Goal: Task Accomplishment & Management: Use online tool/utility

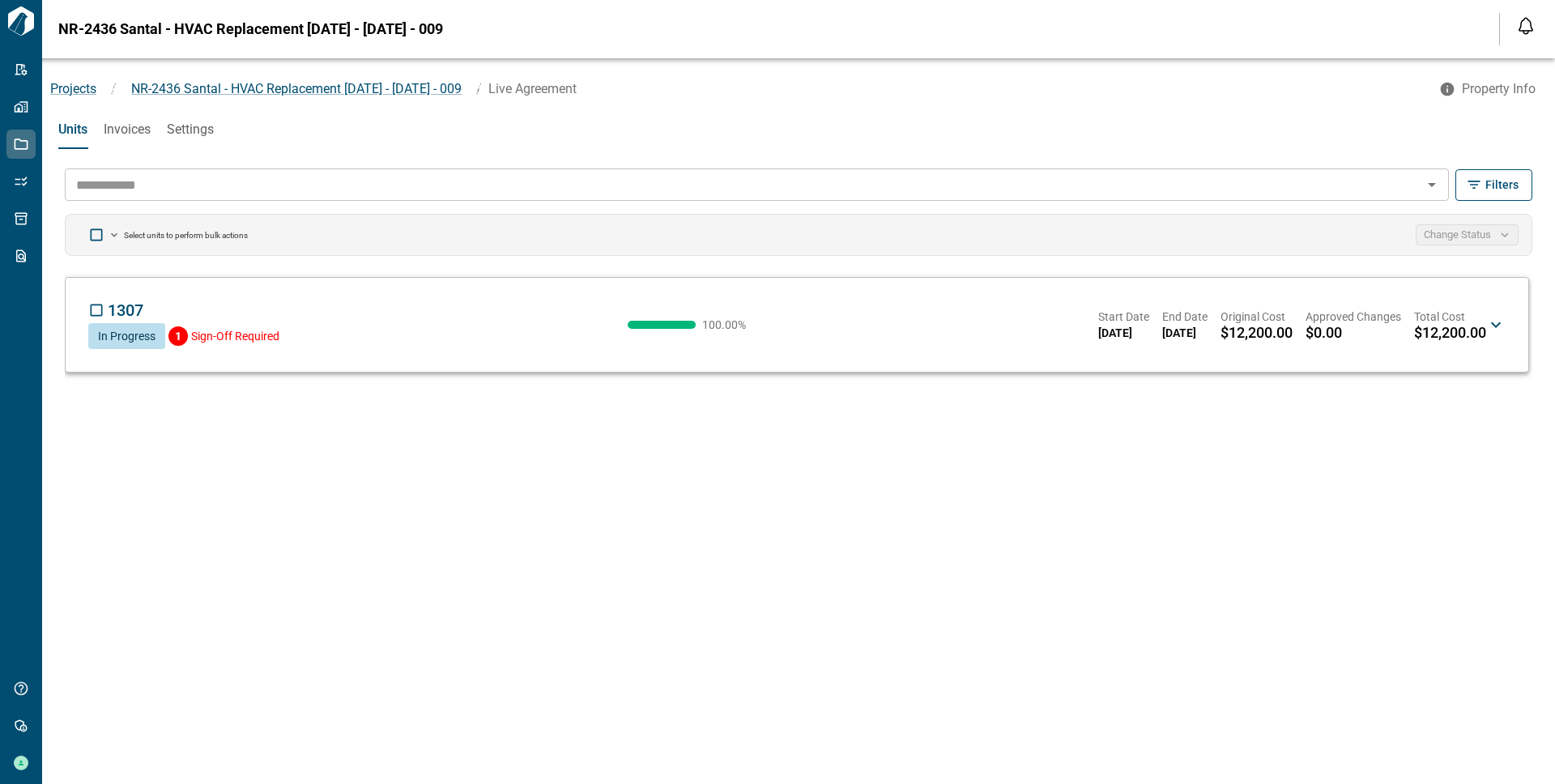
click at [1491, 320] on icon at bounding box center [1496, 324] width 19 height 19
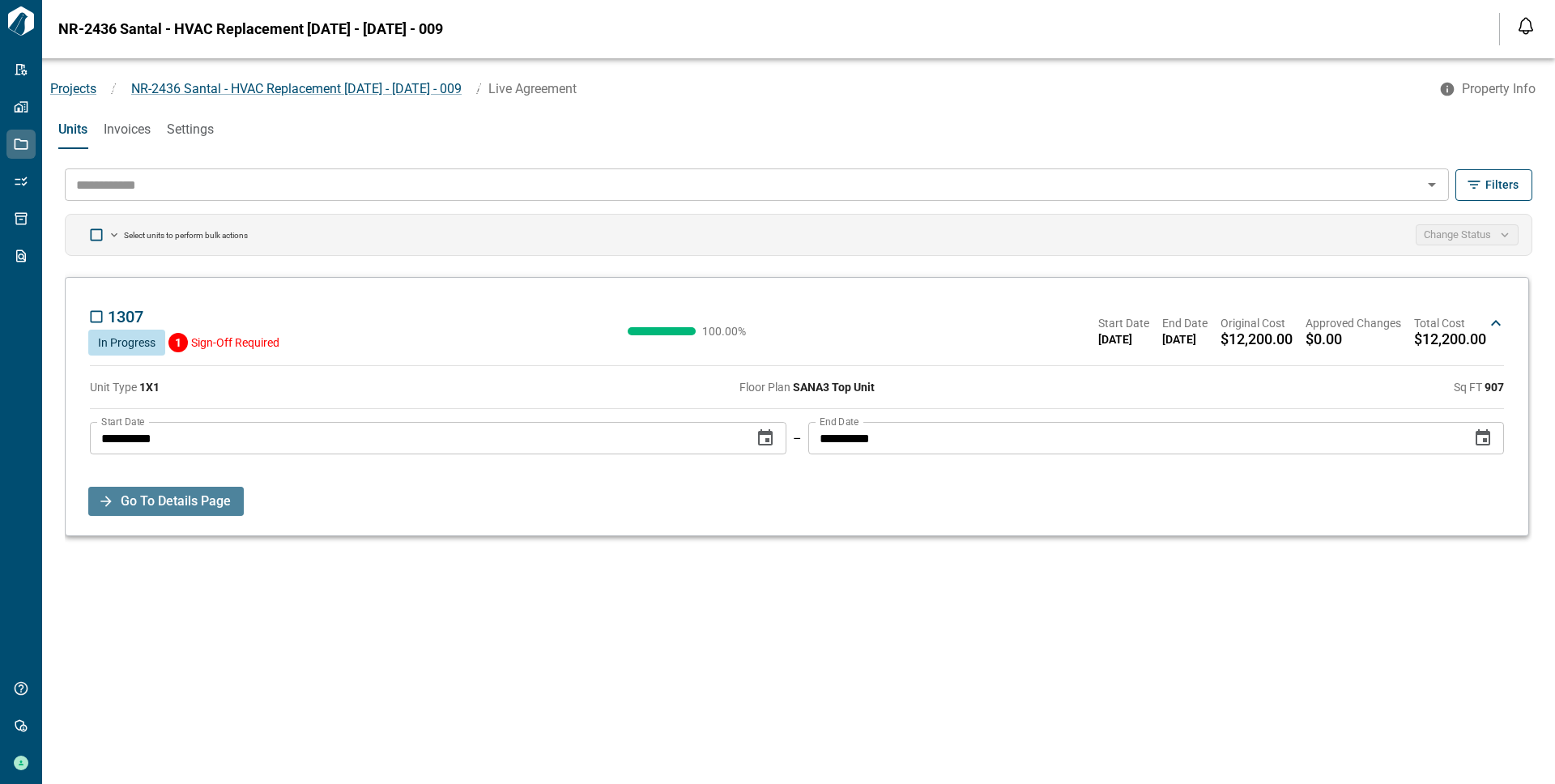
click at [190, 507] on span "Go To Details Page" at bounding box center [175, 500] width 111 height 29
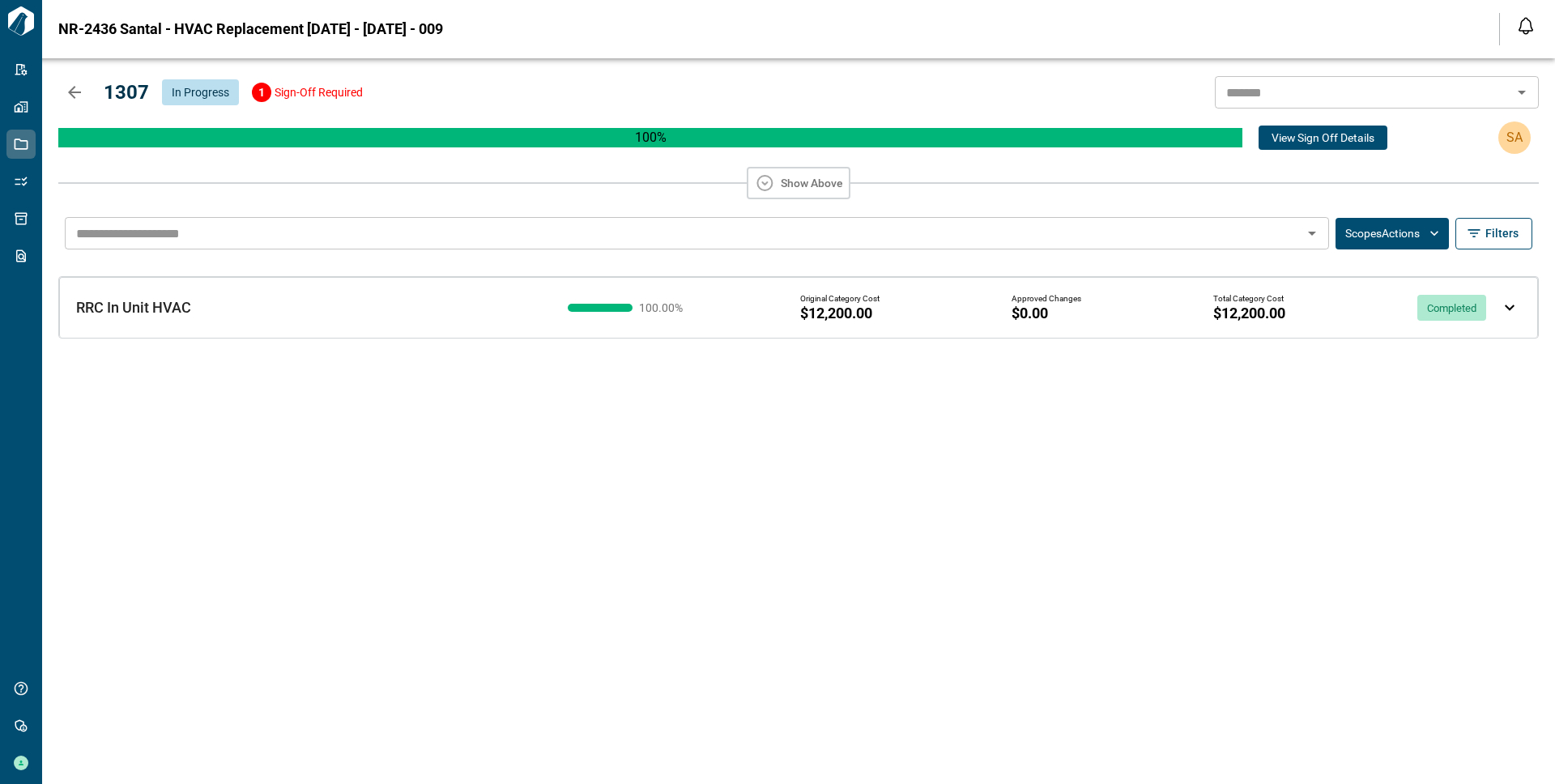
click at [1506, 302] on div "RRC In Unit HVAC RRC In Unit HVAC 100.00 % Original Category Cost $12,200.00 Ap…" at bounding box center [798, 307] width 1479 height 61
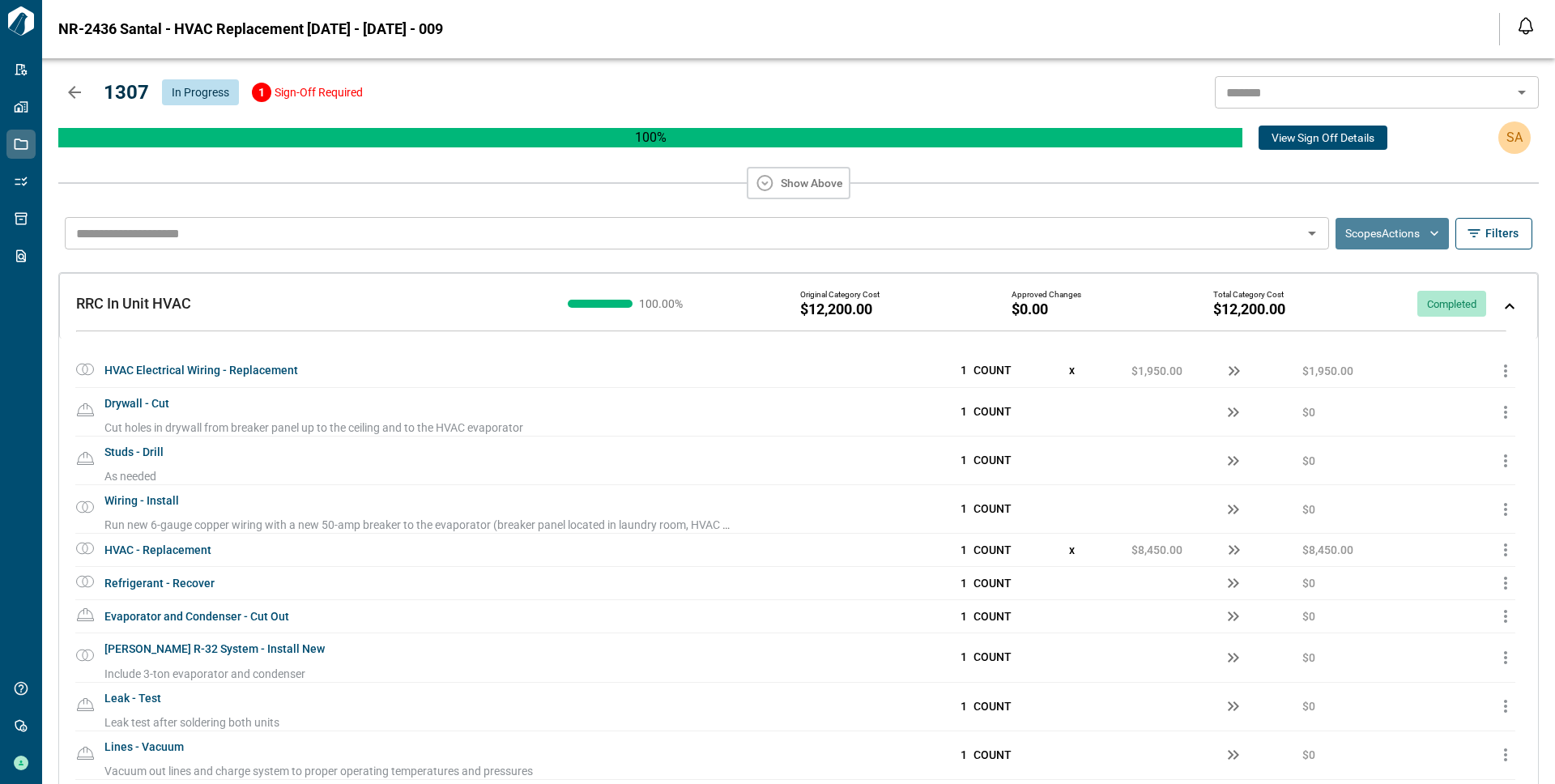
click at [1386, 224] on button "Scopes Actions" at bounding box center [1391, 233] width 113 height 32
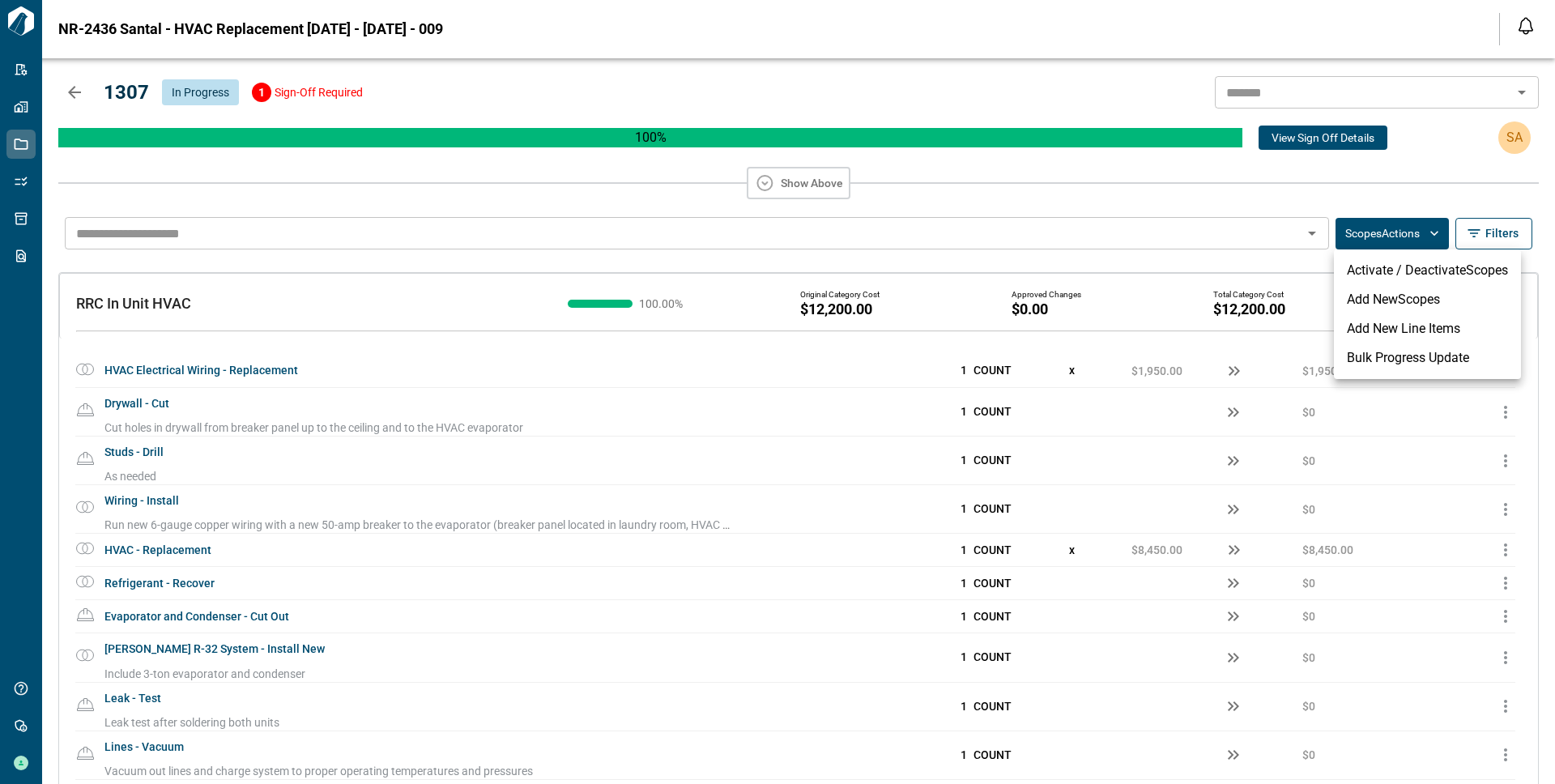
click at [1348, 189] on div at bounding box center [777, 392] width 1555 height 784
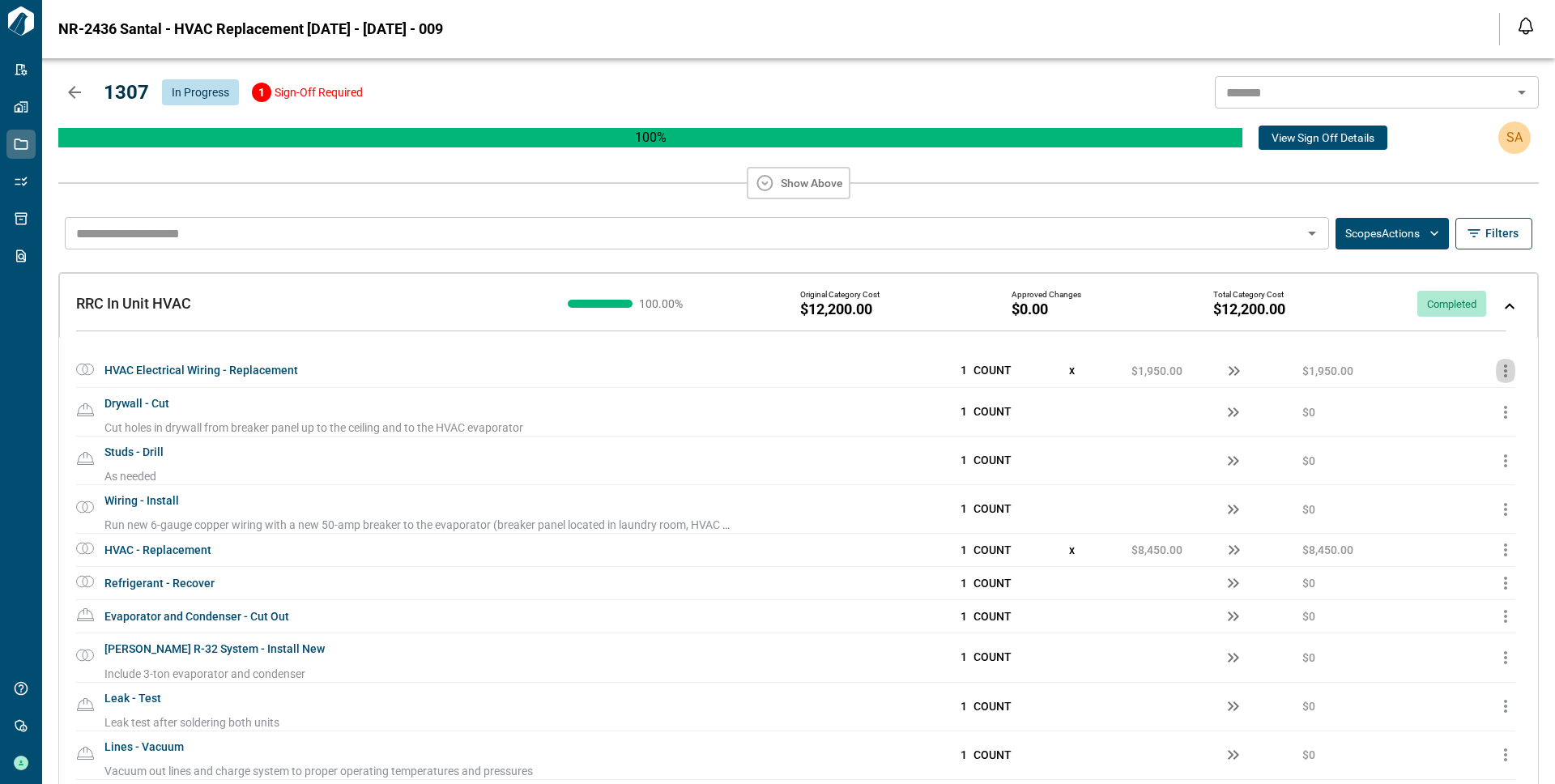
click at [1496, 367] on icon "button" at bounding box center [1505, 371] width 19 height 19
click at [1393, 240] on div at bounding box center [777, 392] width 1555 height 784
click at [1393, 240] on button "Scopes Actions" at bounding box center [1391, 233] width 113 height 32
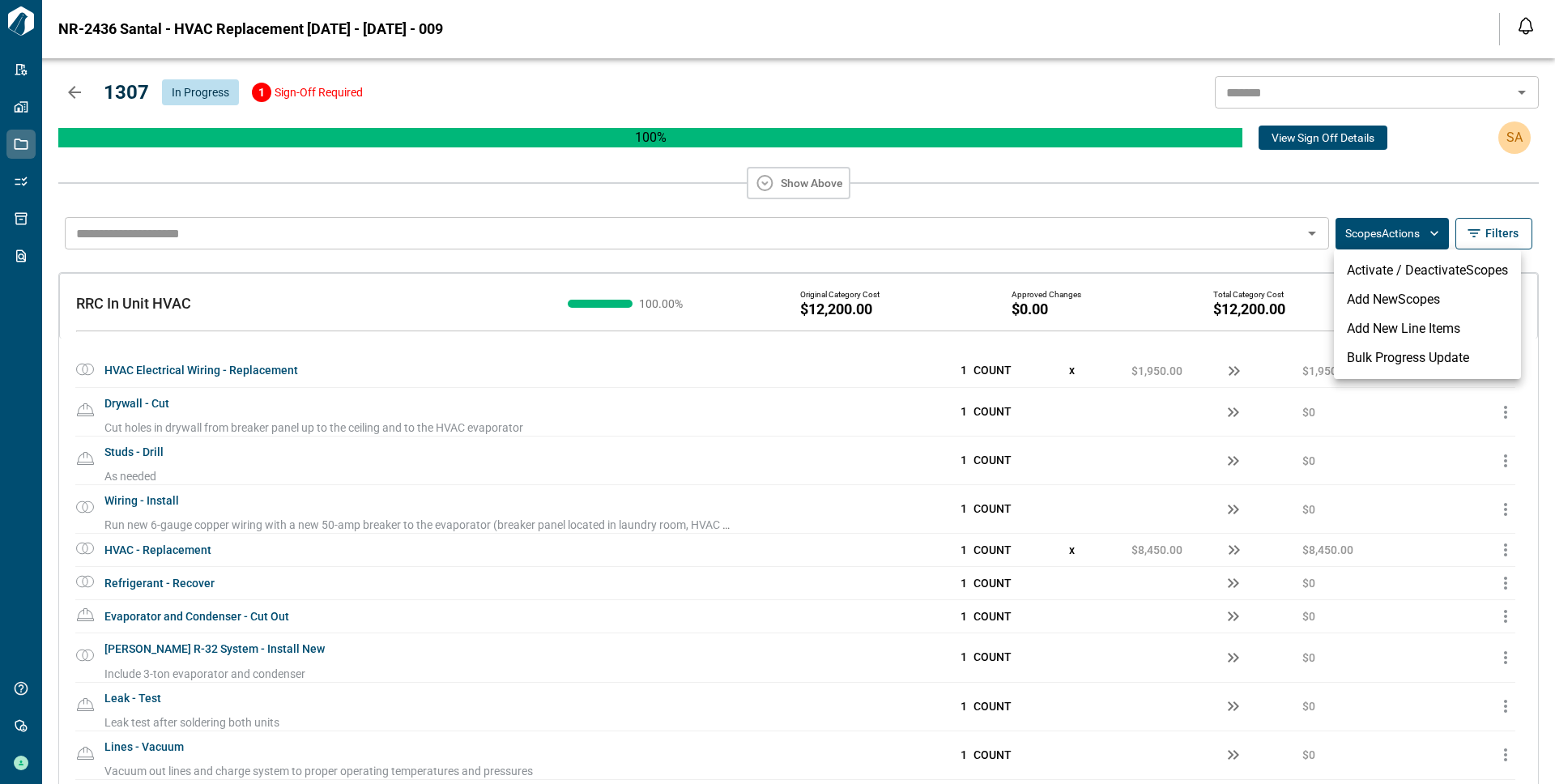
click at [1274, 265] on div at bounding box center [777, 392] width 1555 height 784
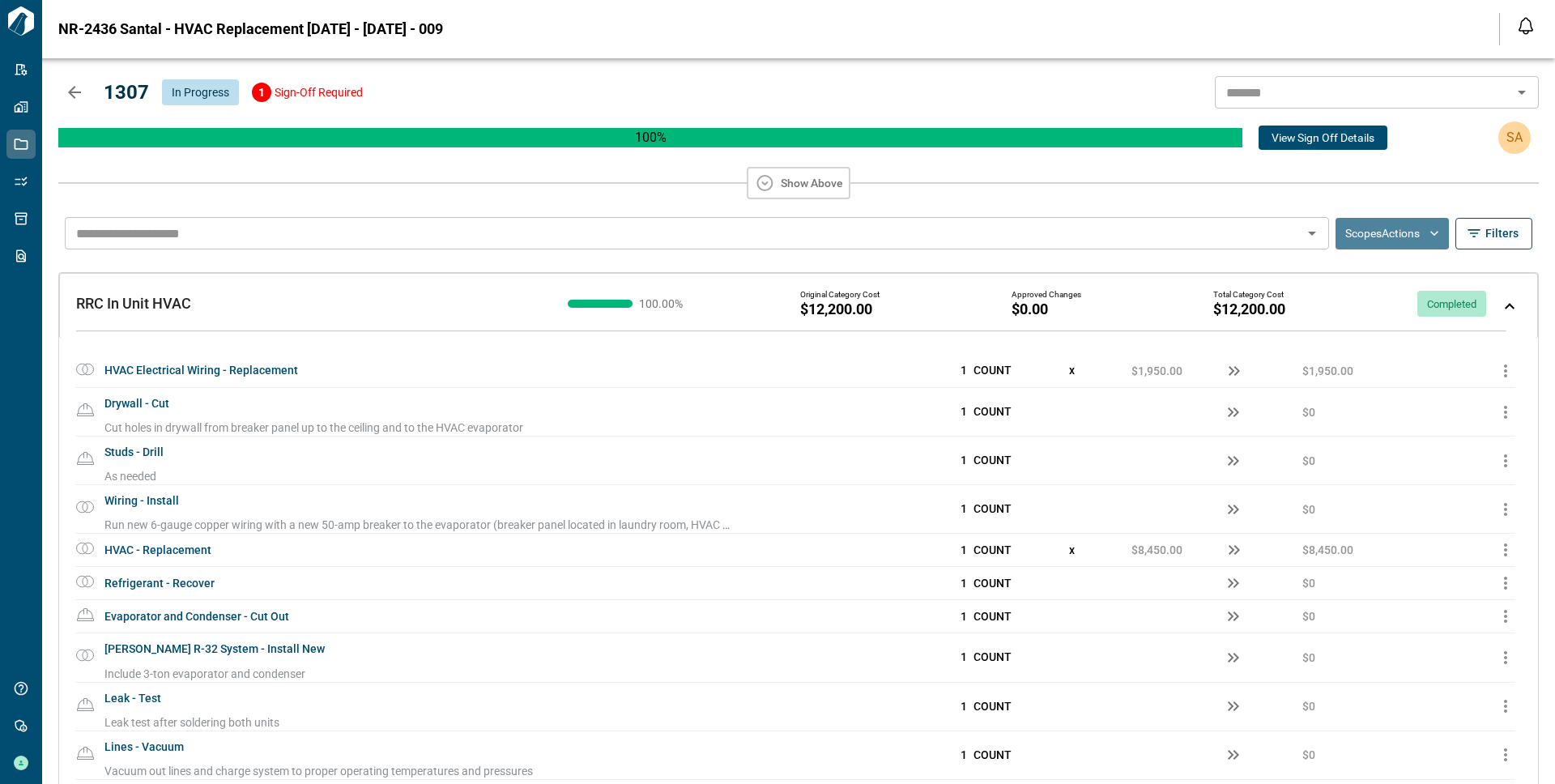
click at [1379, 232] on button "Scopes Actions" at bounding box center [1391, 233] width 113 height 32
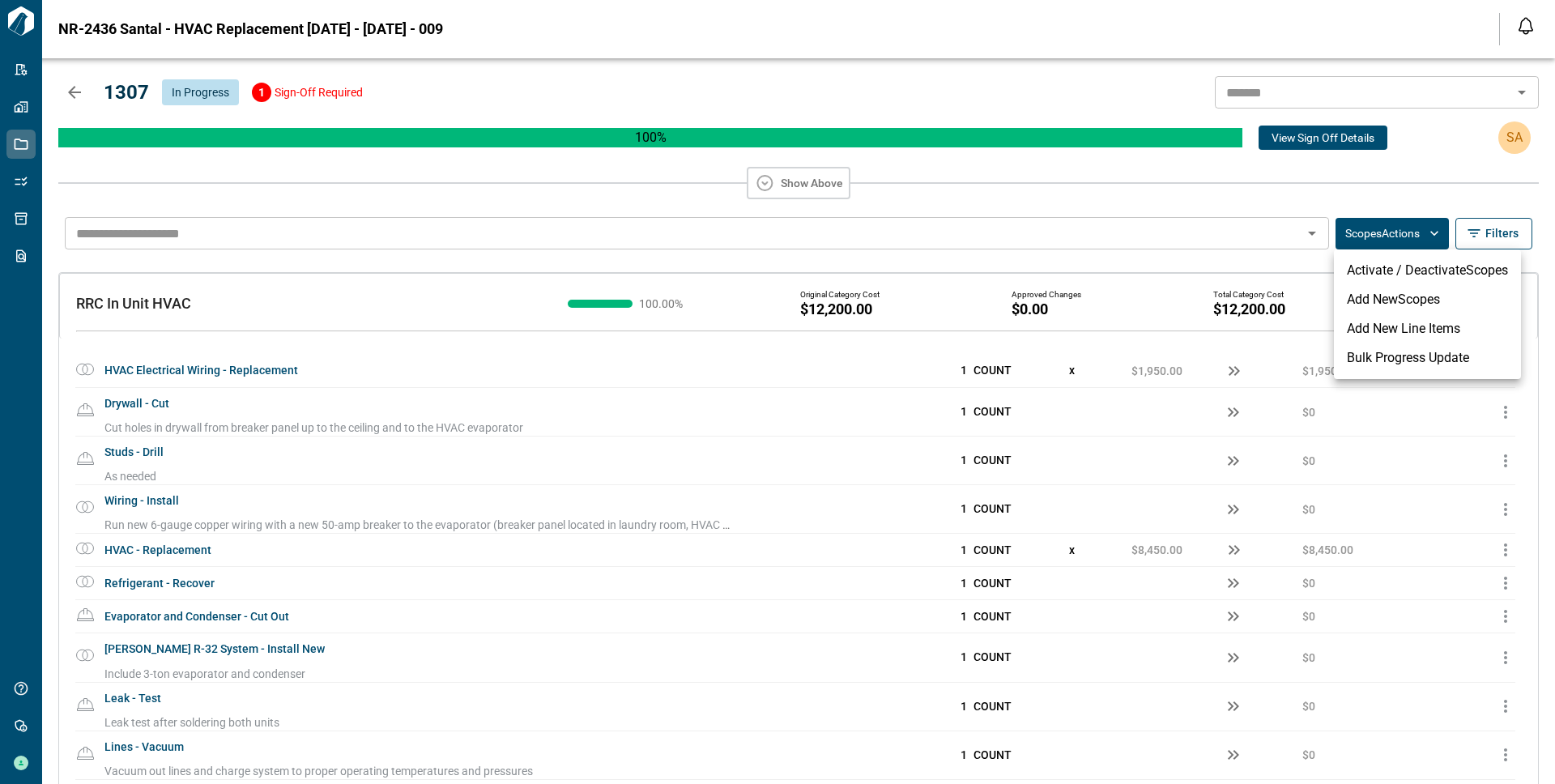
click at [1132, 257] on div at bounding box center [777, 392] width 1555 height 784
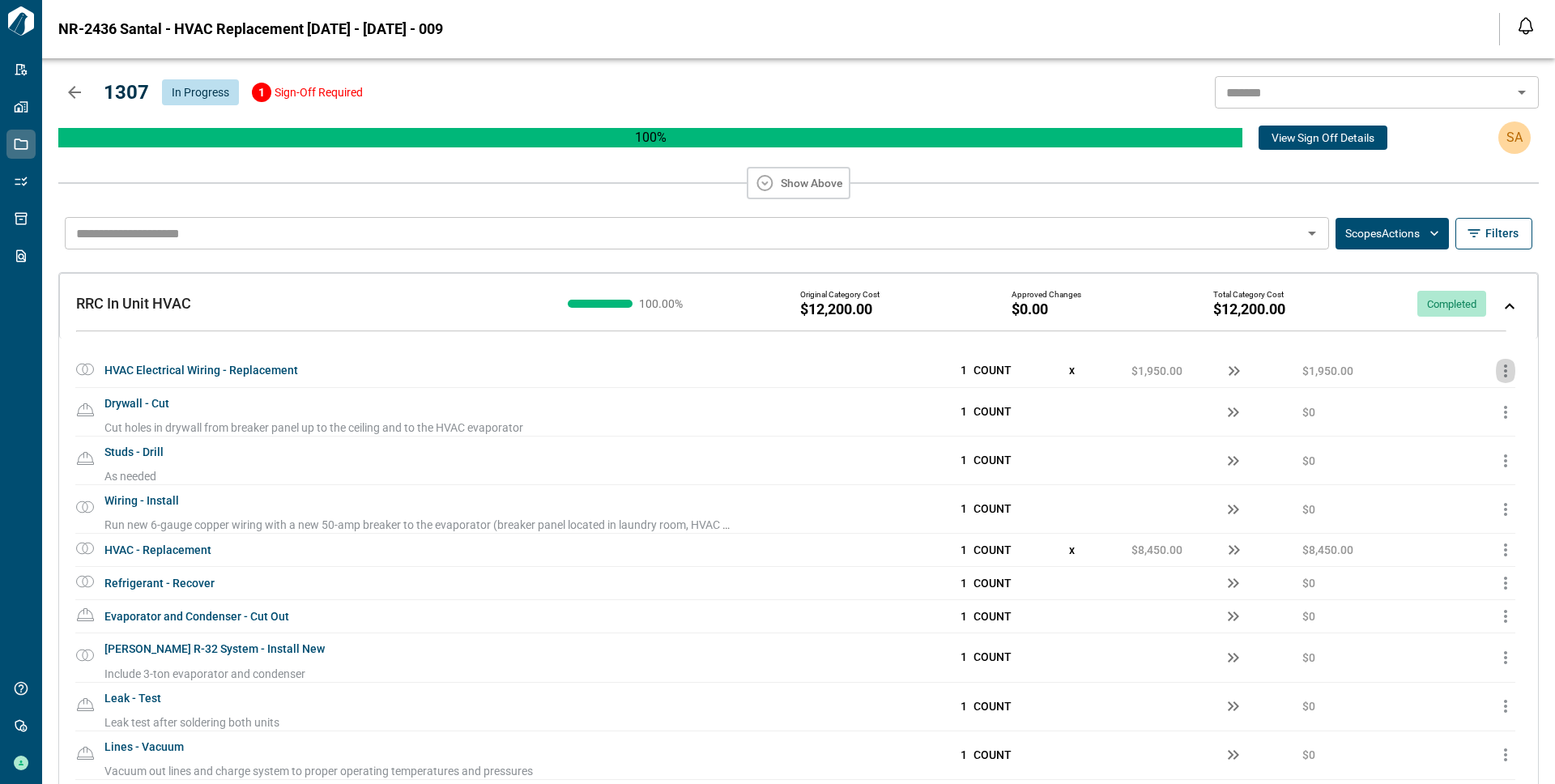
click at [1498, 368] on icon "button" at bounding box center [1505, 371] width 19 height 19
click at [1498, 368] on div at bounding box center [777, 392] width 1555 height 784
click at [1498, 368] on icon "button" at bounding box center [1505, 371] width 19 height 19
click at [1498, 368] on div at bounding box center [777, 392] width 1555 height 784
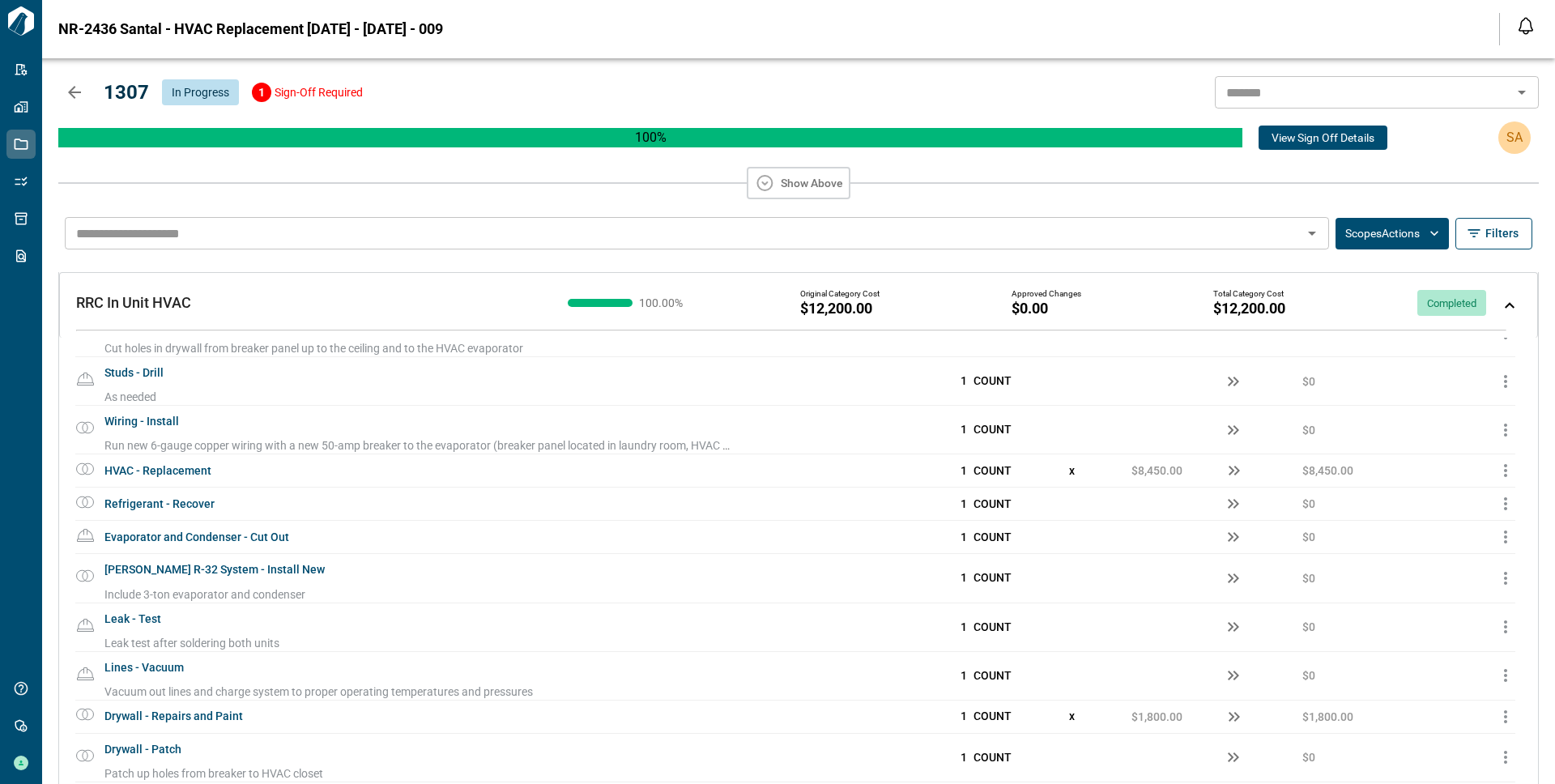
scroll to position [247, 0]
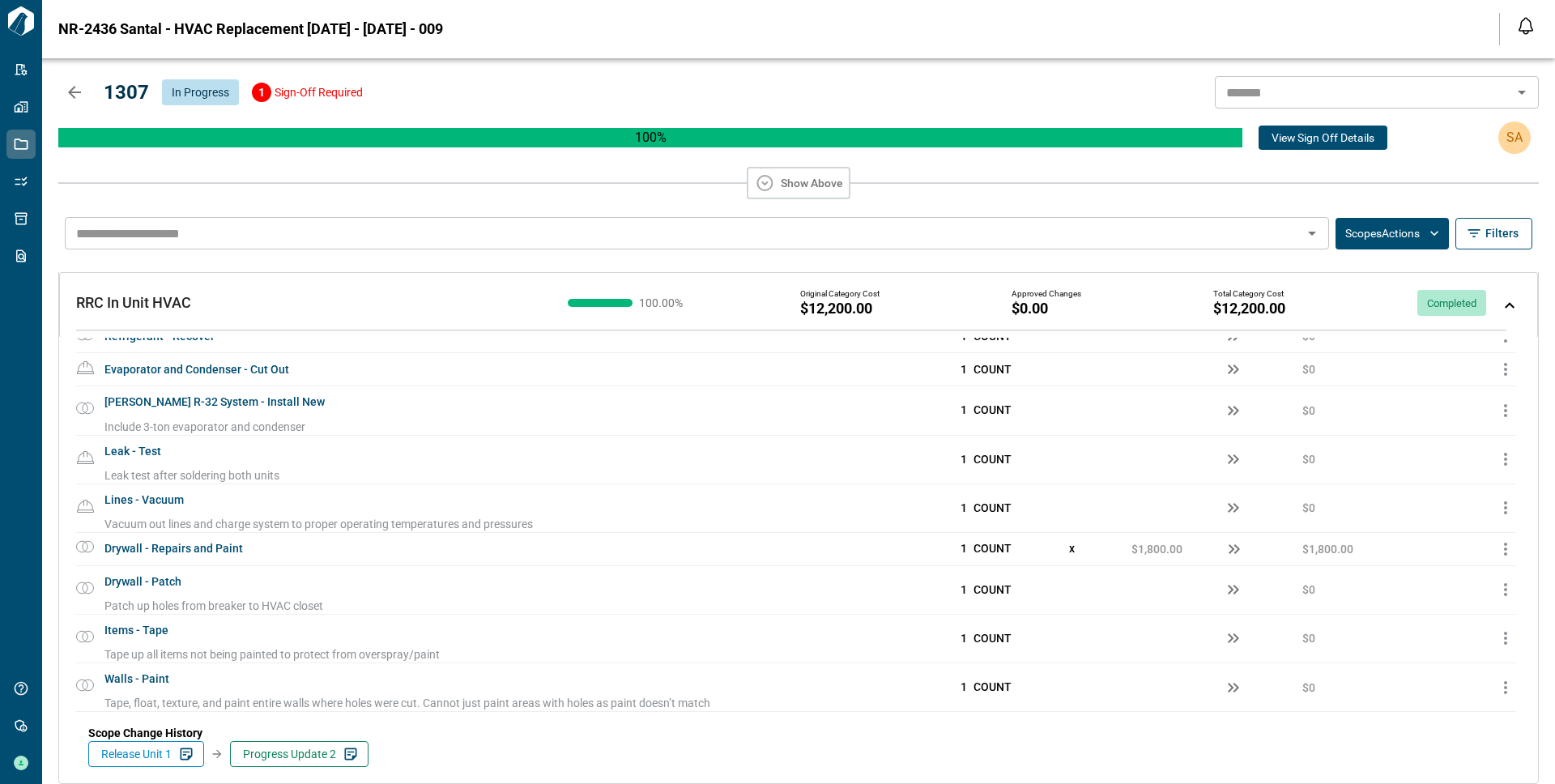
click at [474, 298] on div "RRC In Unit HVAC RRC In Unit HVAC" at bounding box center [305, 302] width 459 height 16
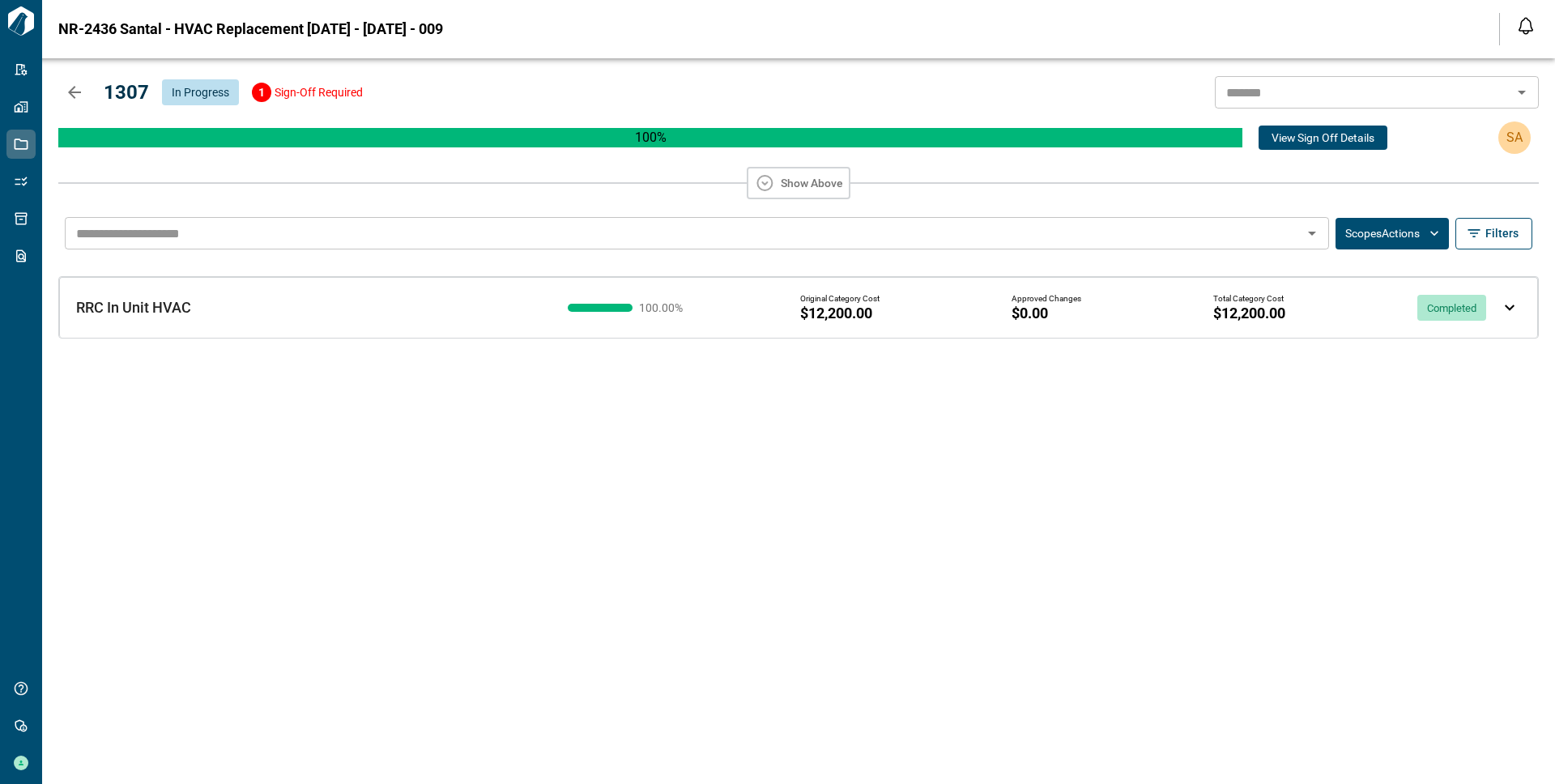
scroll to position [0, 0]
click at [474, 298] on div "RRC In Unit HVAC RRC In Unit HVAC" at bounding box center [293, 295] width 485 height 42
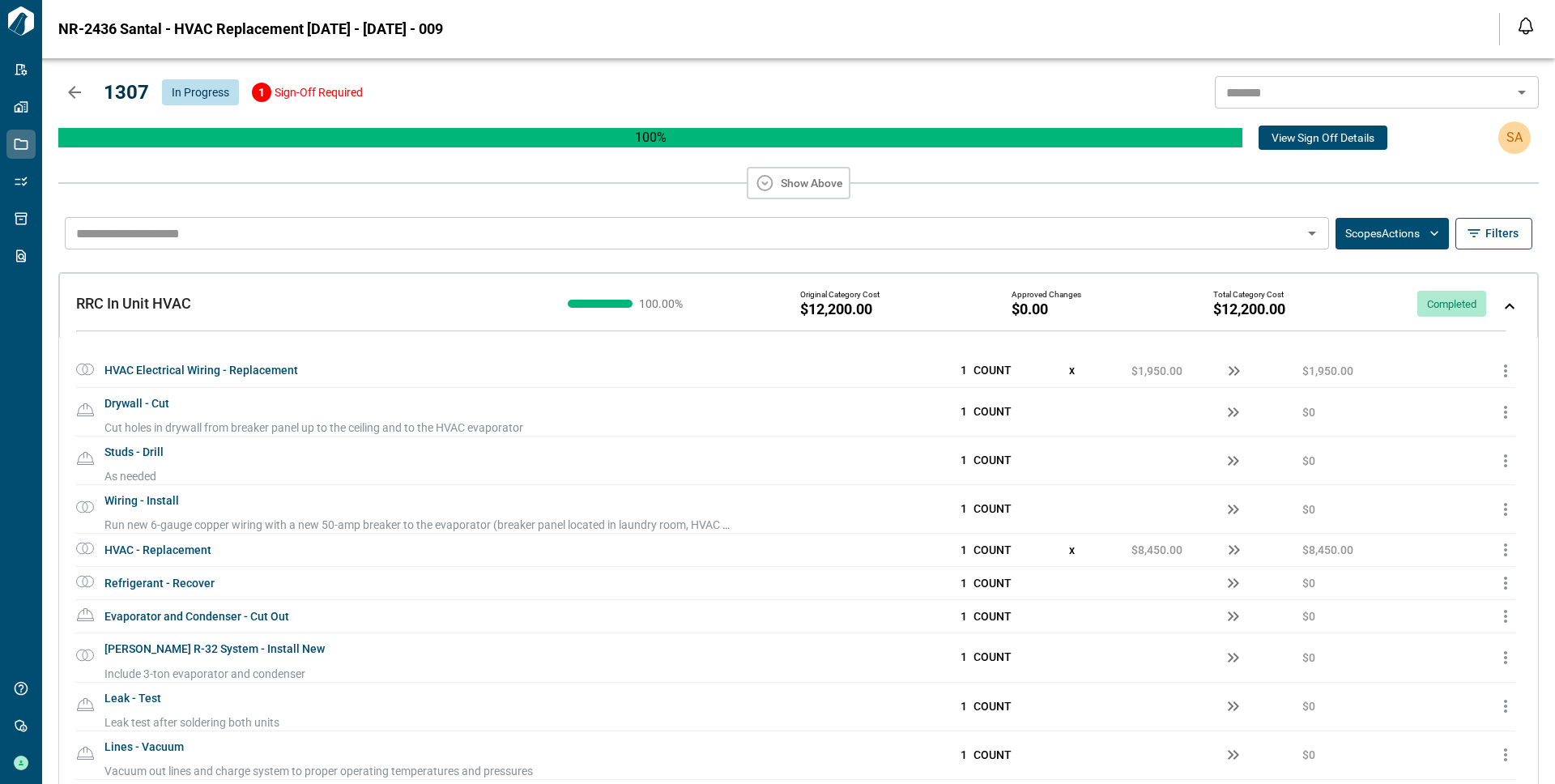
click at [474, 298] on div "RRC In Unit HVAC RRC In Unit HVAC" at bounding box center [305, 303] width 459 height 16
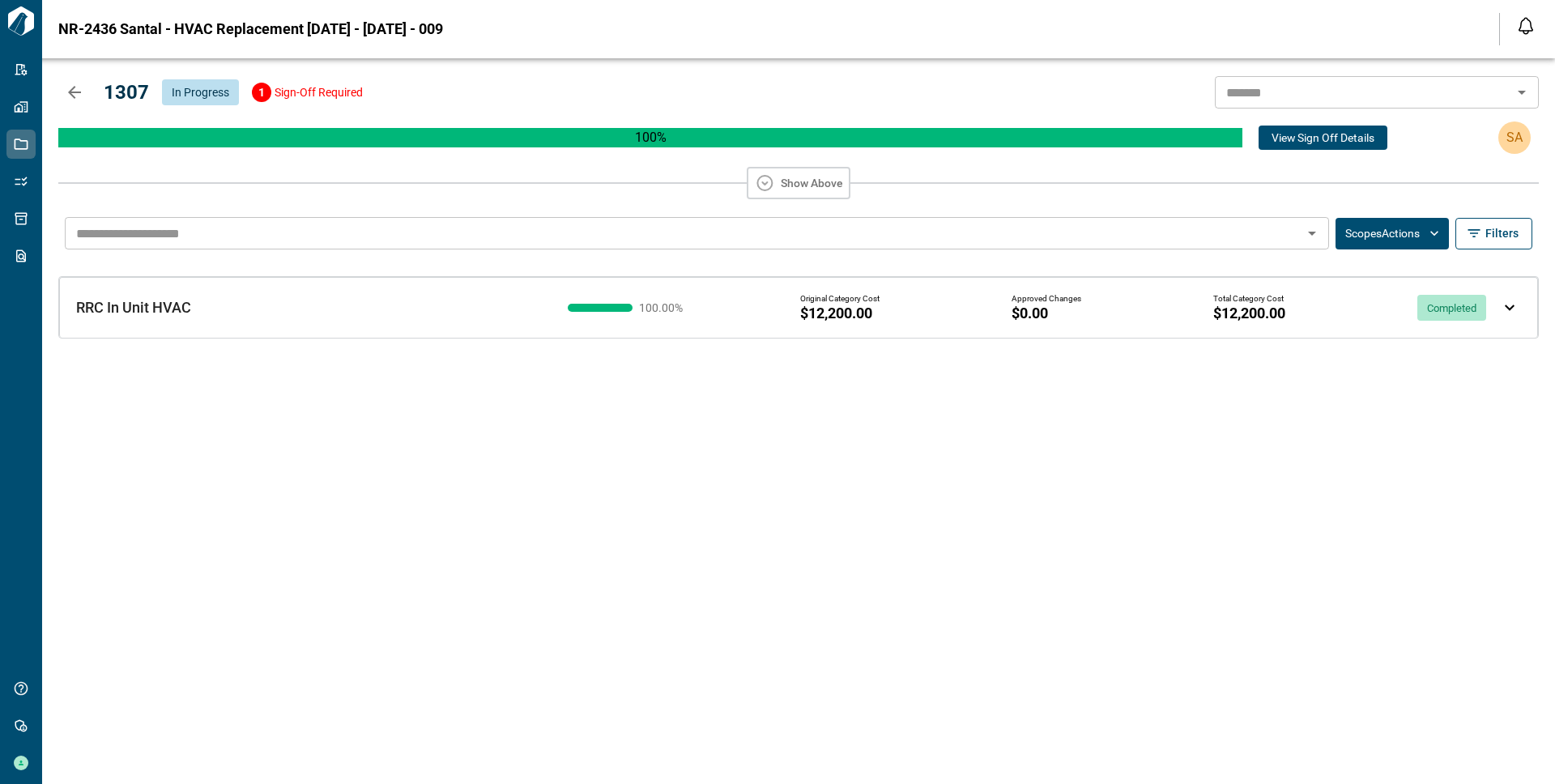
click at [474, 298] on div "RRC In Unit HVAC RRC In Unit HVAC" at bounding box center [293, 295] width 485 height 42
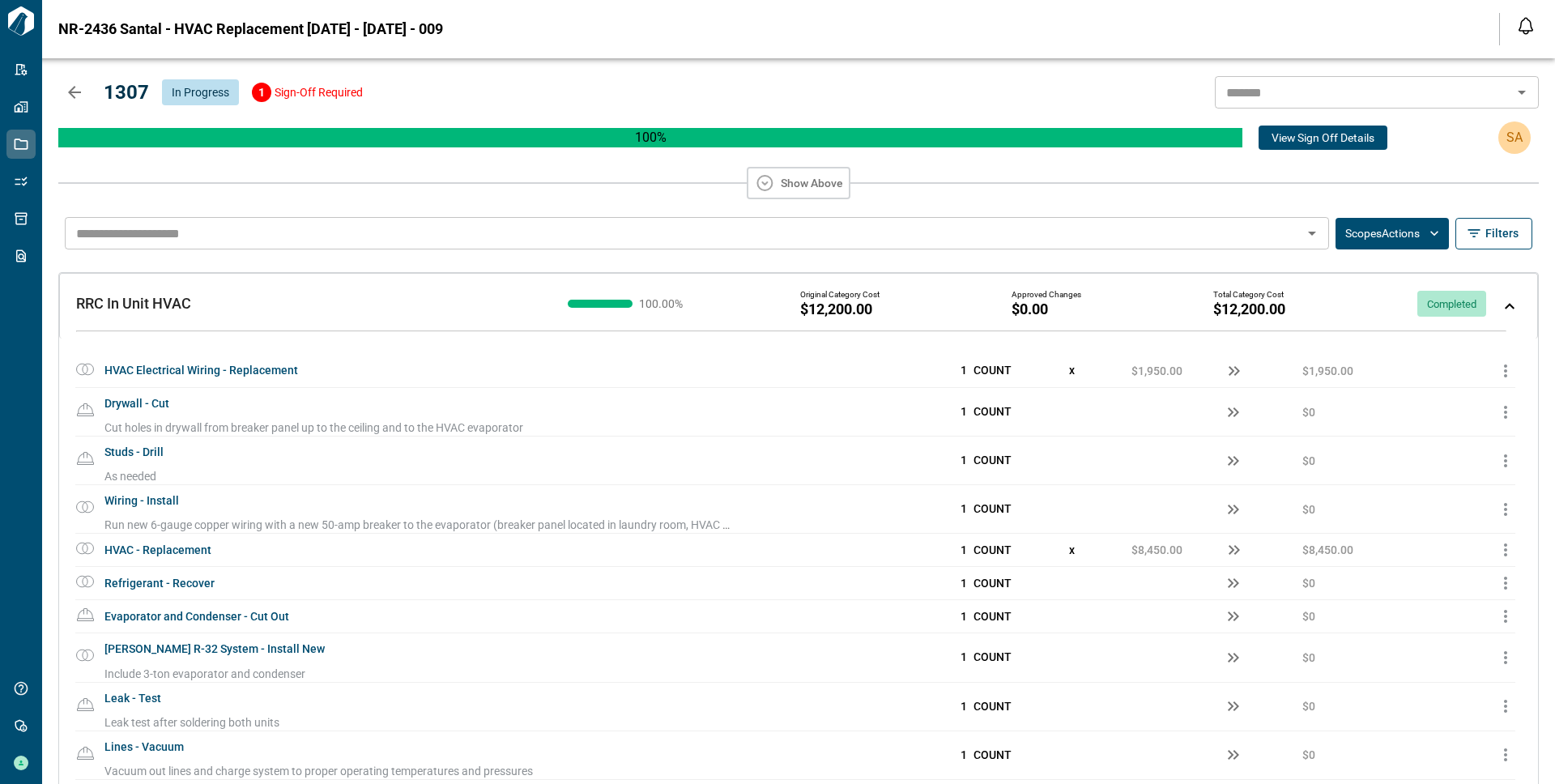
click at [474, 298] on div "RRC In Unit HVAC RRC In Unit HVAC" at bounding box center [305, 303] width 459 height 16
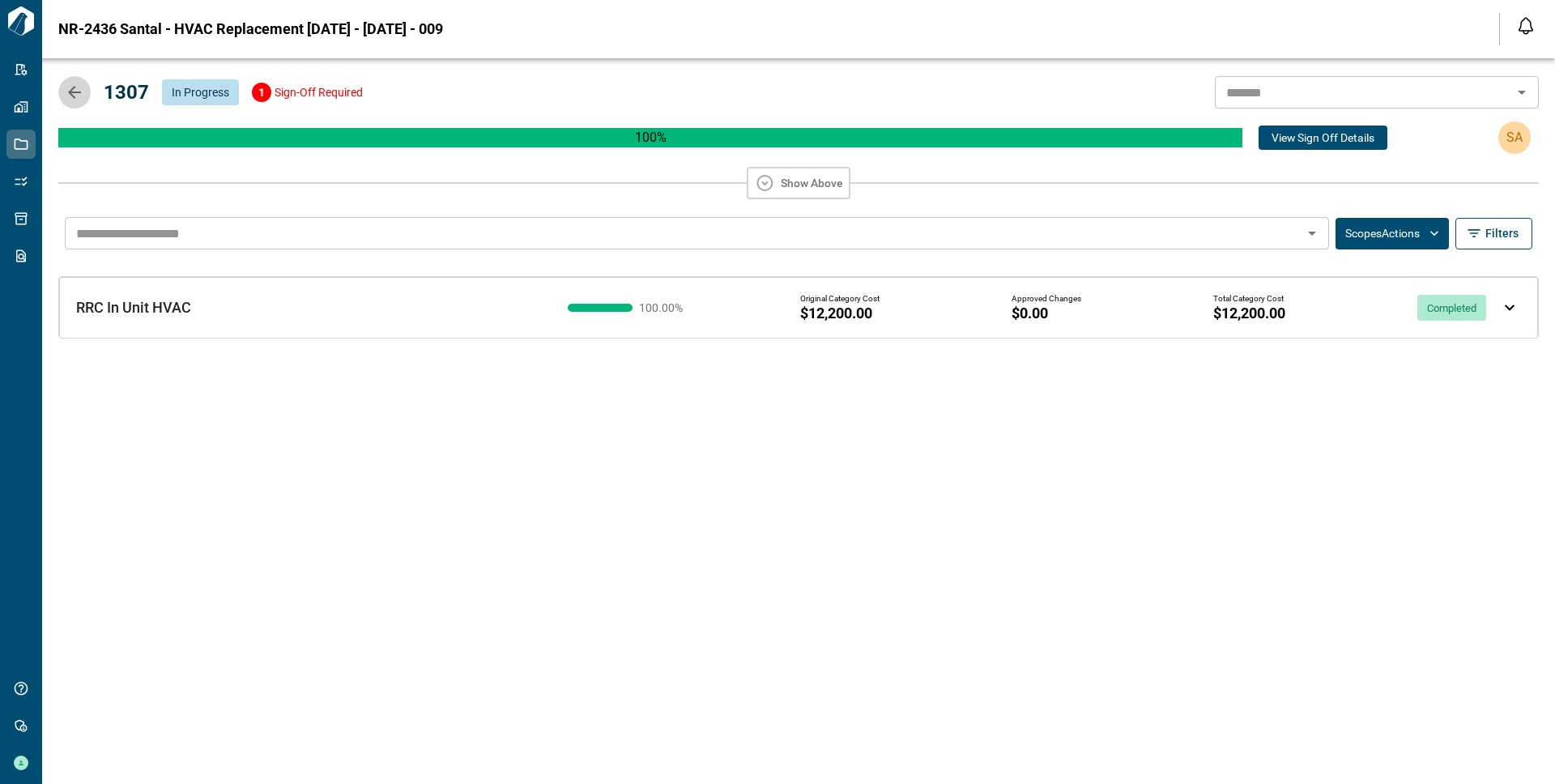
click at [73, 95] on icon "button" at bounding box center [74, 92] width 13 height 13
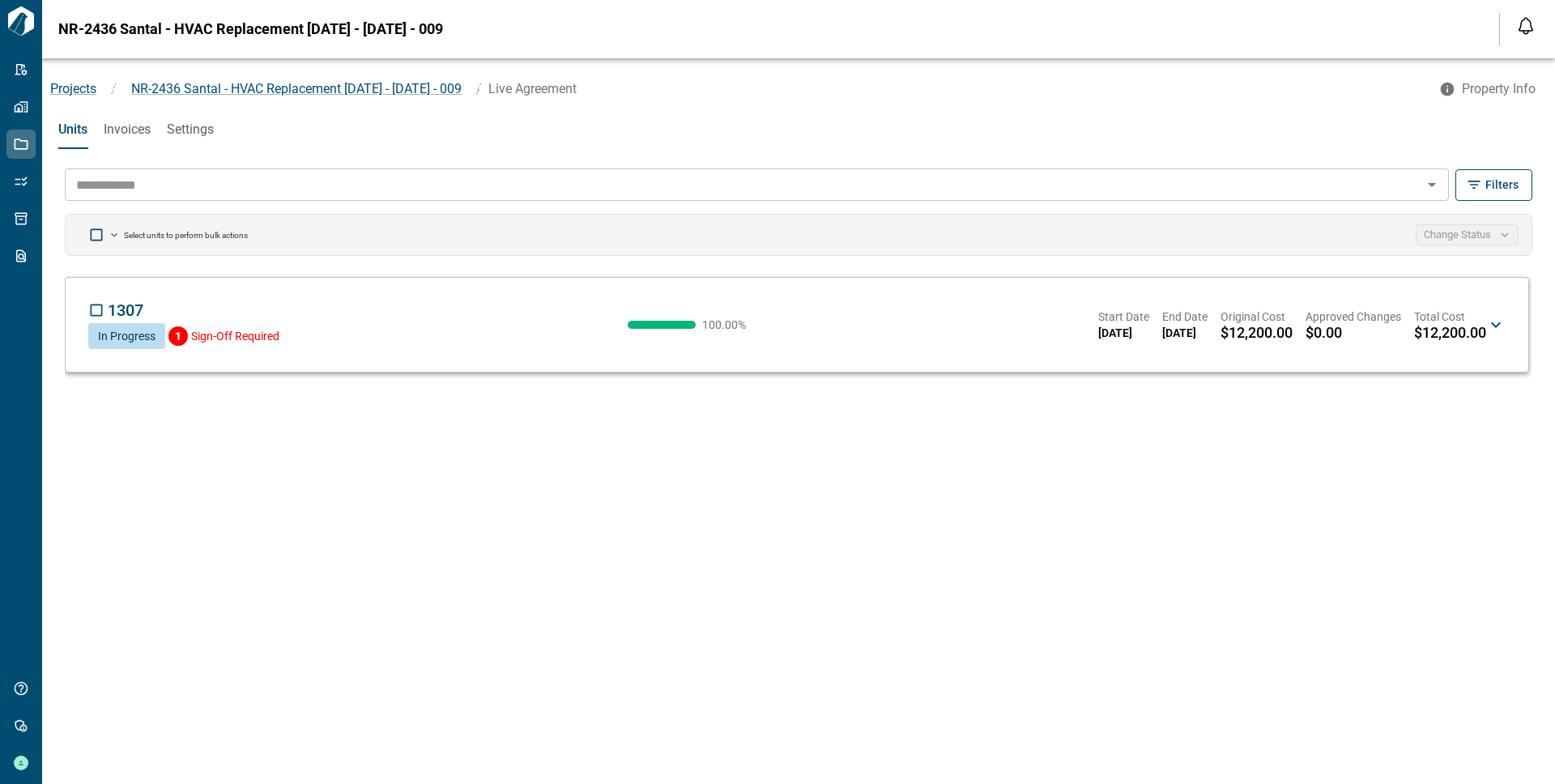
click at [1477, 336] on span "$12,200.00" at bounding box center [1450, 332] width 72 height 16
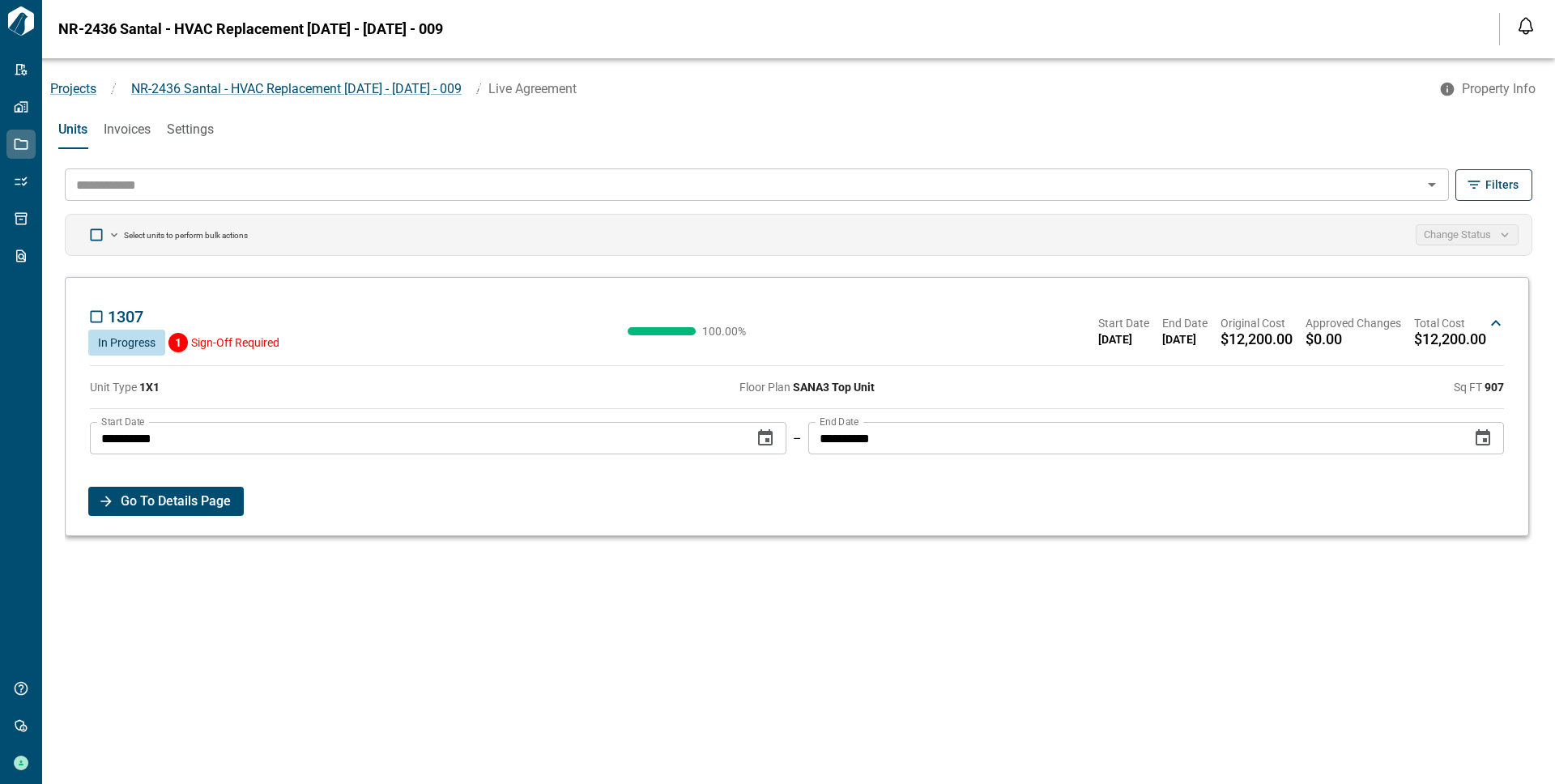
click at [127, 131] on span "Invoices" at bounding box center [126, 129] width 47 height 16
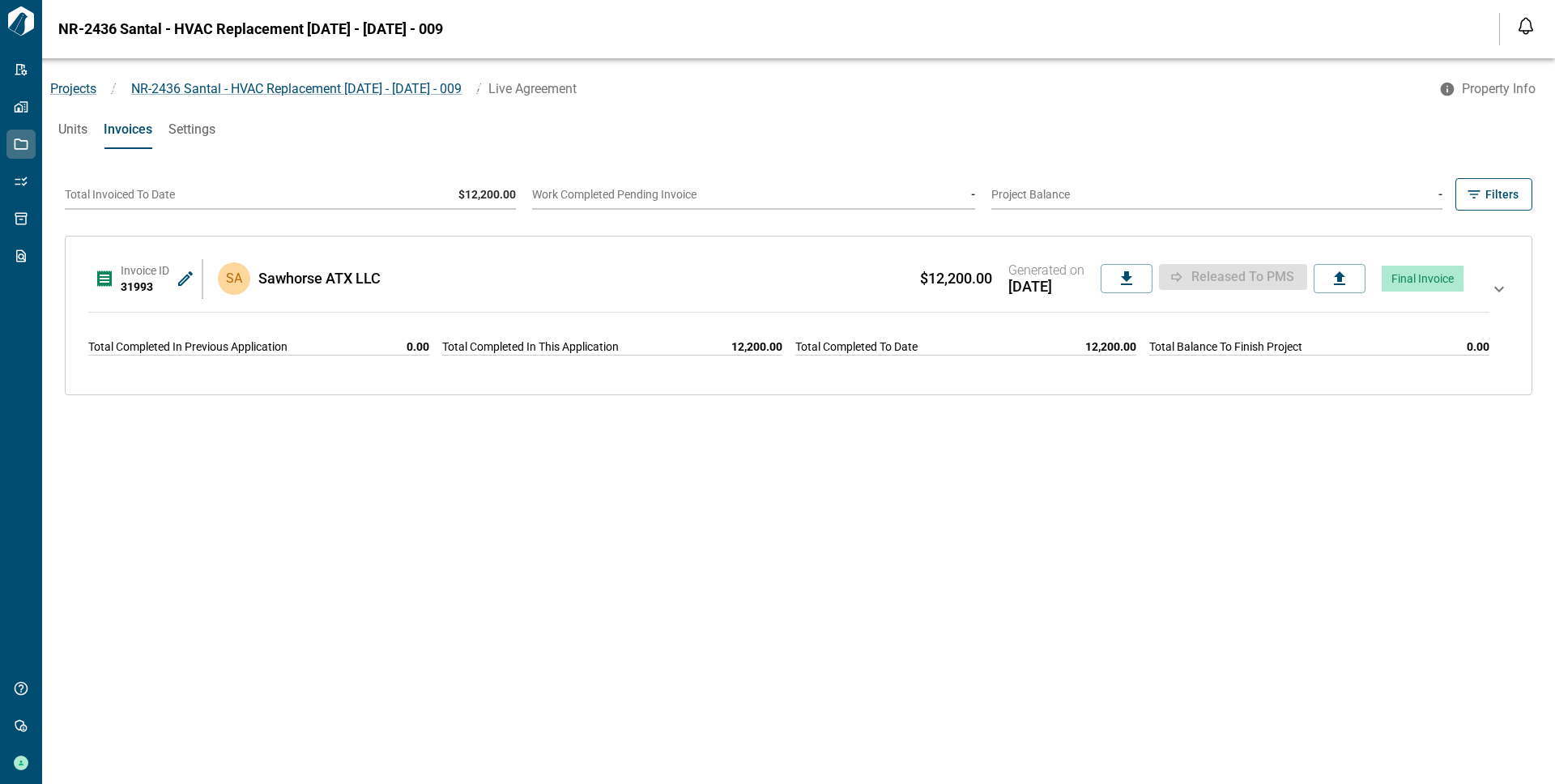
click at [211, 126] on span "Settings" at bounding box center [192, 129] width 47 height 16
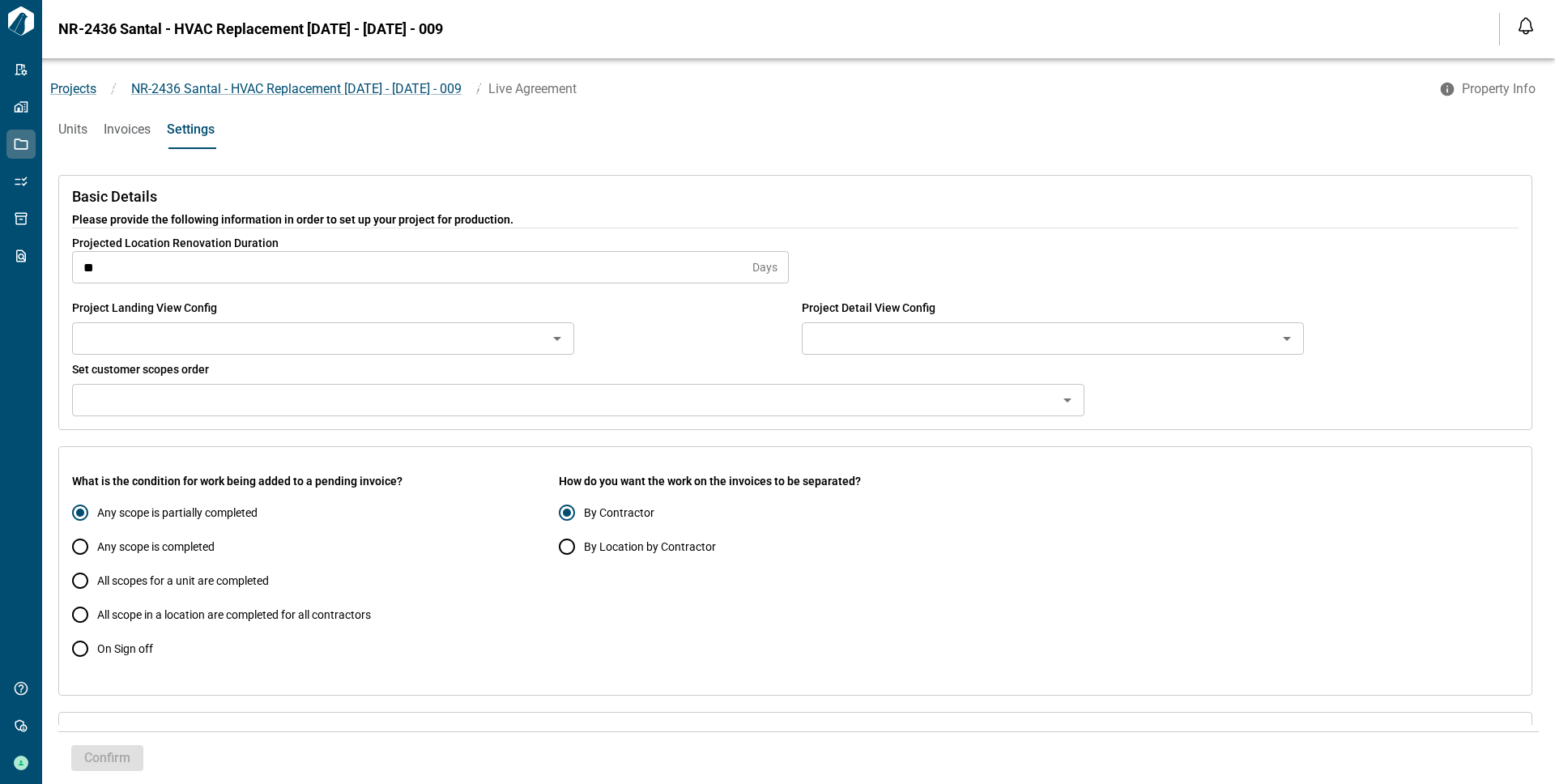
type input "**********"
click at [63, 129] on span "Units" at bounding box center [72, 129] width 29 height 16
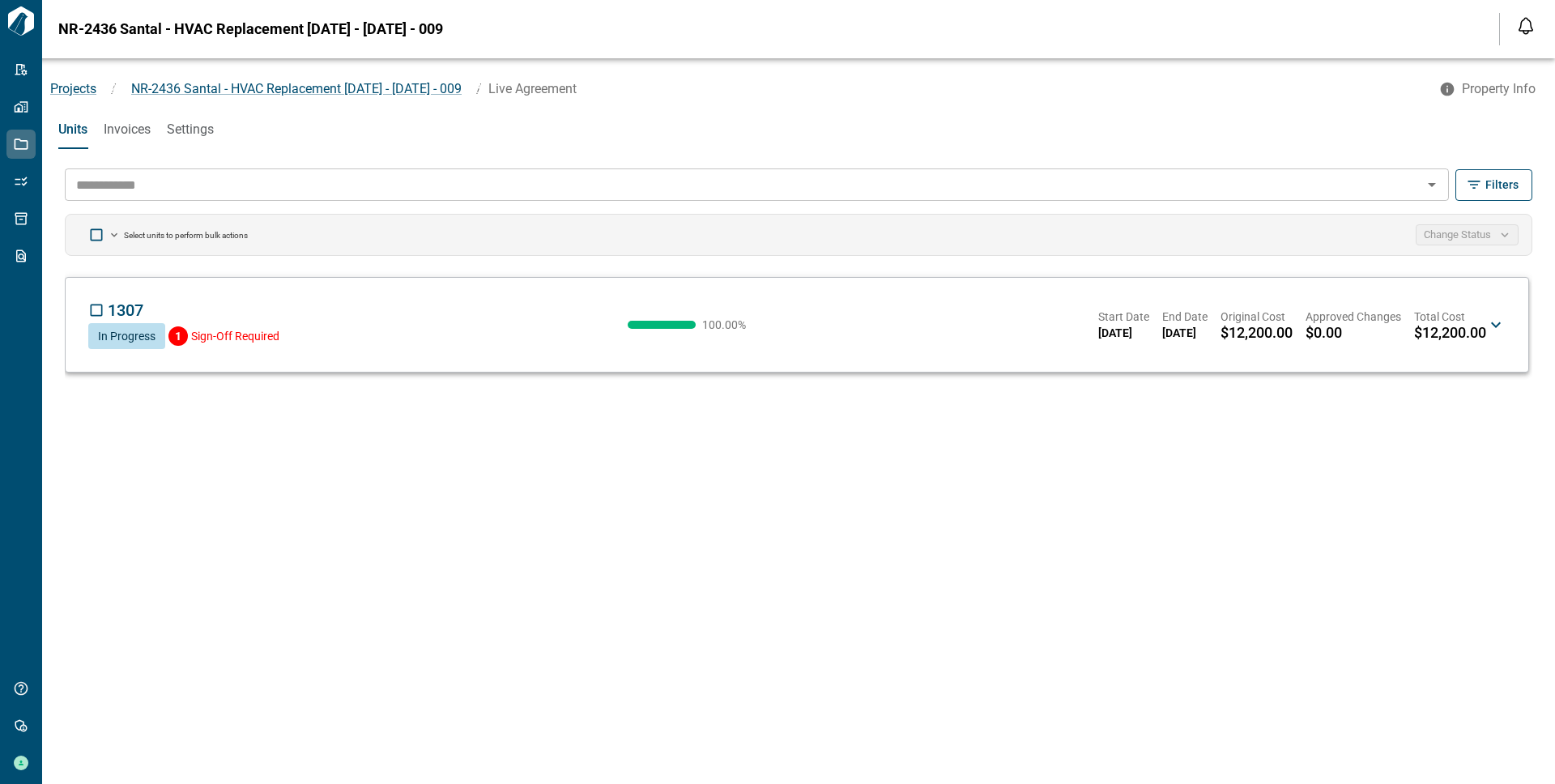
click at [1495, 323] on icon at bounding box center [1496, 324] width 19 height 19
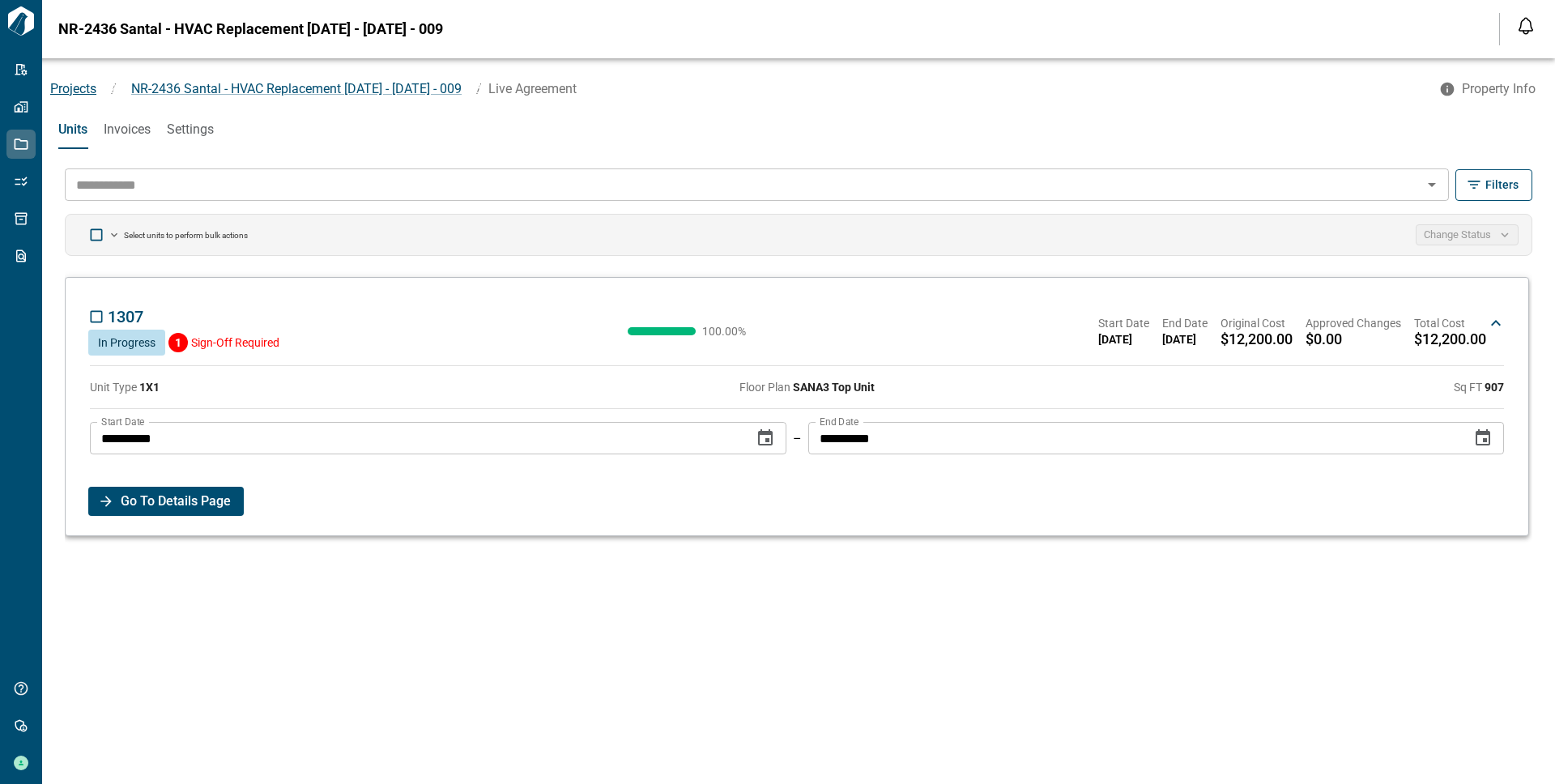
click at [82, 85] on span "Projects" at bounding box center [73, 88] width 46 height 15
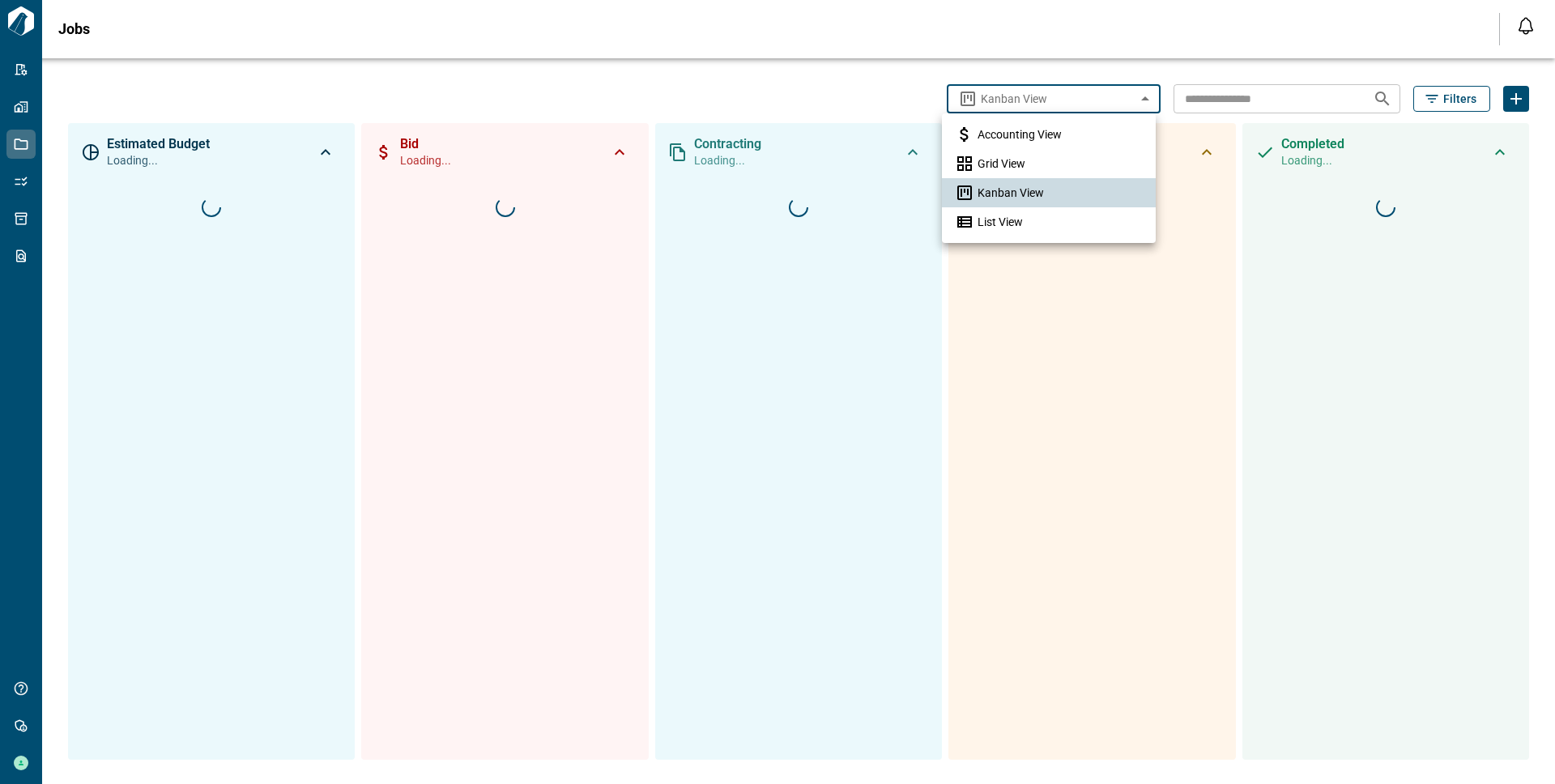
click at [1045, 102] on body "**********" at bounding box center [777, 392] width 1555 height 784
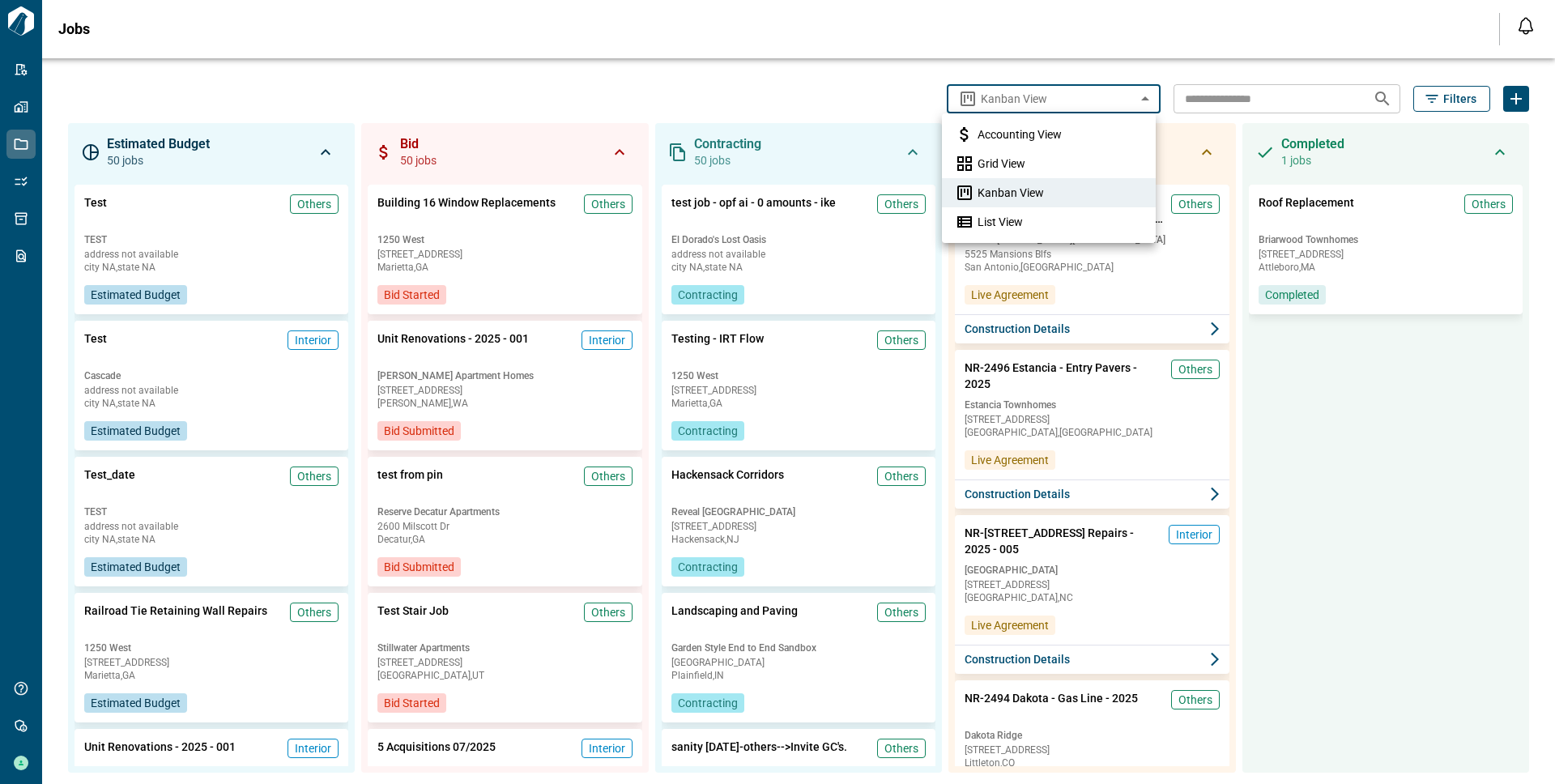
click at [1246, 99] on div at bounding box center [777, 392] width 1555 height 784
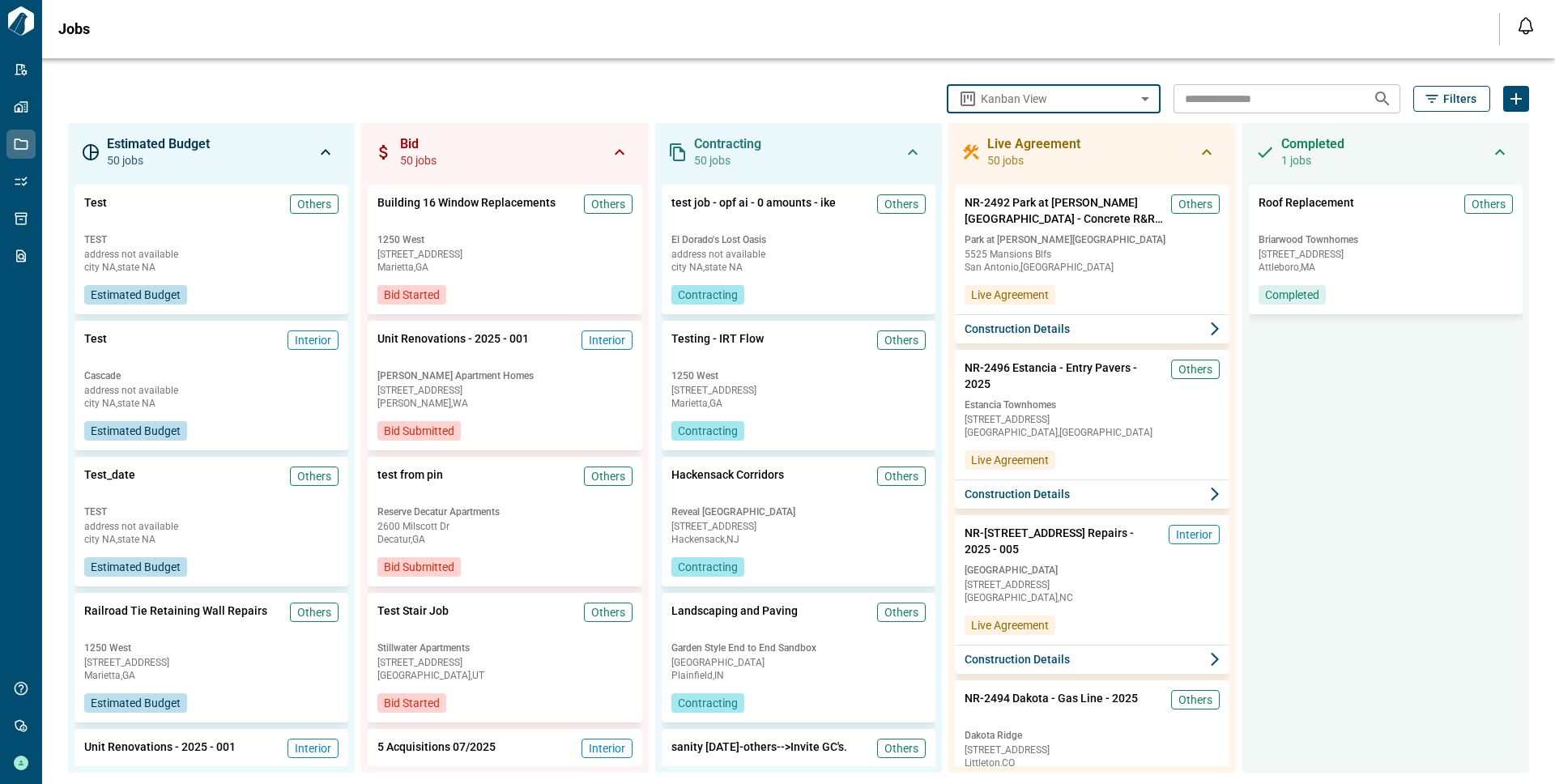
click at [1450, 97] on span "Filters" at bounding box center [1460, 99] width 34 height 16
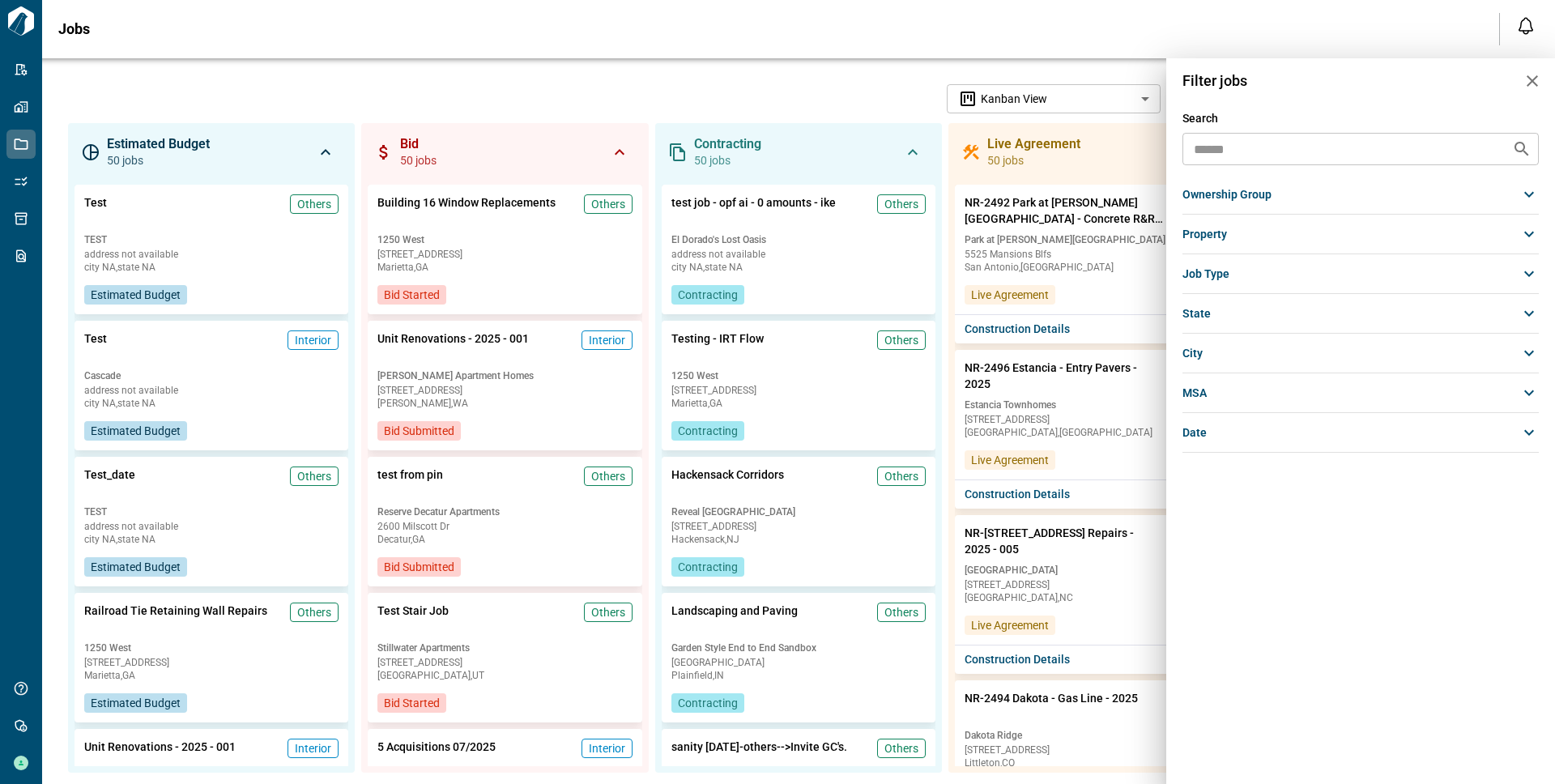
click at [1229, 197] on span "ownership group" at bounding box center [1226, 194] width 89 height 16
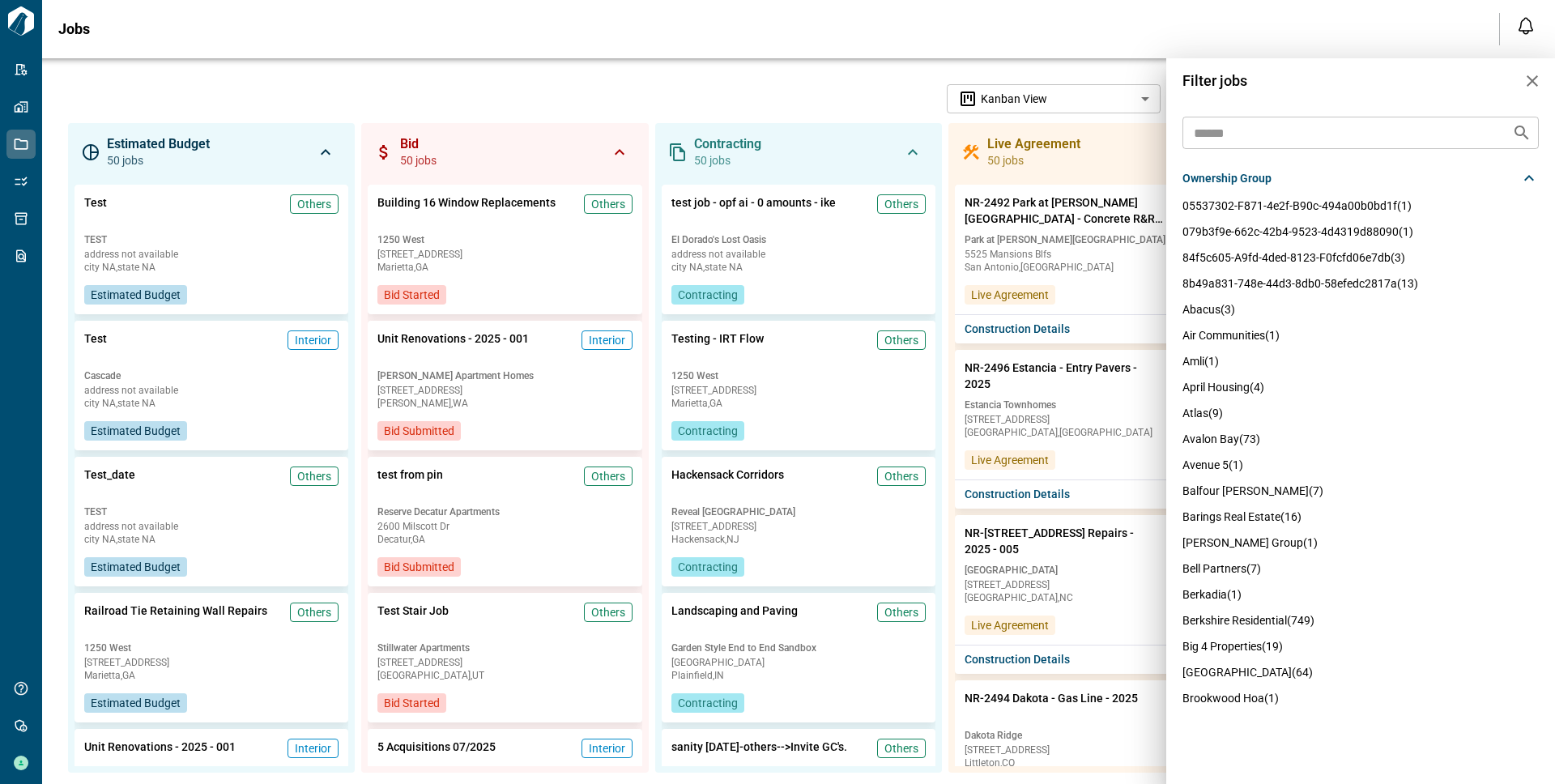
scroll to position [19, 0]
click at [1226, 619] on span "berkshire residential (749)" at bounding box center [1247, 618] width 132 height 13
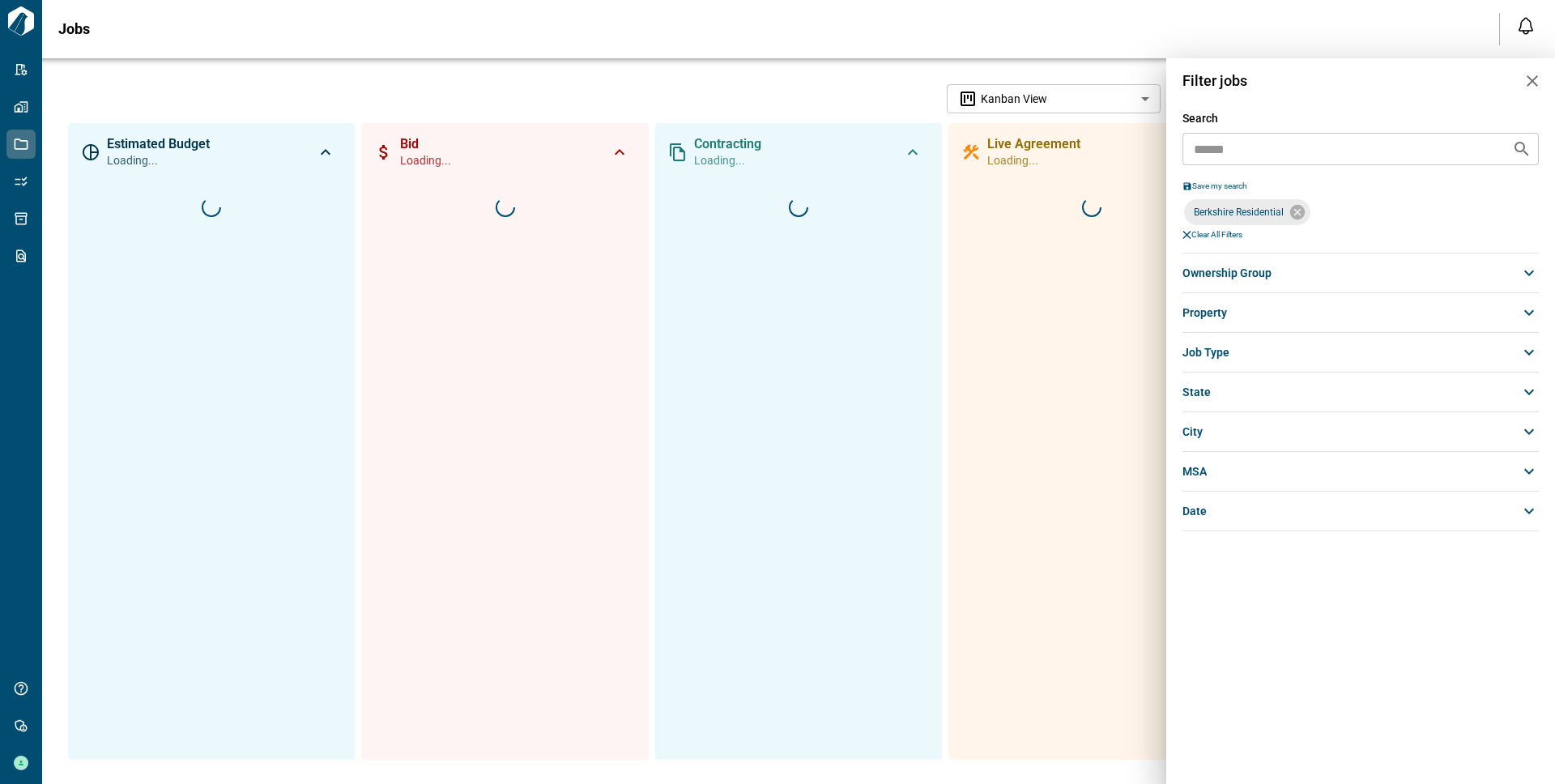
scroll to position [0, 0]
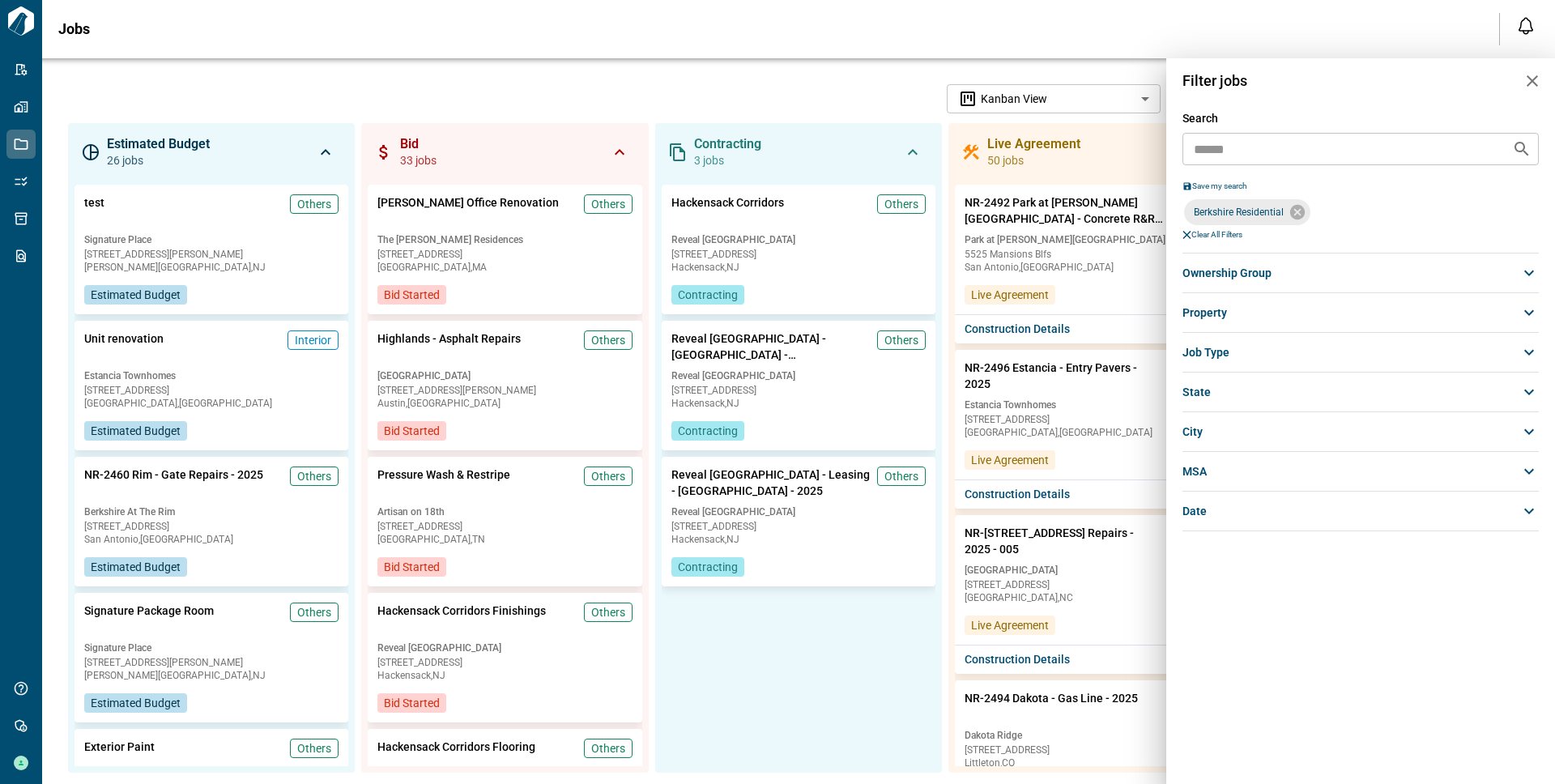
click at [834, 95] on div at bounding box center [777, 392] width 1555 height 784
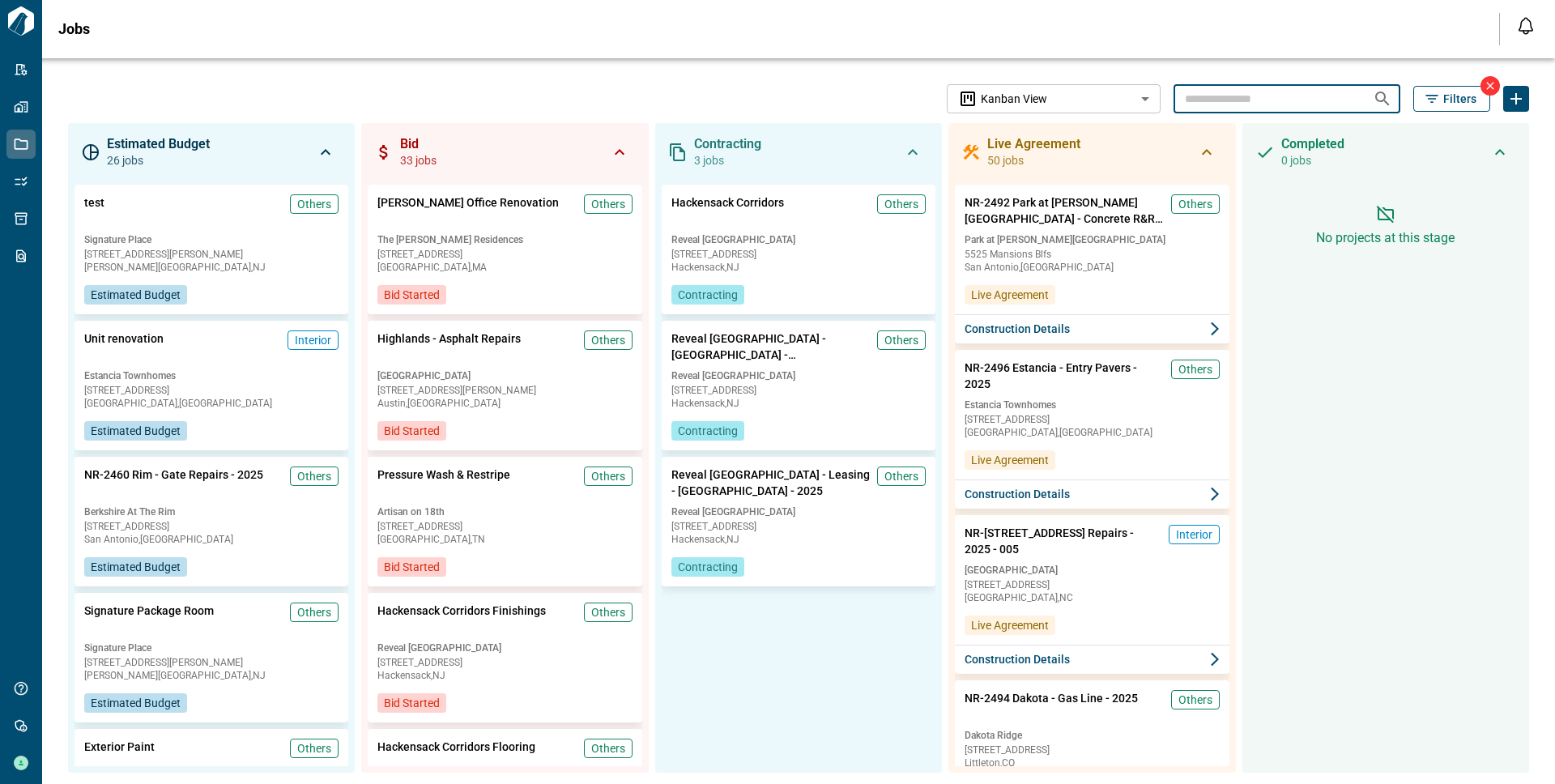
click at [1200, 101] on input "text" at bounding box center [1266, 98] width 187 height 30
type input "**********"
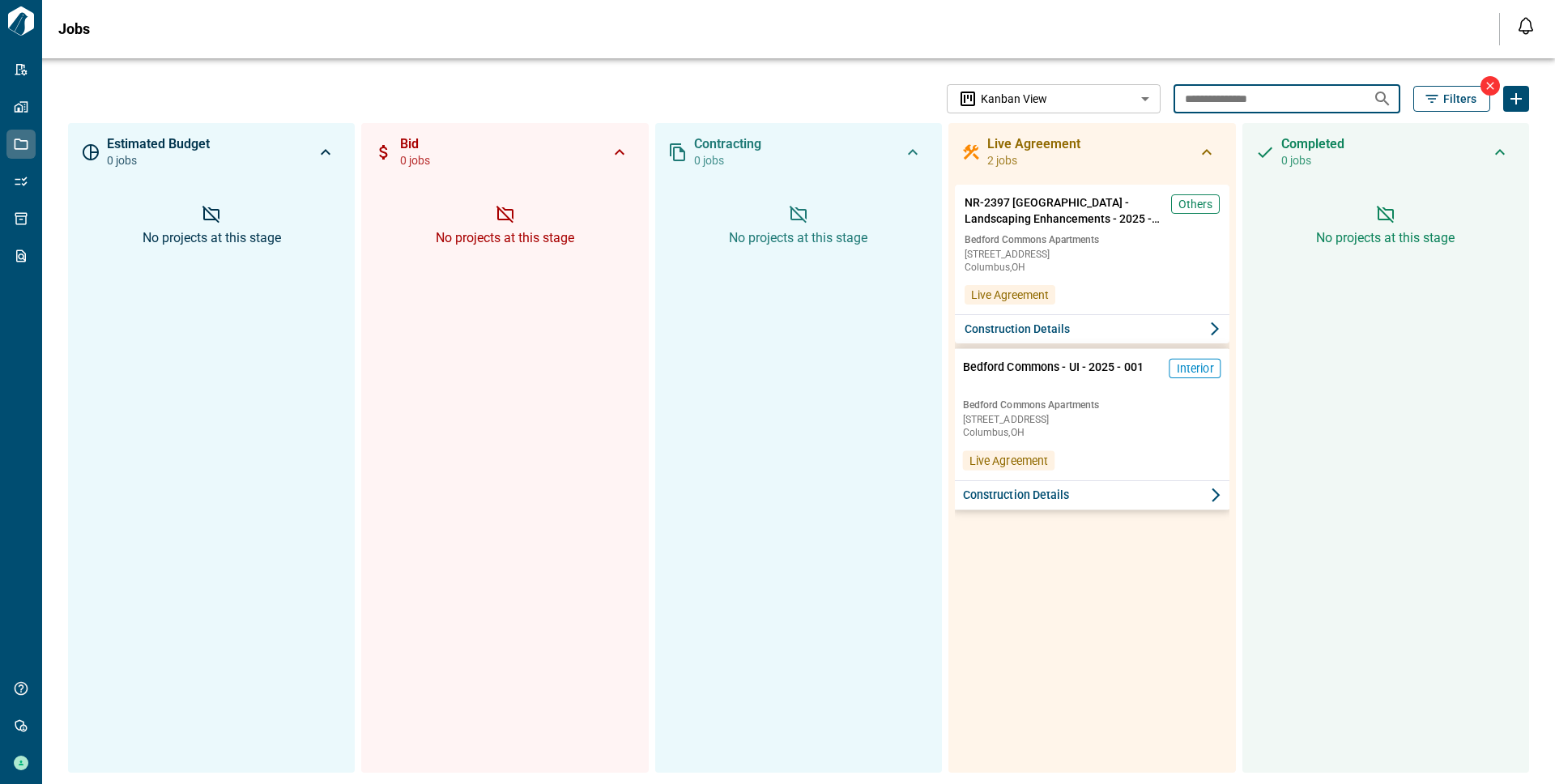
click at [1181, 498] on button "Construction Details" at bounding box center [1092, 495] width 278 height 30
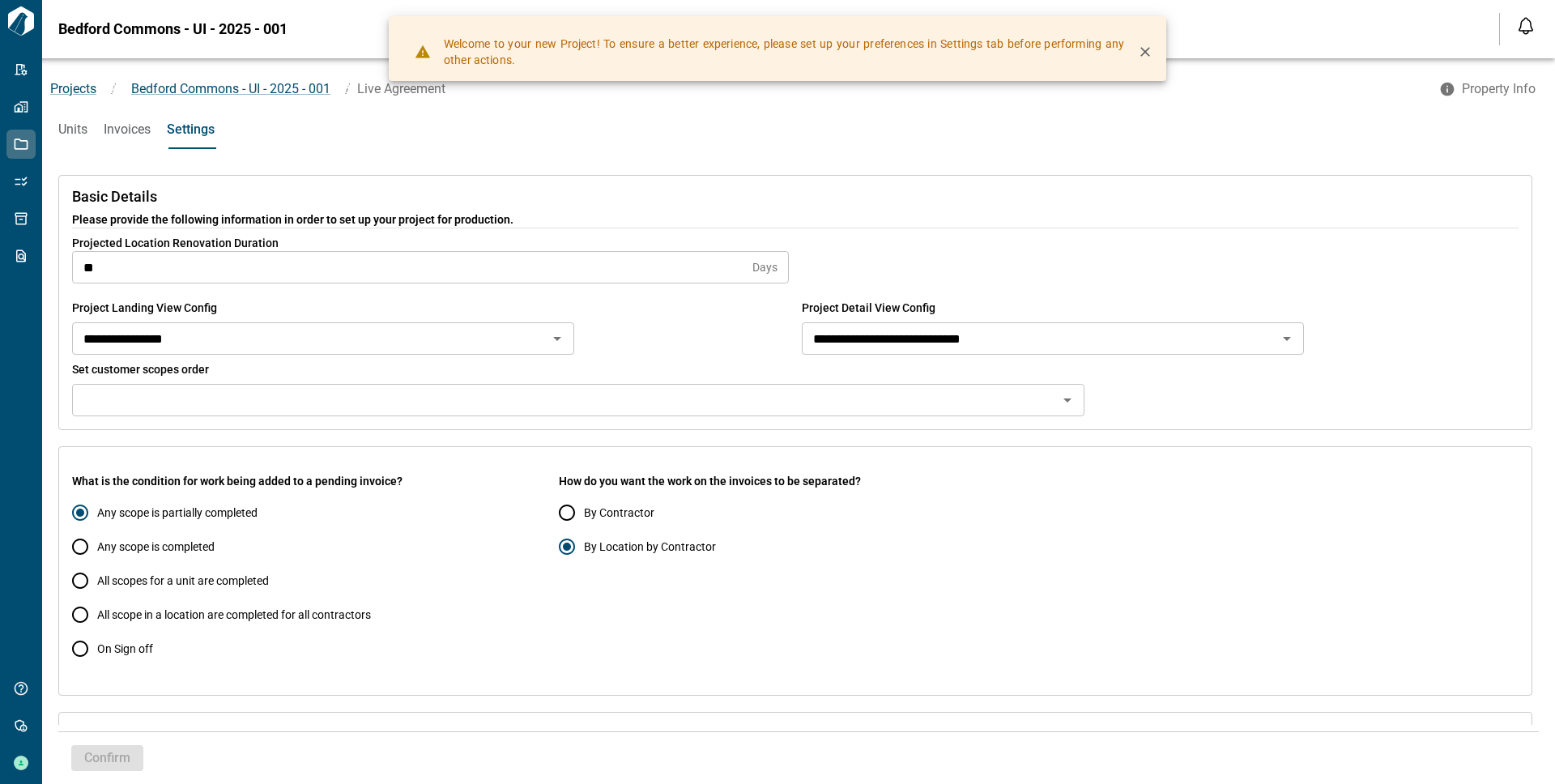
scroll to position [1, 0]
click at [72, 135] on span "Units" at bounding box center [72, 129] width 29 height 16
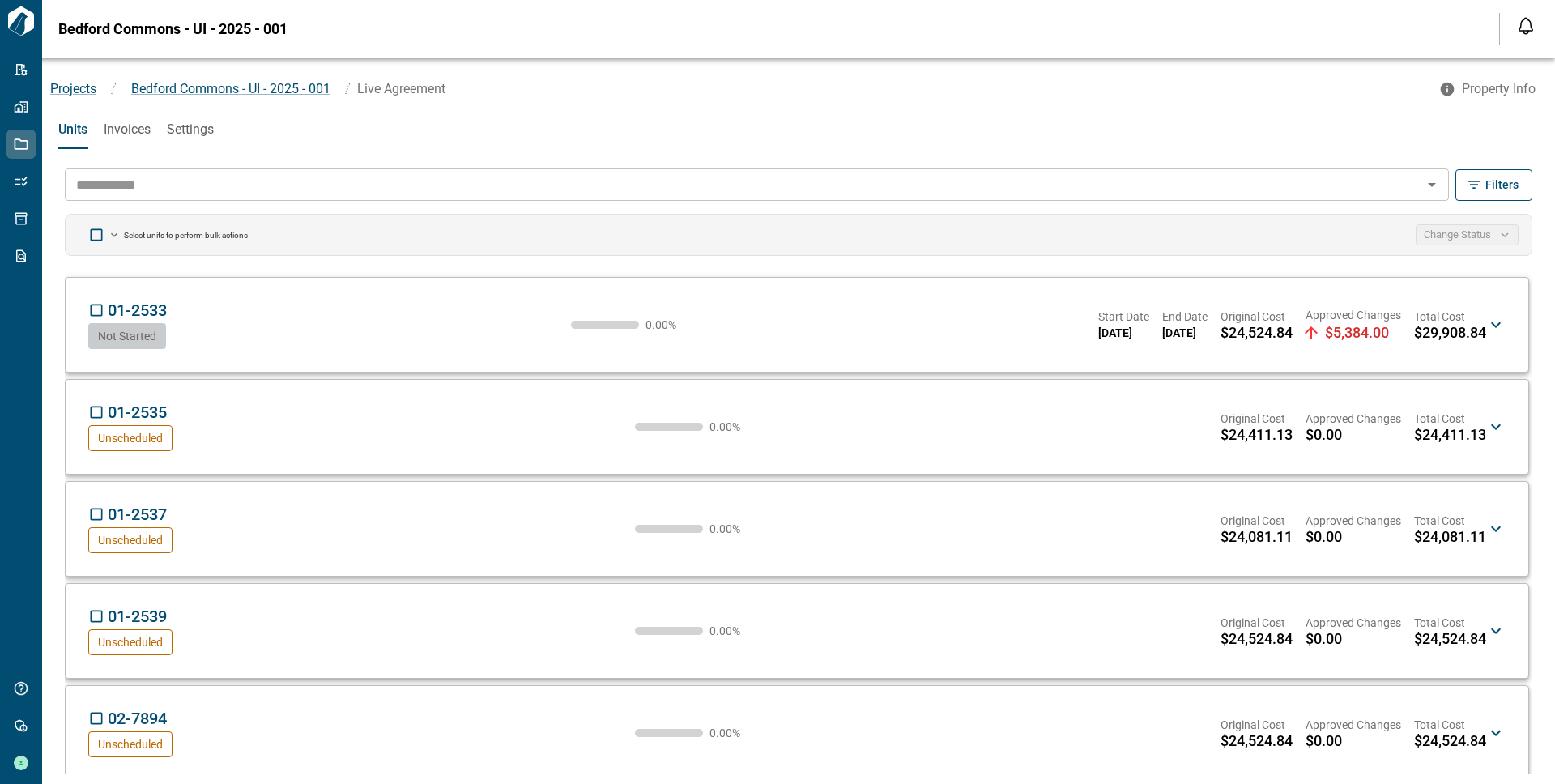
click at [1475, 315] on span "Total Cost" at bounding box center [1450, 316] width 72 height 16
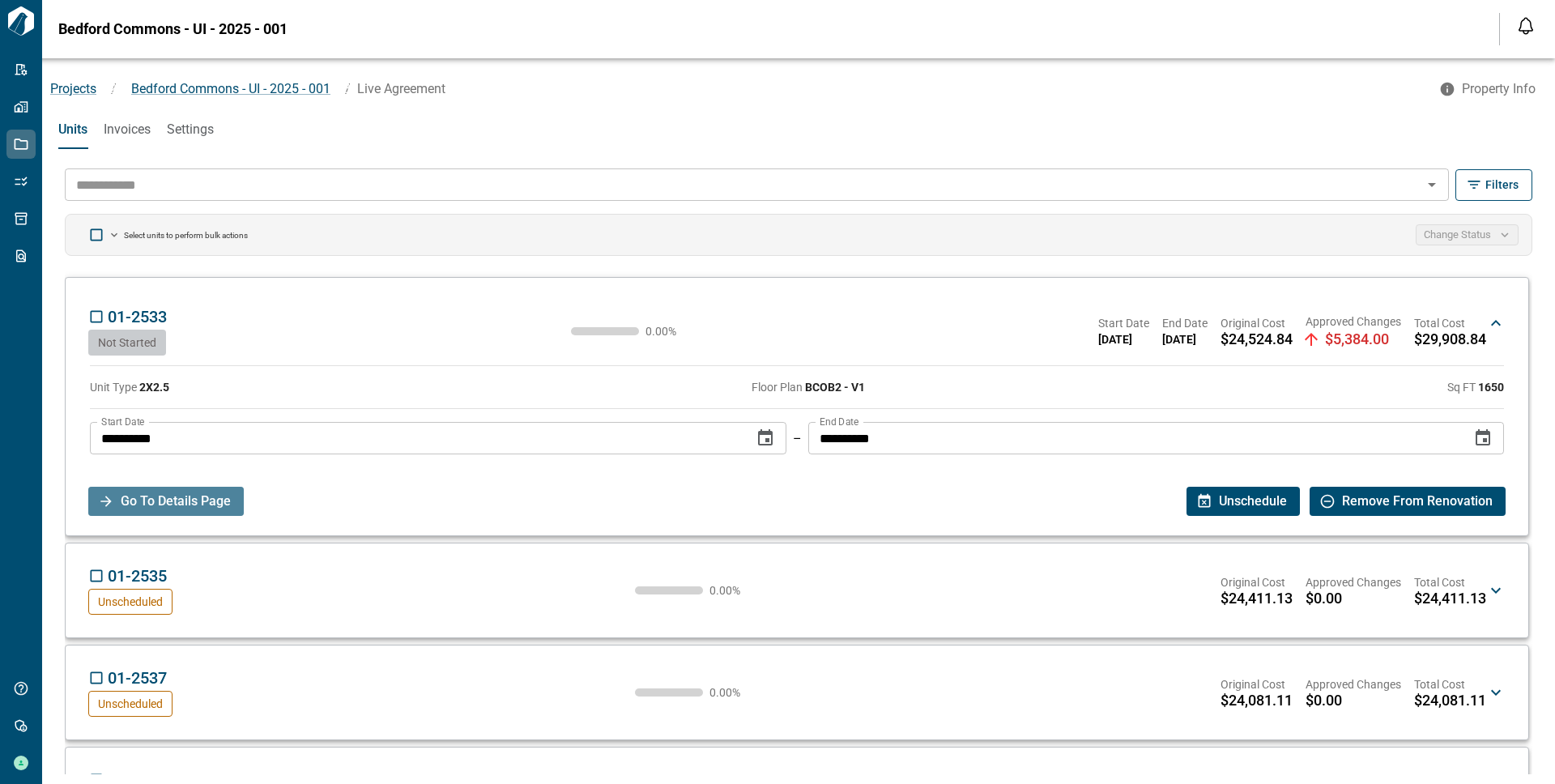
click at [190, 494] on span "Go To Details Page" at bounding box center [175, 500] width 111 height 29
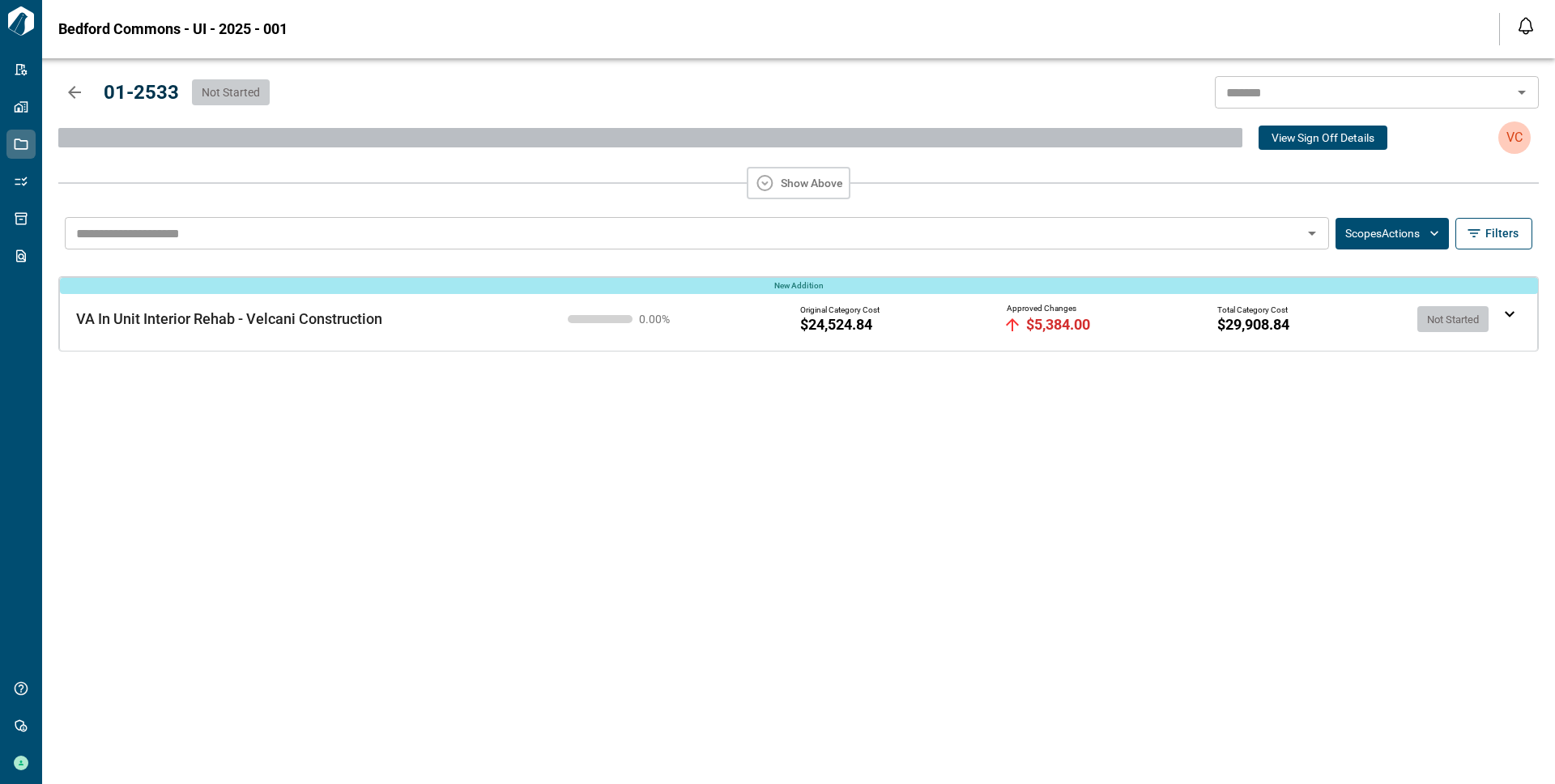
click at [1505, 313] on img at bounding box center [1509, 314] width 10 height 6
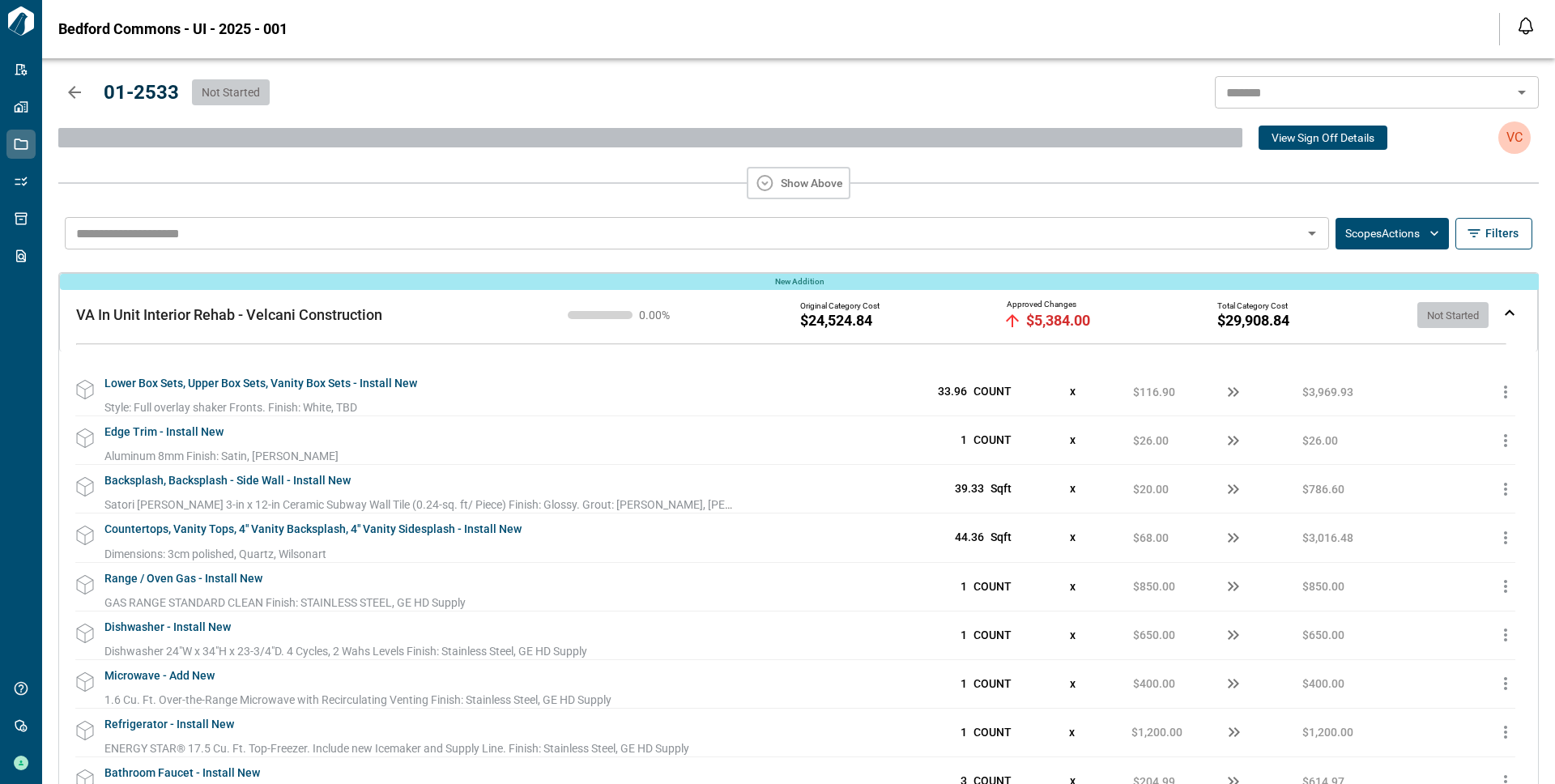
click at [1391, 230] on button "Scopes Actions" at bounding box center [1391, 233] width 113 height 32
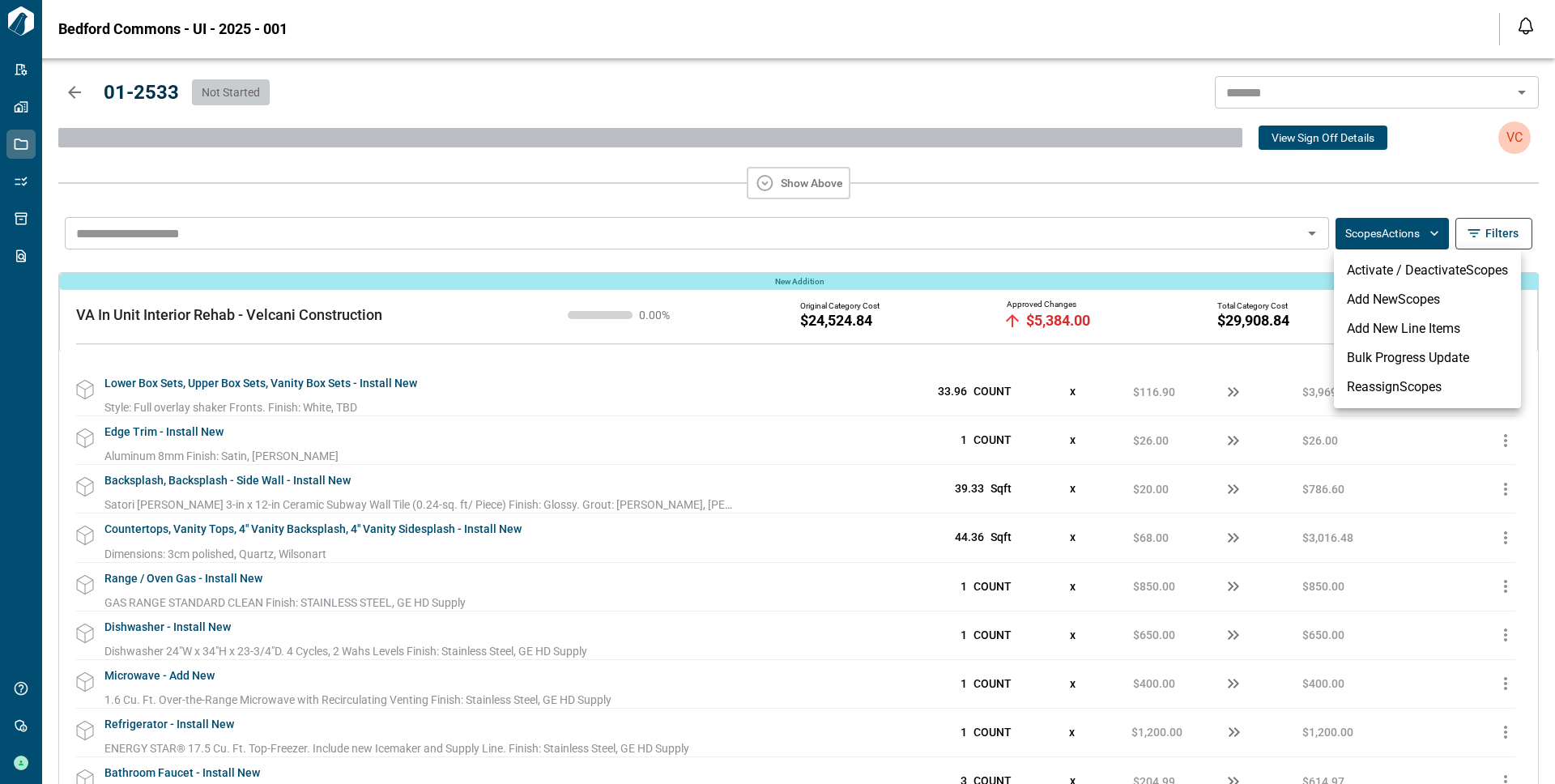
click at [1372, 332] on li "Add New Line Items" at bounding box center [1428, 328] width 187 height 29
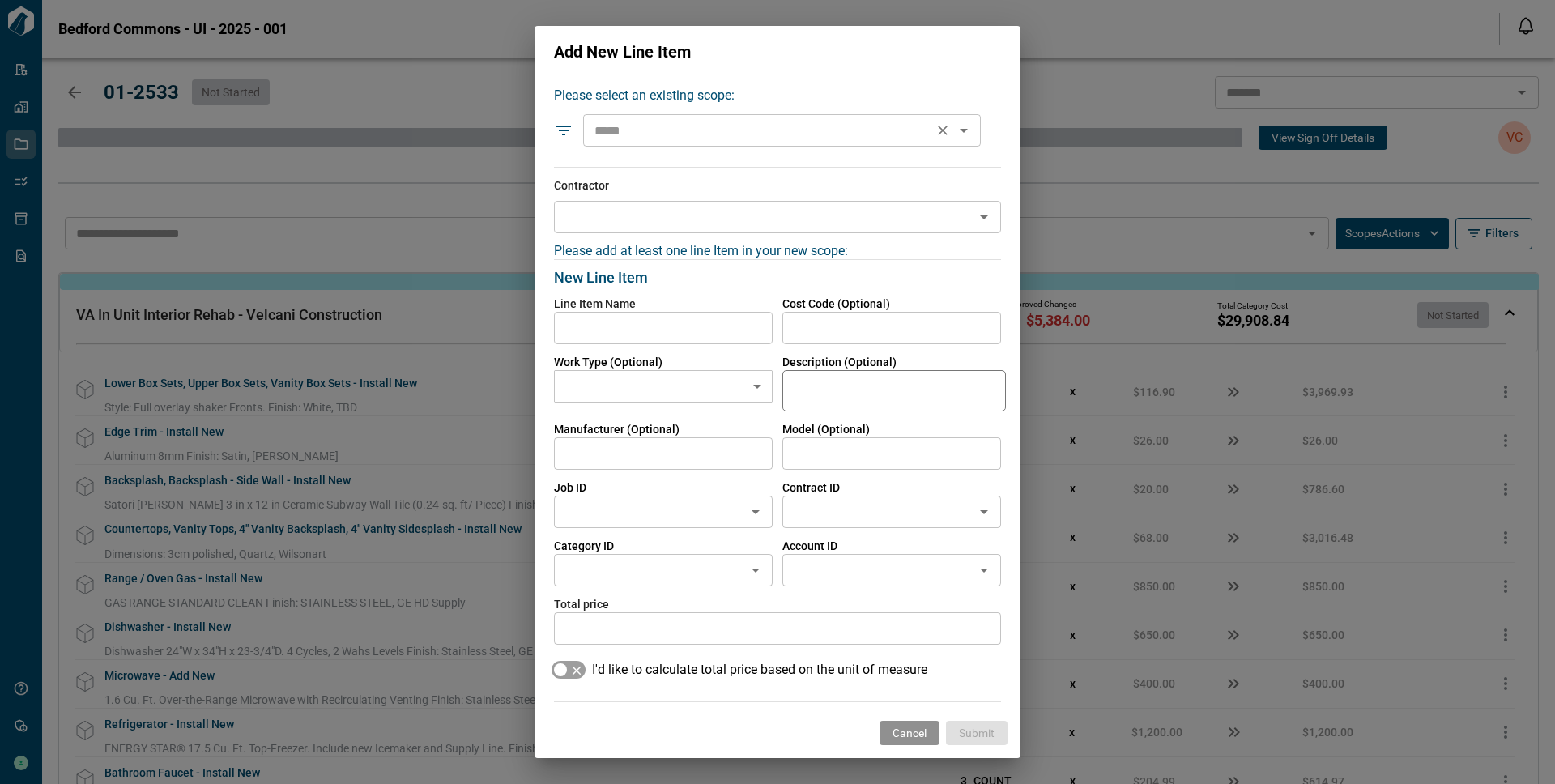
click at [645, 143] on div "​" at bounding box center [781, 130] width 398 height 33
click at [633, 237] on div "Please add at least one line Item in your new scope:" at bounding box center [773, 247] width 457 height 27
click at [612, 215] on div "Select a contractor Select a contractor" at bounding box center [778, 217] width 447 height 33
click at [621, 341] on input "text" at bounding box center [663, 328] width 218 height 33
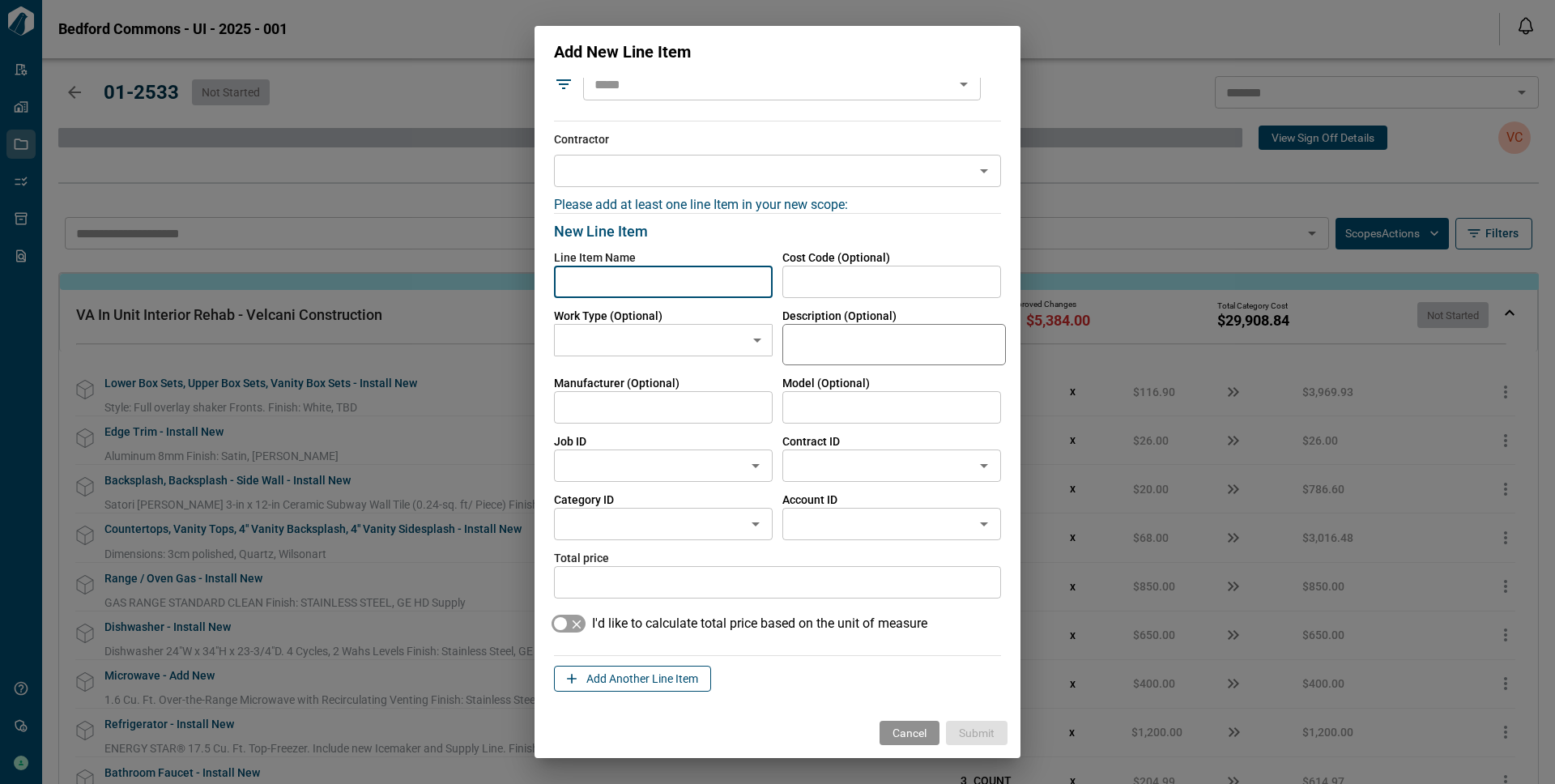
click at [675, 687] on button "Add Another Line Item" at bounding box center [633, 678] width 157 height 26
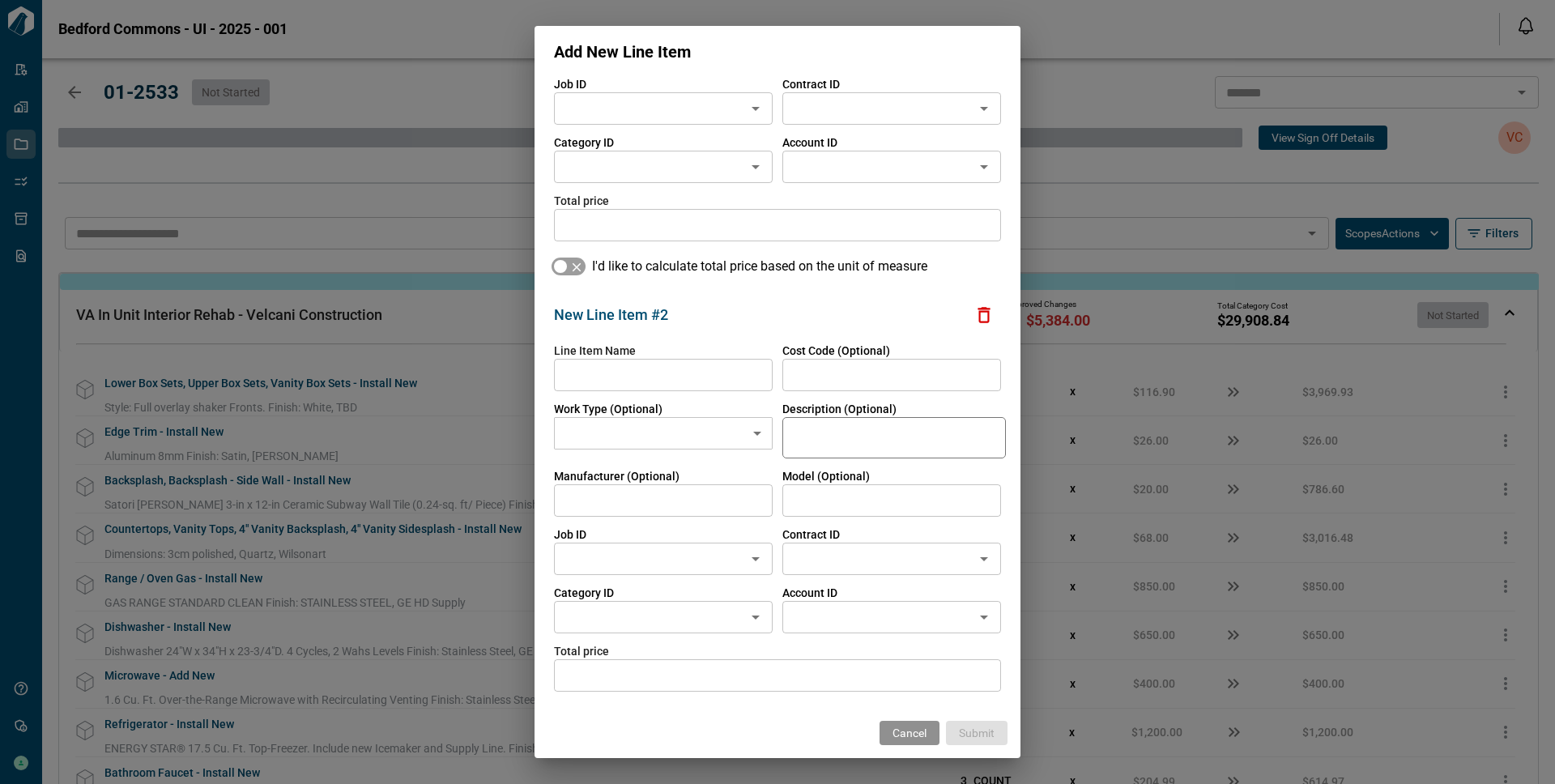
scroll to position [534, 0]
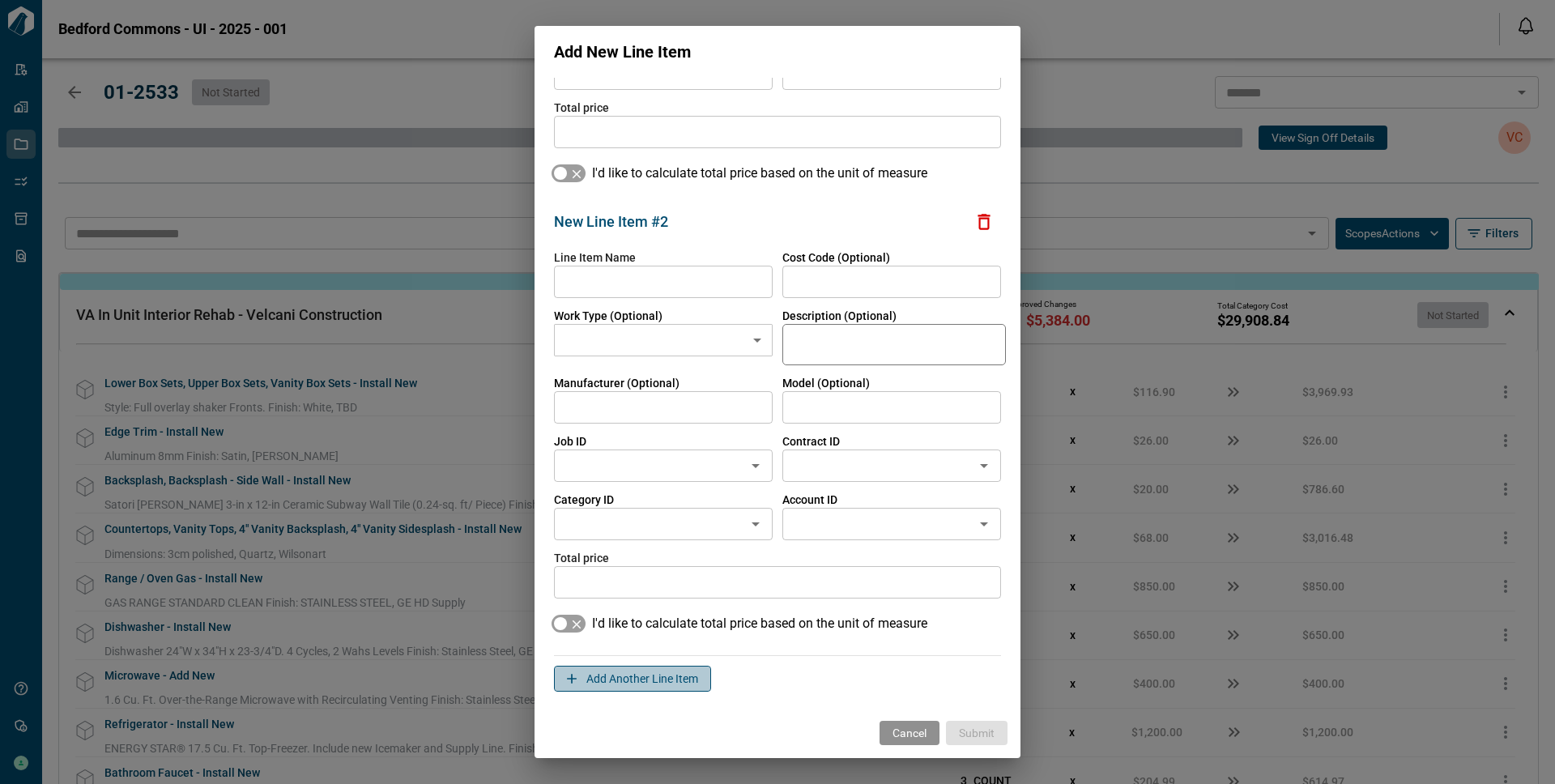
click at [621, 679] on span "Add Another Line Item" at bounding box center [642, 678] width 111 height 16
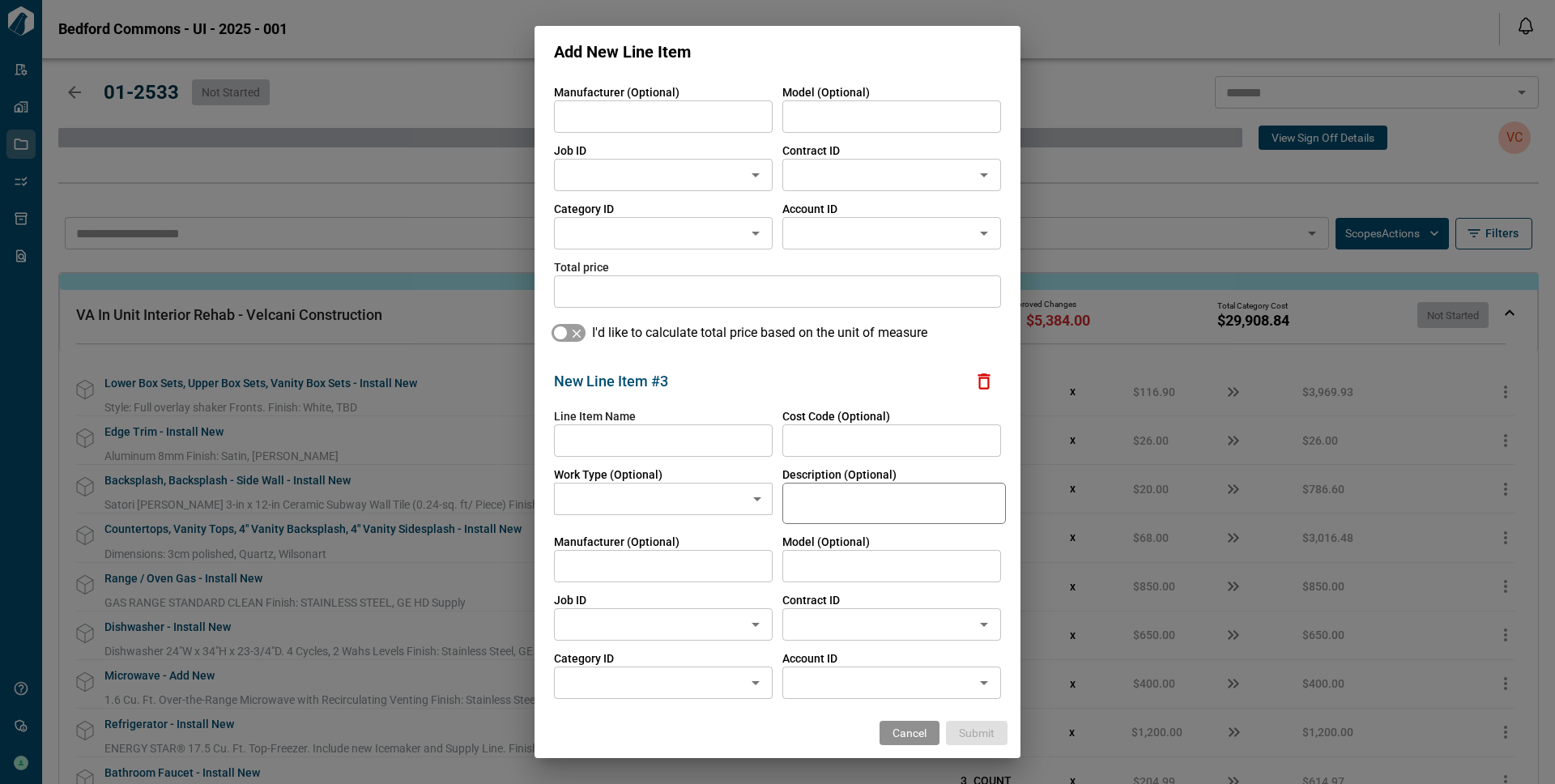
scroll to position [699, 0]
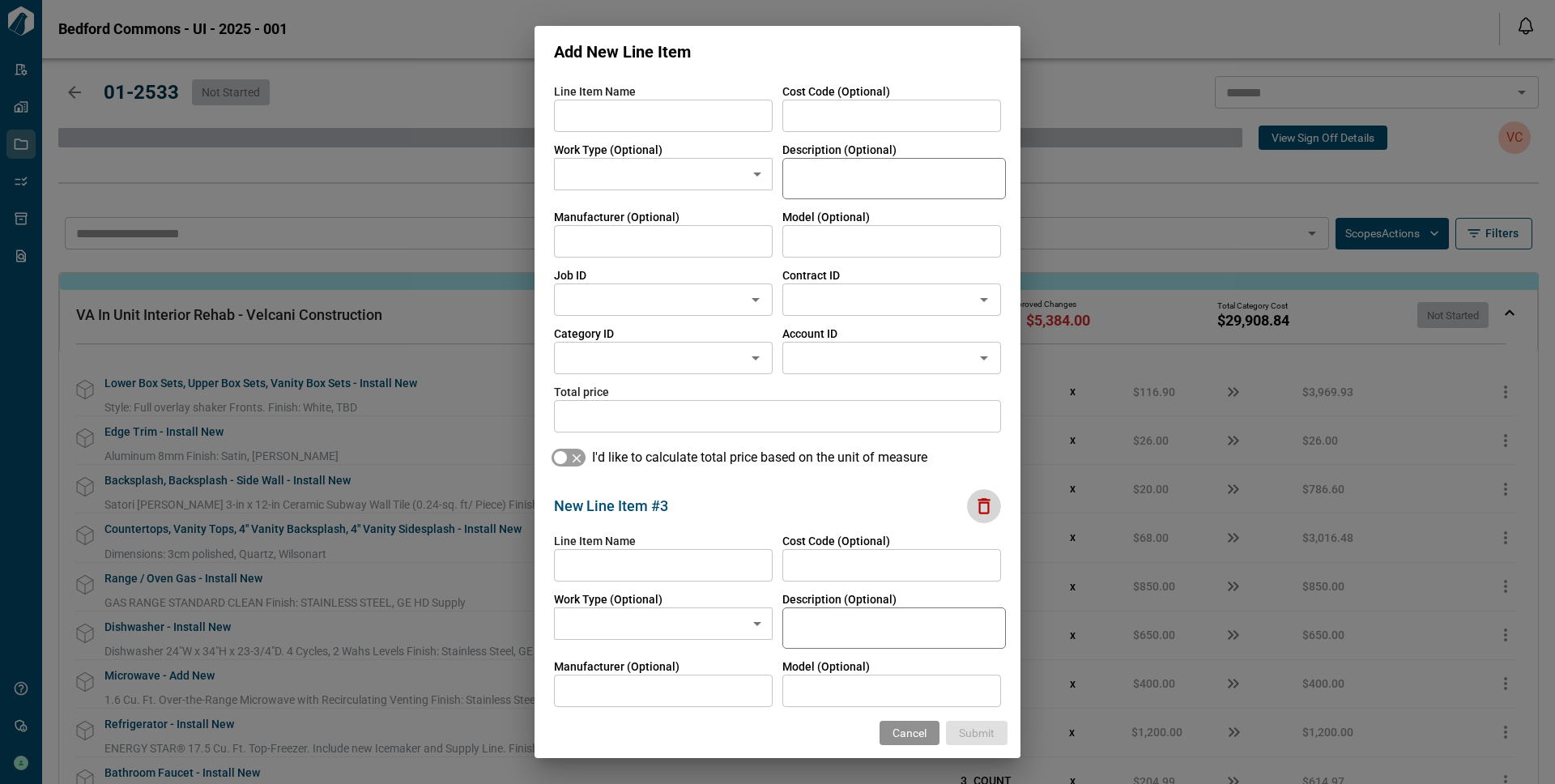
click at [978, 504] on icon "button" at bounding box center [984, 506] width 12 height 16
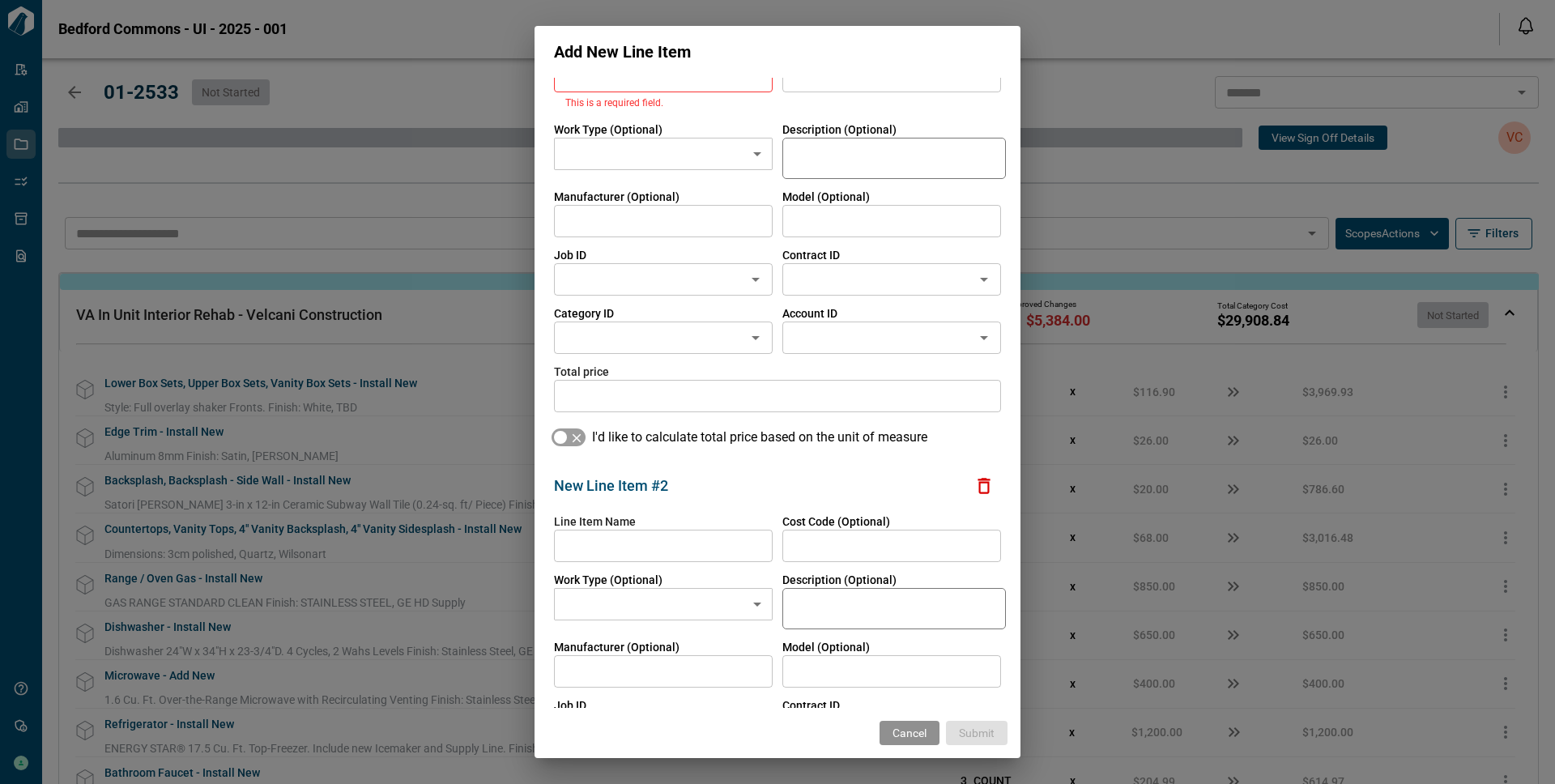
click at [978, 478] on icon "button" at bounding box center [984, 486] width 12 height 16
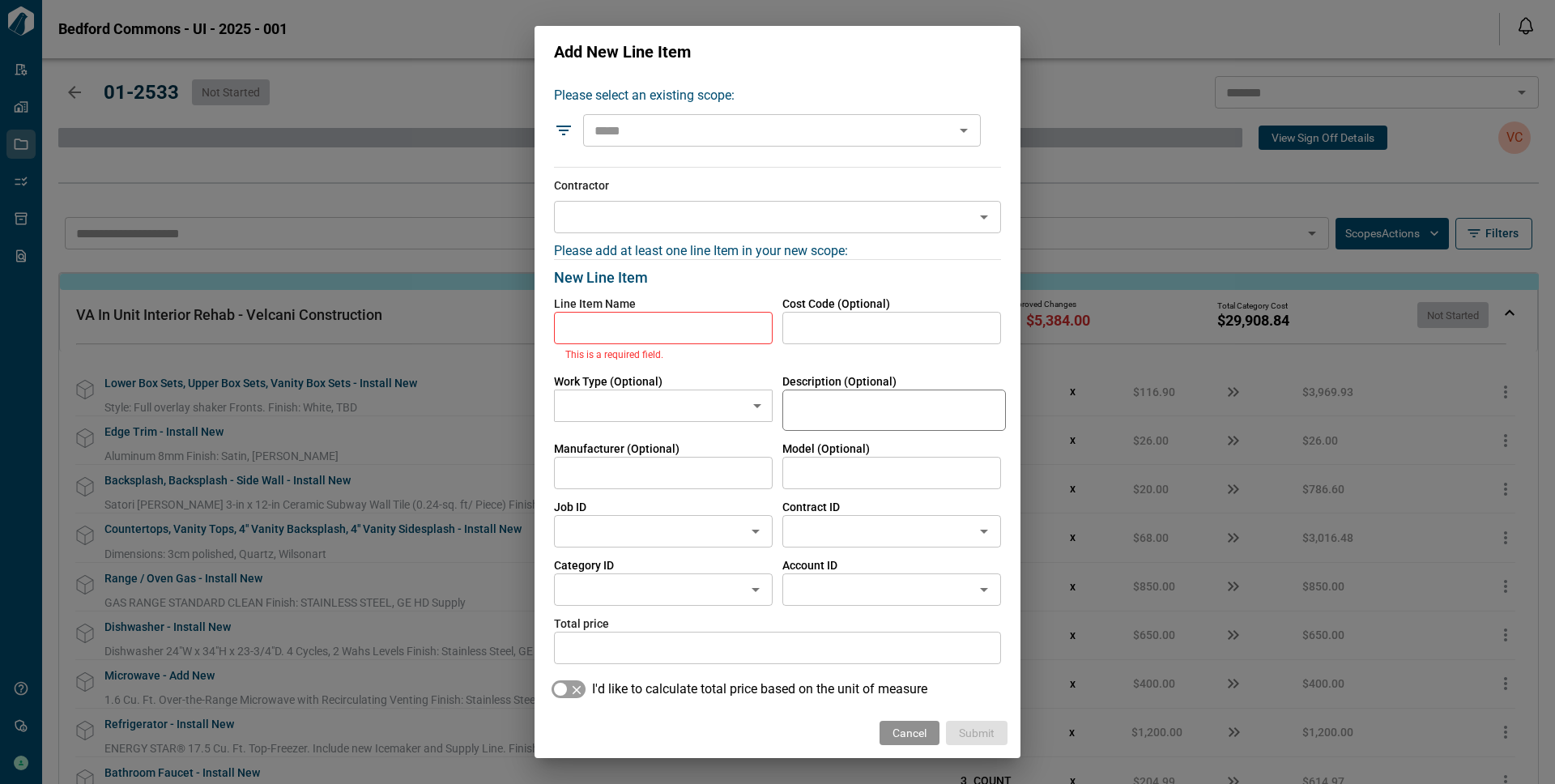
scroll to position [65, 0]
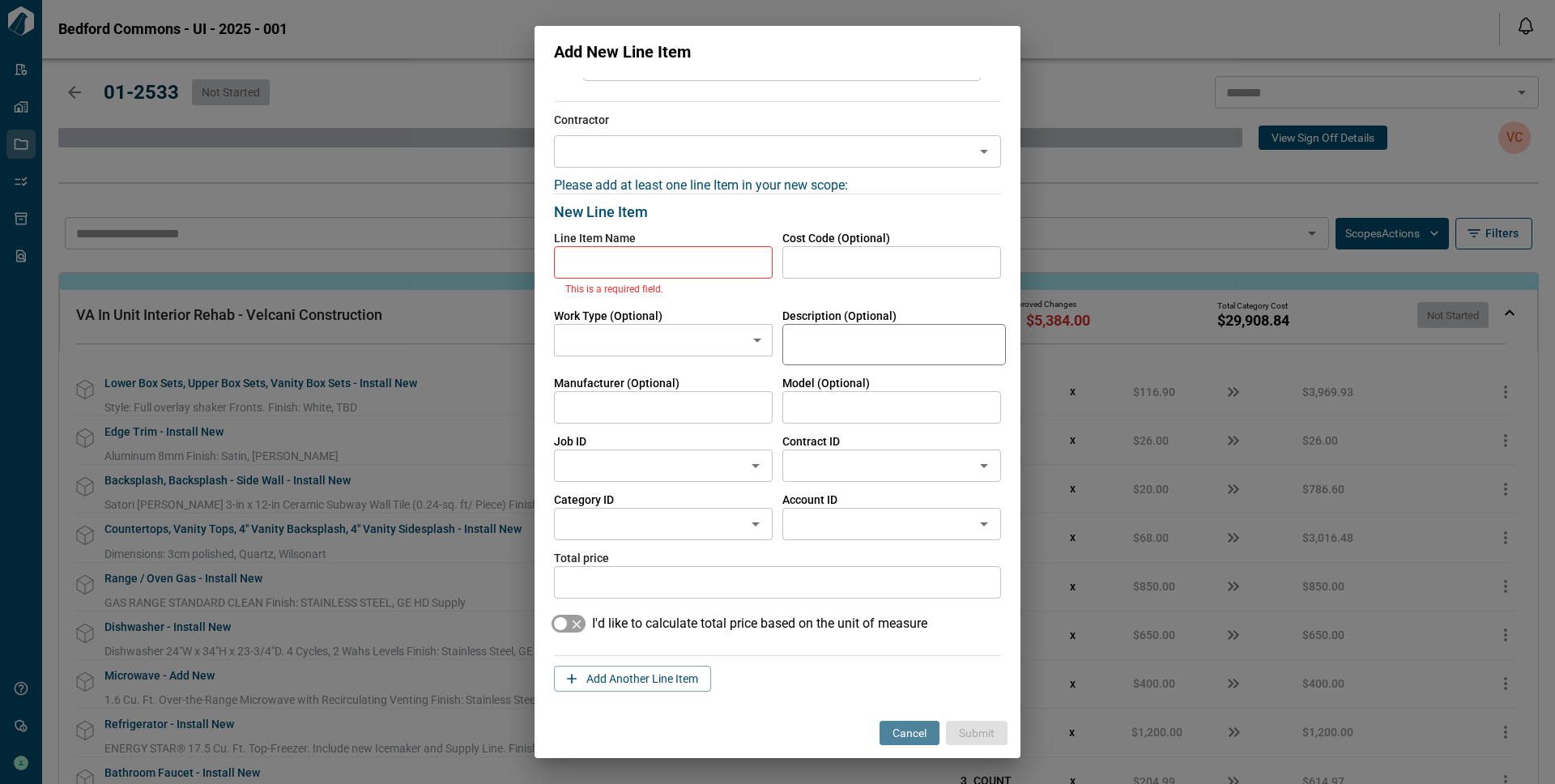
click at [900, 727] on button "Cancel" at bounding box center [910, 732] width 60 height 24
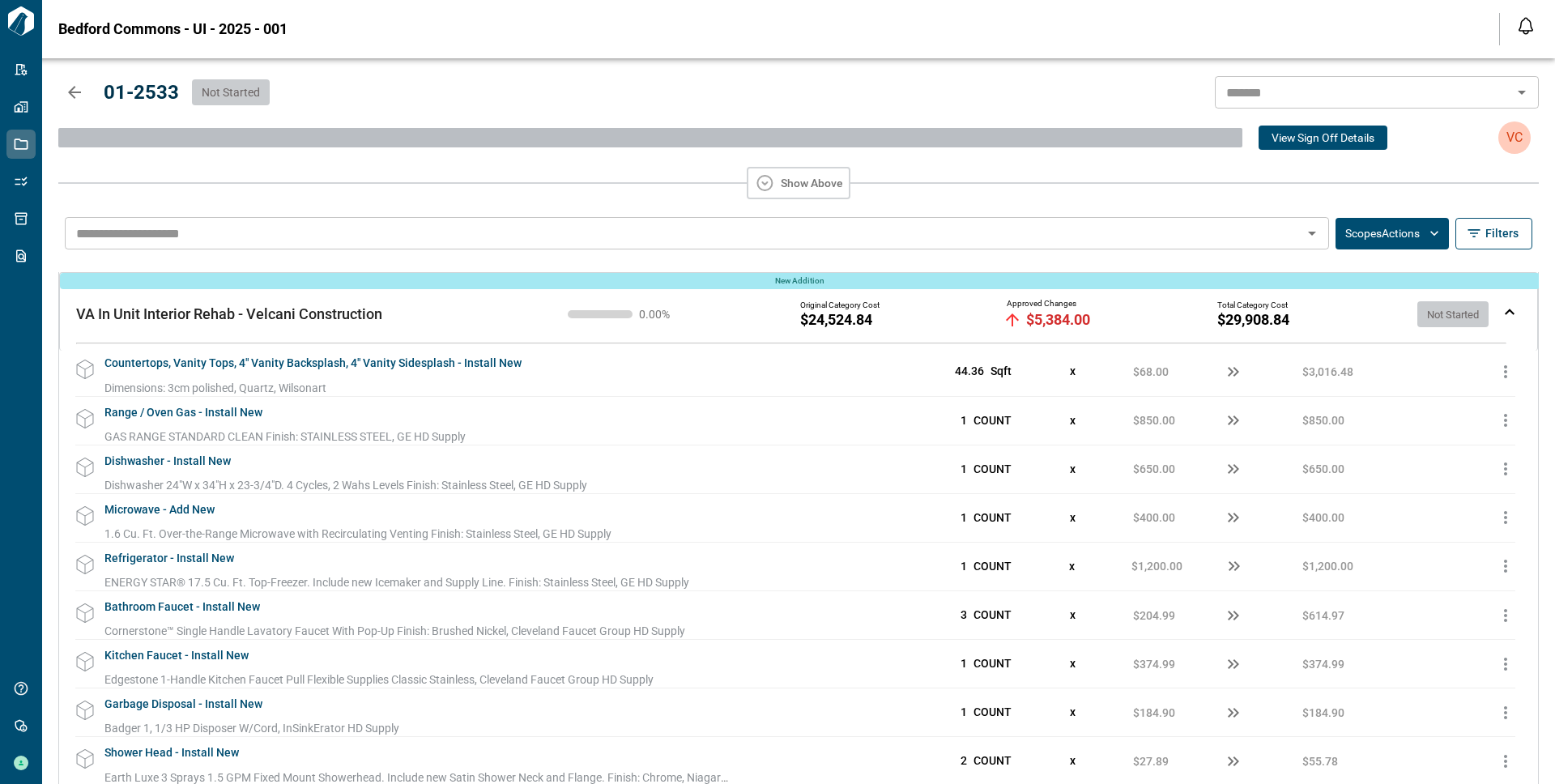
scroll to position [0, 0]
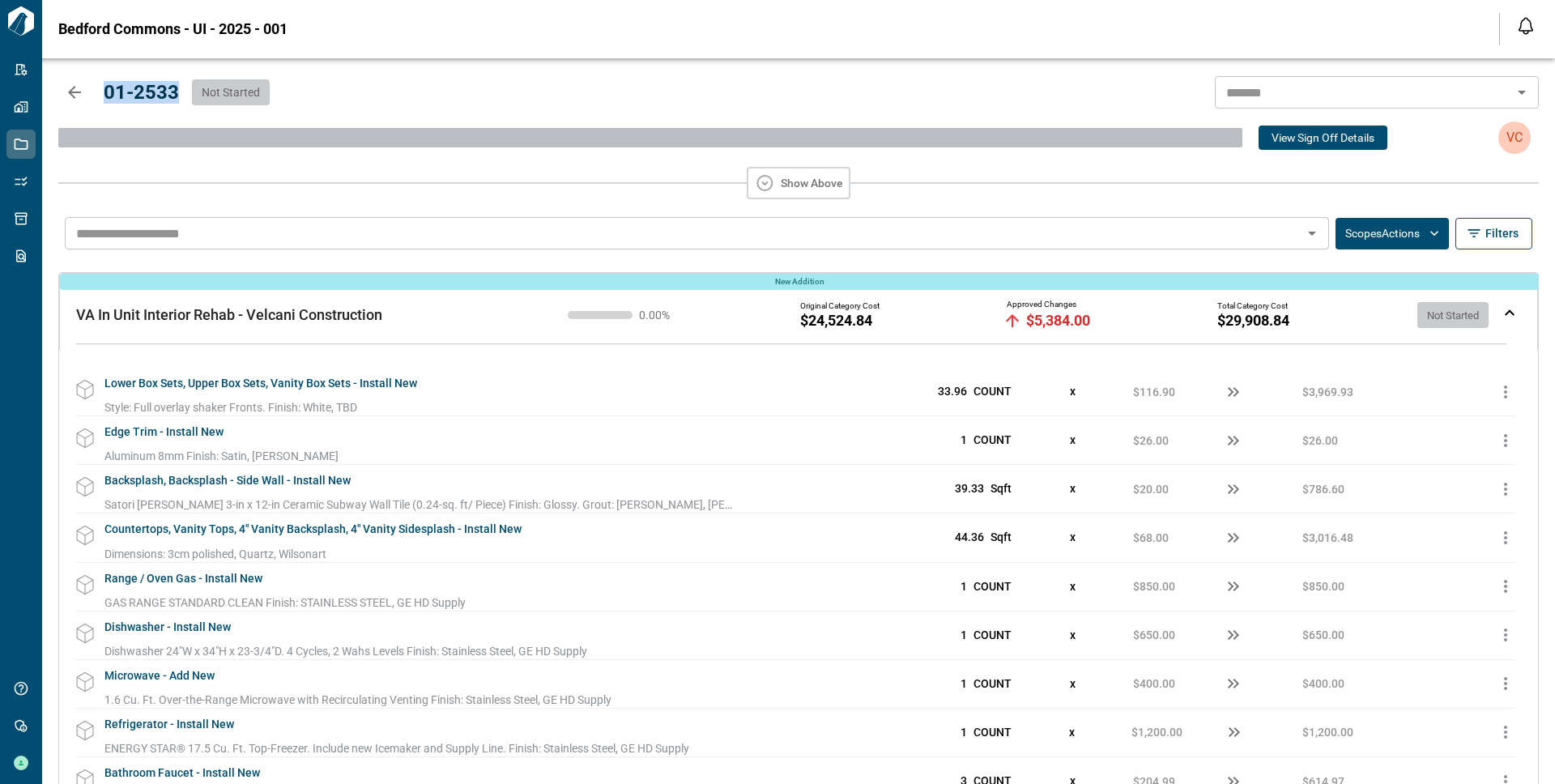
drag, startPoint x: 97, startPoint y: 93, endPoint x: 192, endPoint y: 97, distance: 95.1
click at [192, 97] on div "01-2533 Not Started ​" at bounding box center [798, 92] width 1480 height 33
click at [1505, 312] on img at bounding box center [1509, 312] width 10 height 6
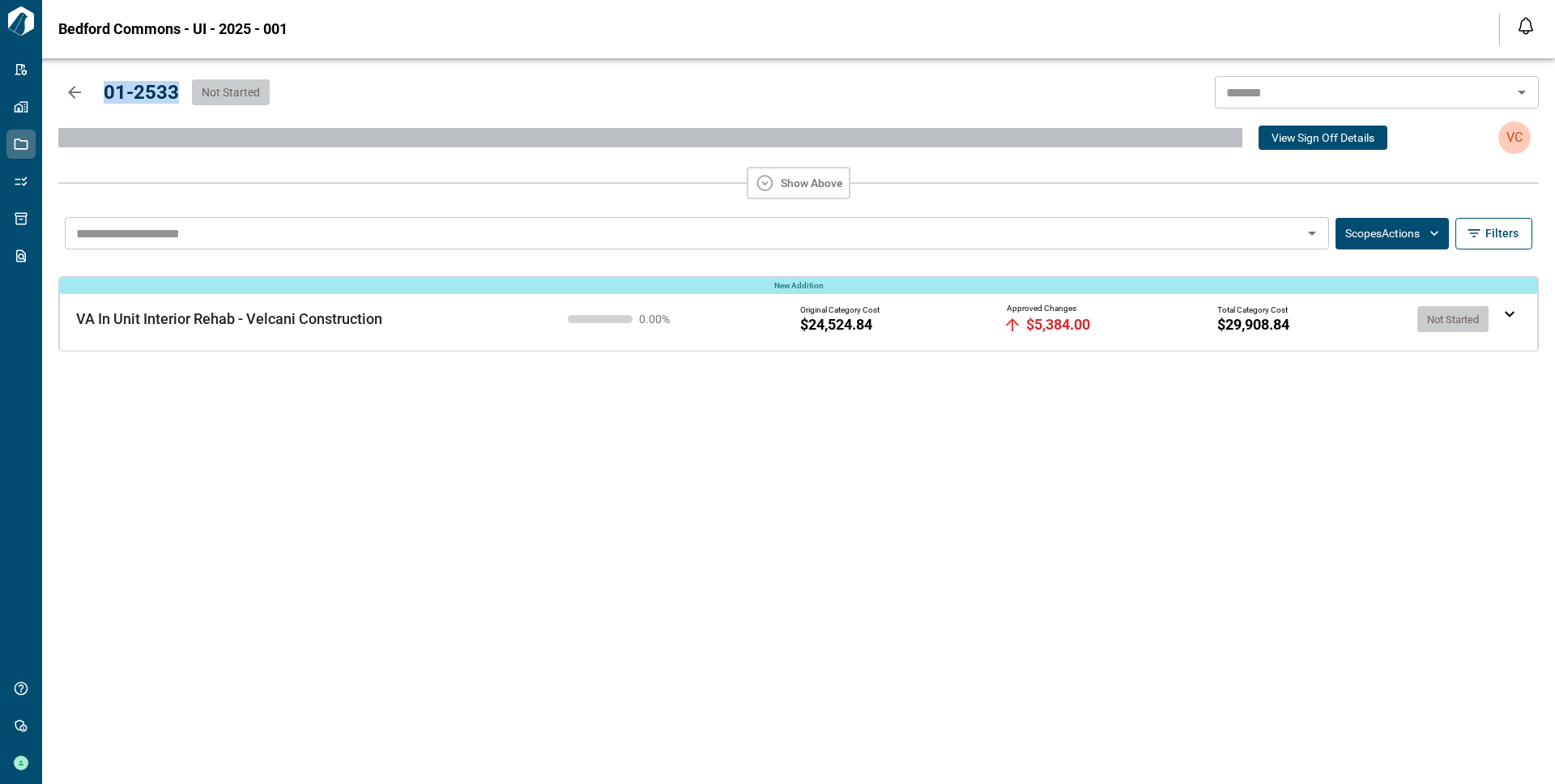
click at [1499, 312] on div "0.00 % Original Category Cost $24,524.84 Approved Changes $5,384.00 Total Categ…" at bounding box center [1033, 318] width 943 height 43
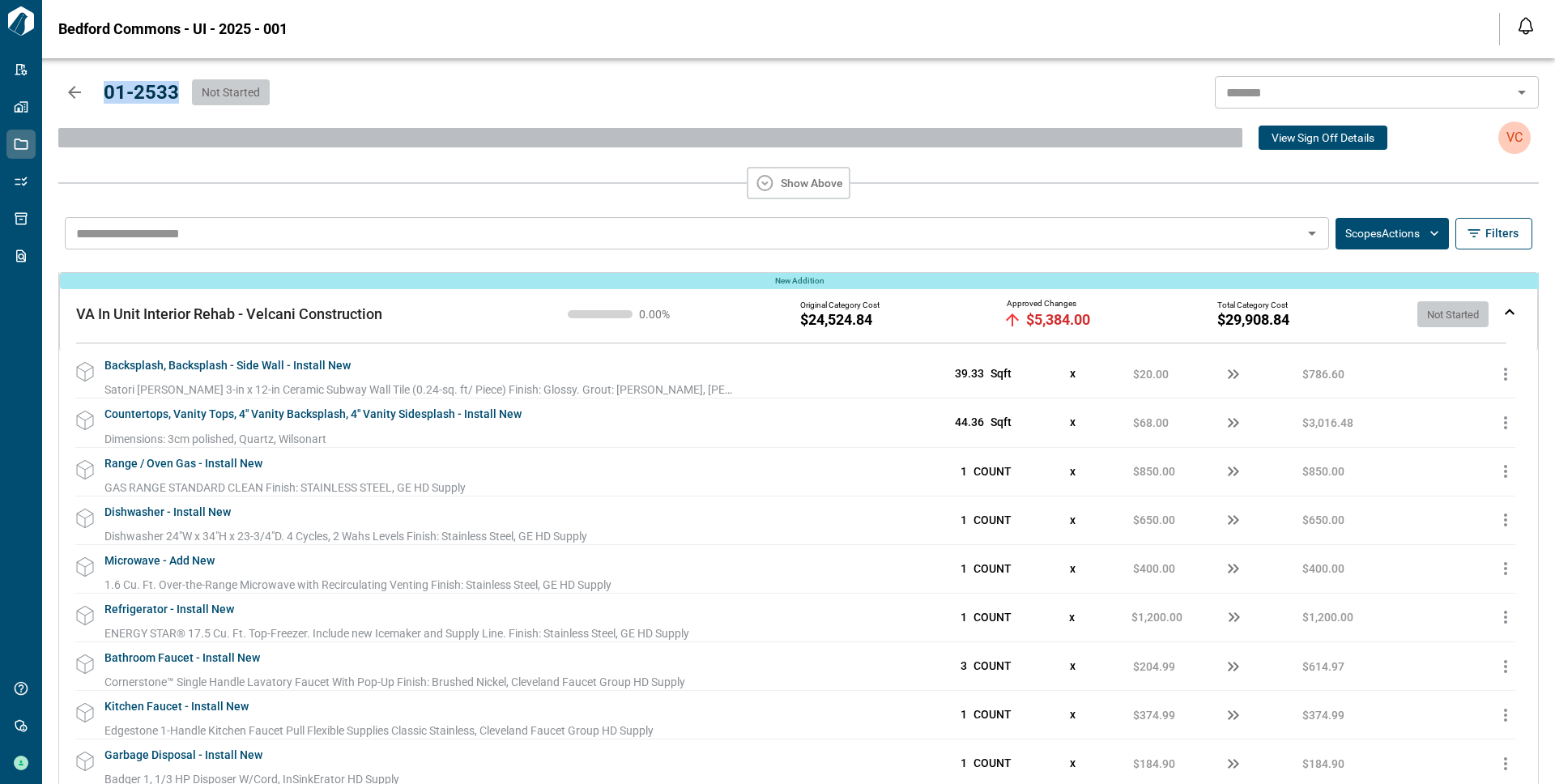
scroll to position [121, 0]
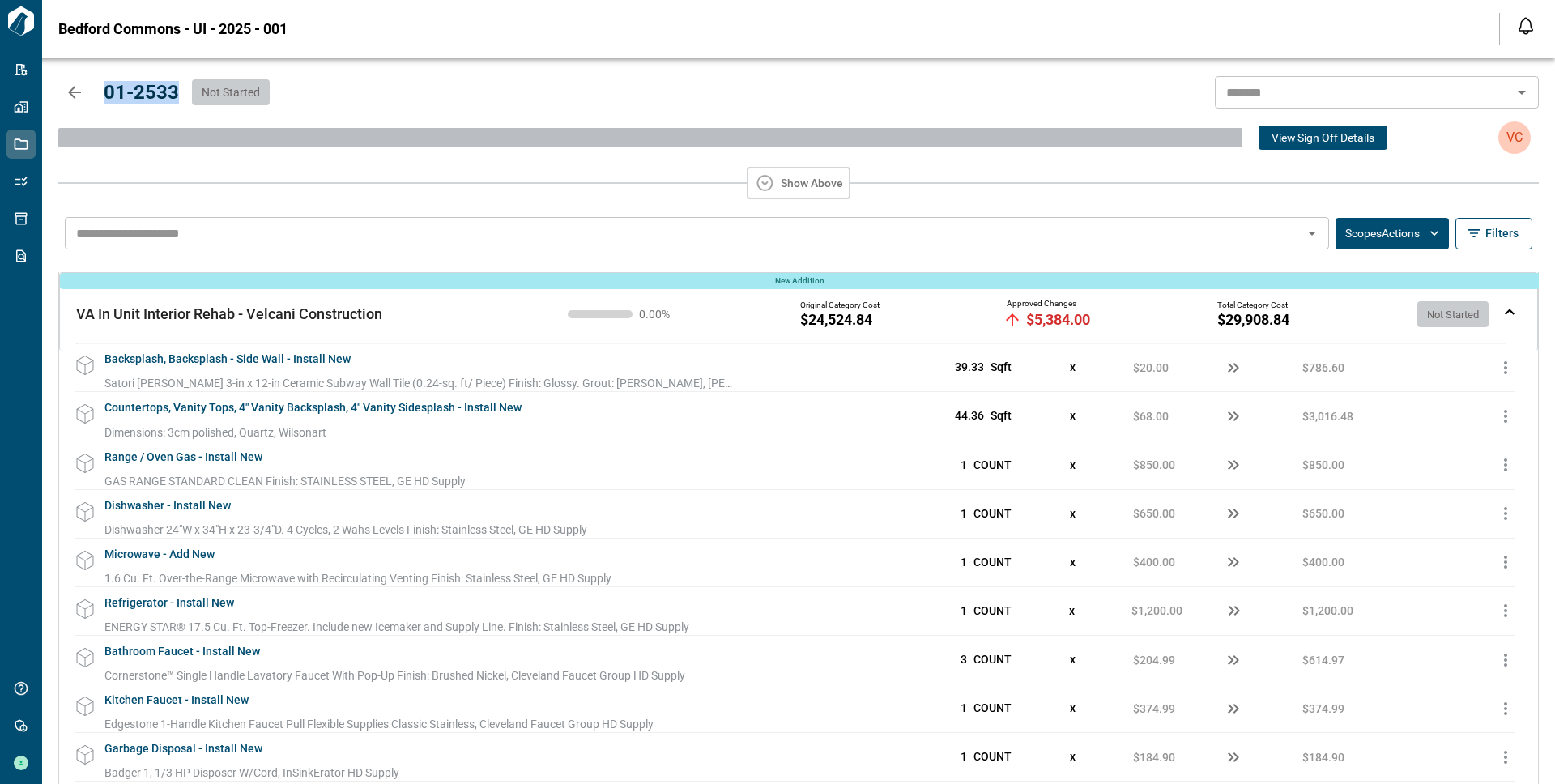
click at [74, 100] on icon "button" at bounding box center [74, 92] width 19 height 19
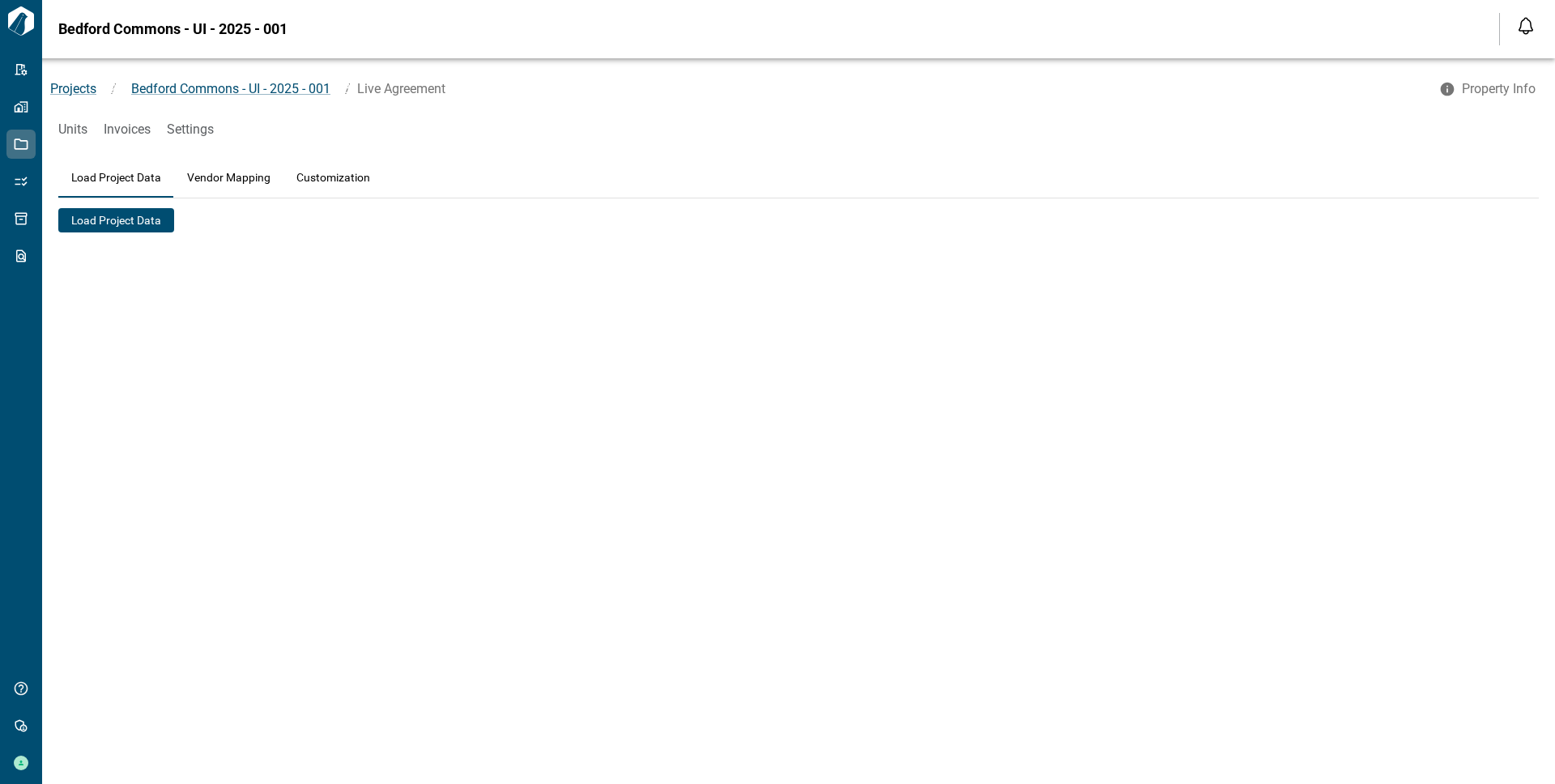
click at [102, 228] on button "Load Project Data" at bounding box center [116, 219] width 116 height 24
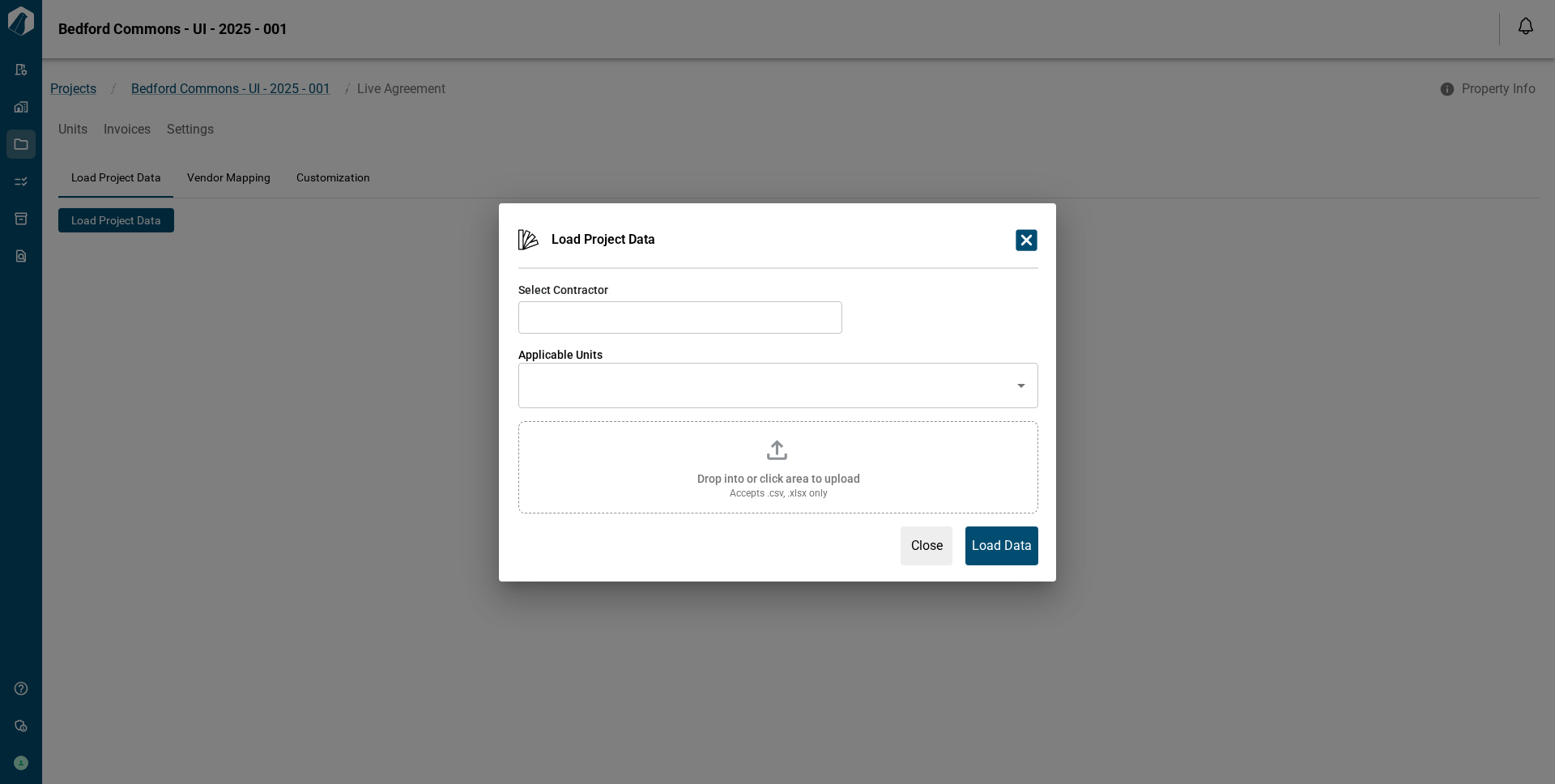
click at [606, 324] on input "text" at bounding box center [679, 317] width 312 height 23
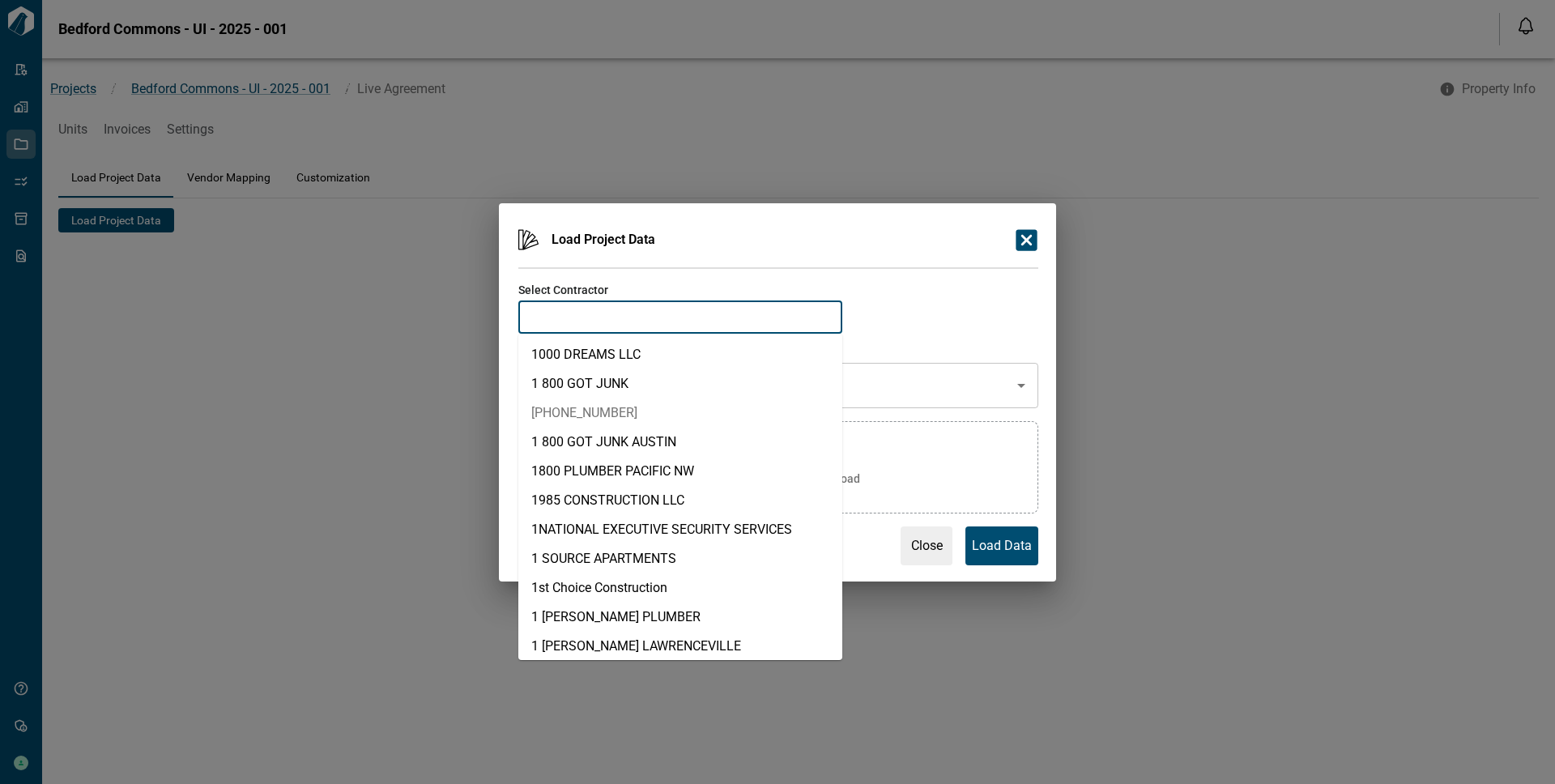
click at [751, 408] on li "[PHONE_NUMBER]" at bounding box center [680, 413] width 324 height 29
type input "**********"
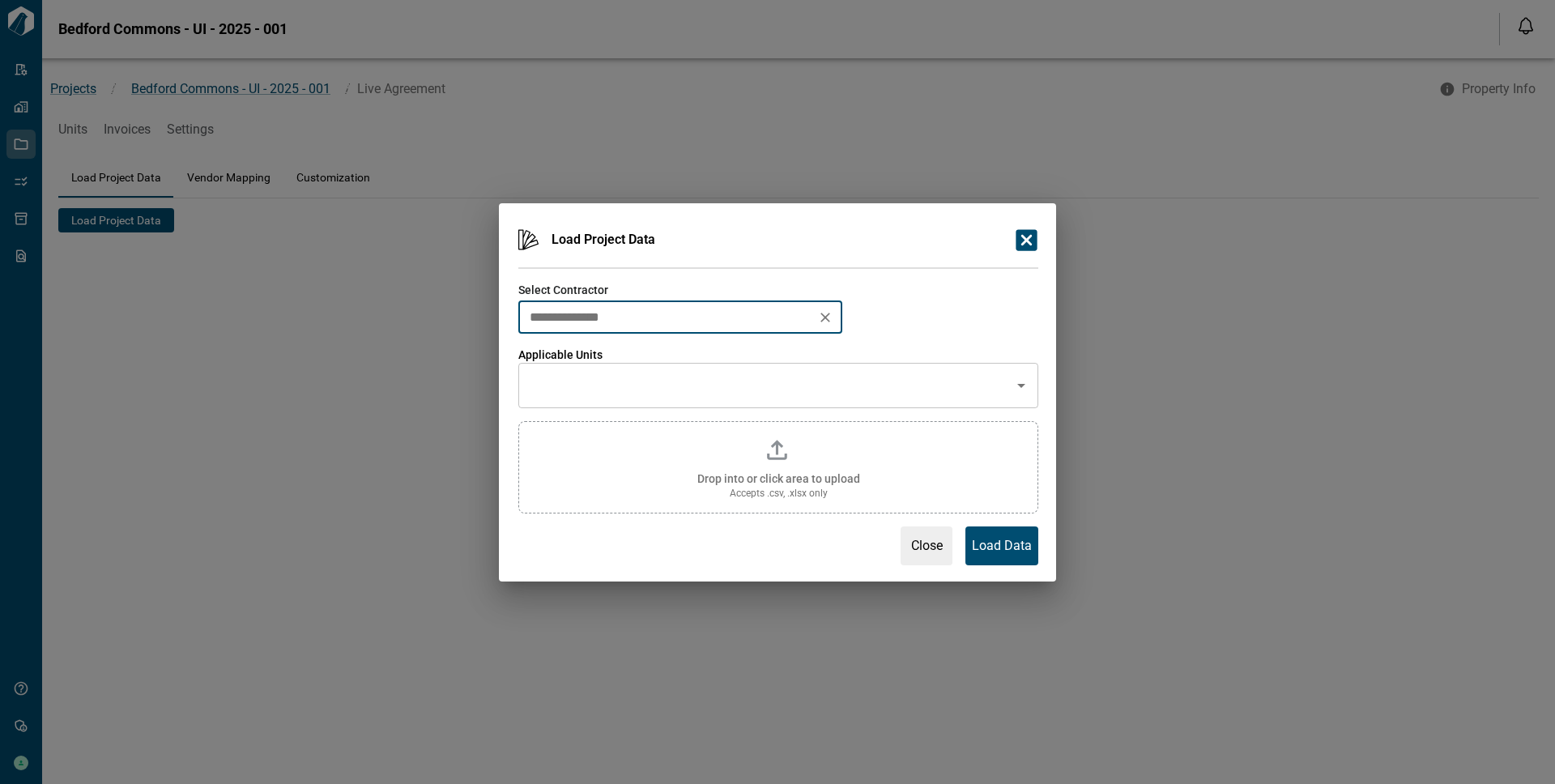
click at [734, 398] on input "text" at bounding box center [766, 385] width 481 height 31
click at [919, 255] on div at bounding box center [772, 262] width 533 height 13
click at [842, 386] on input "text" at bounding box center [804, 385] width 362 height 31
click at [874, 304] on div "**********" at bounding box center [772, 301] width 533 height 65
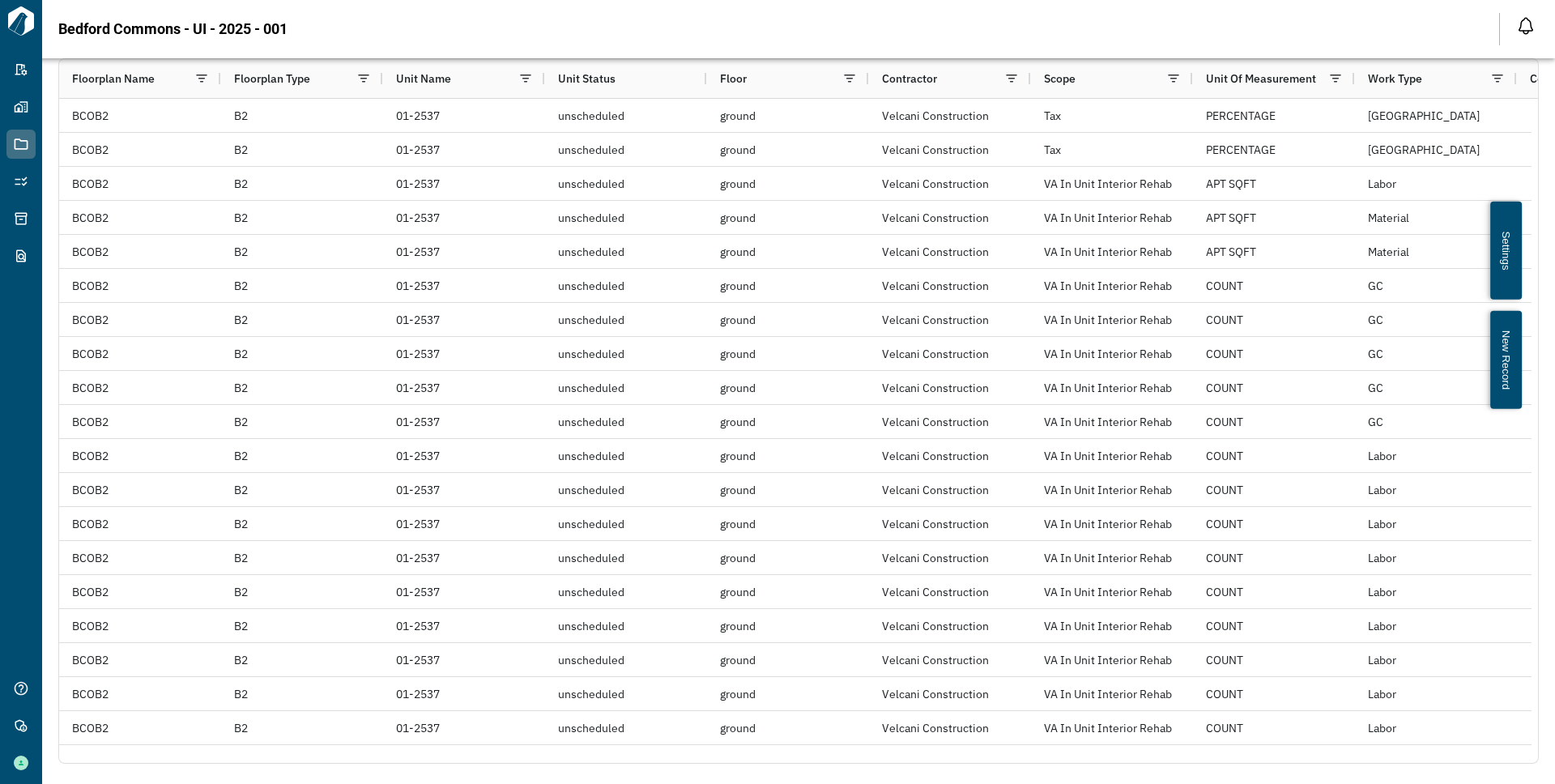
click at [1504, 356] on button "New Record" at bounding box center [1505, 360] width 32 height 98
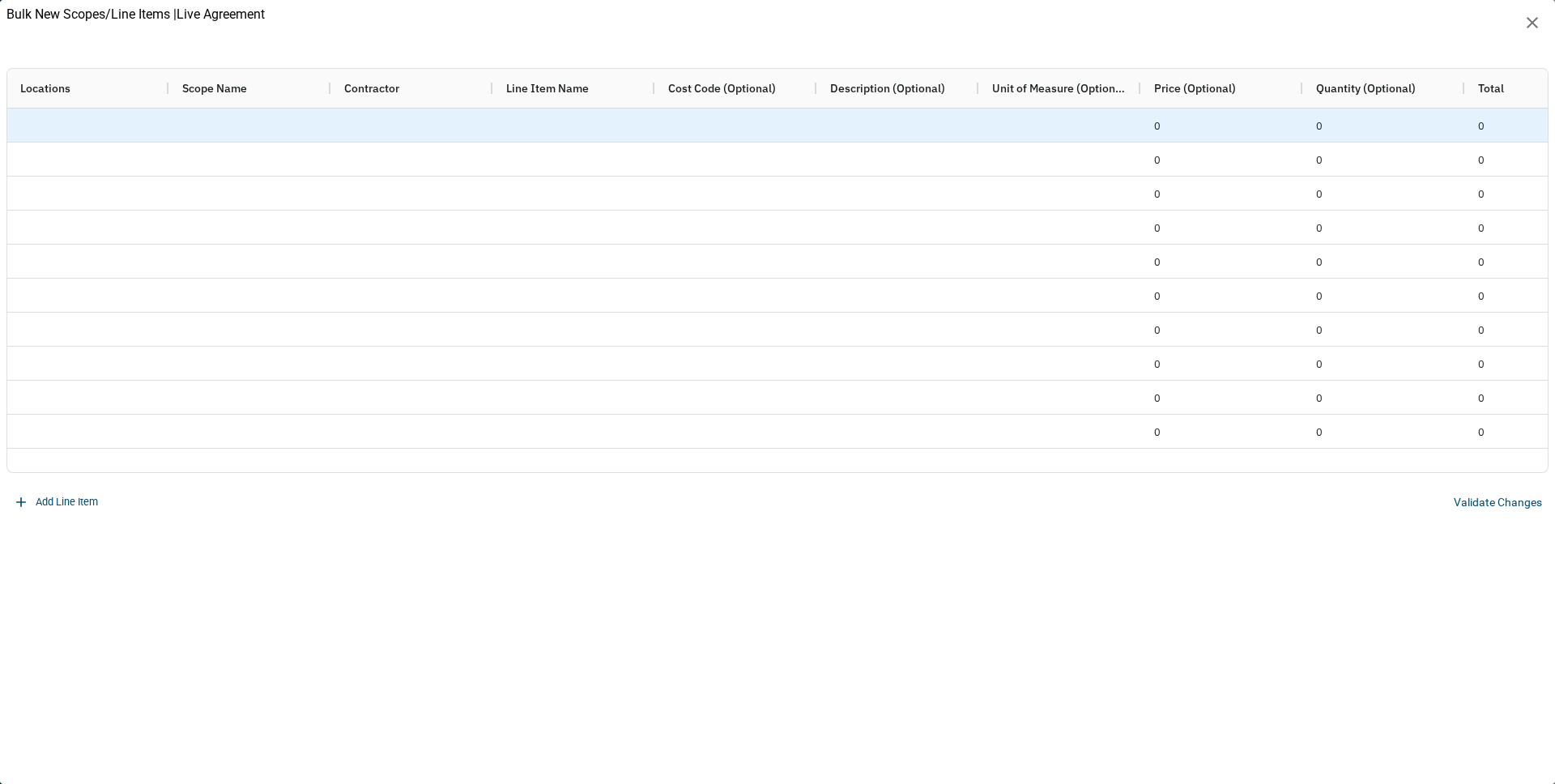
click at [72, 122] on div at bounding box center [88, 126] width 162 height 34
click at [72, 122] on div "Locations Scope Name Contractor Line Item Name" at bounding box center [777, 270] width 1542 height 405
click at [219, 112] on div at bounding box center [249, 126] width 162 height 34
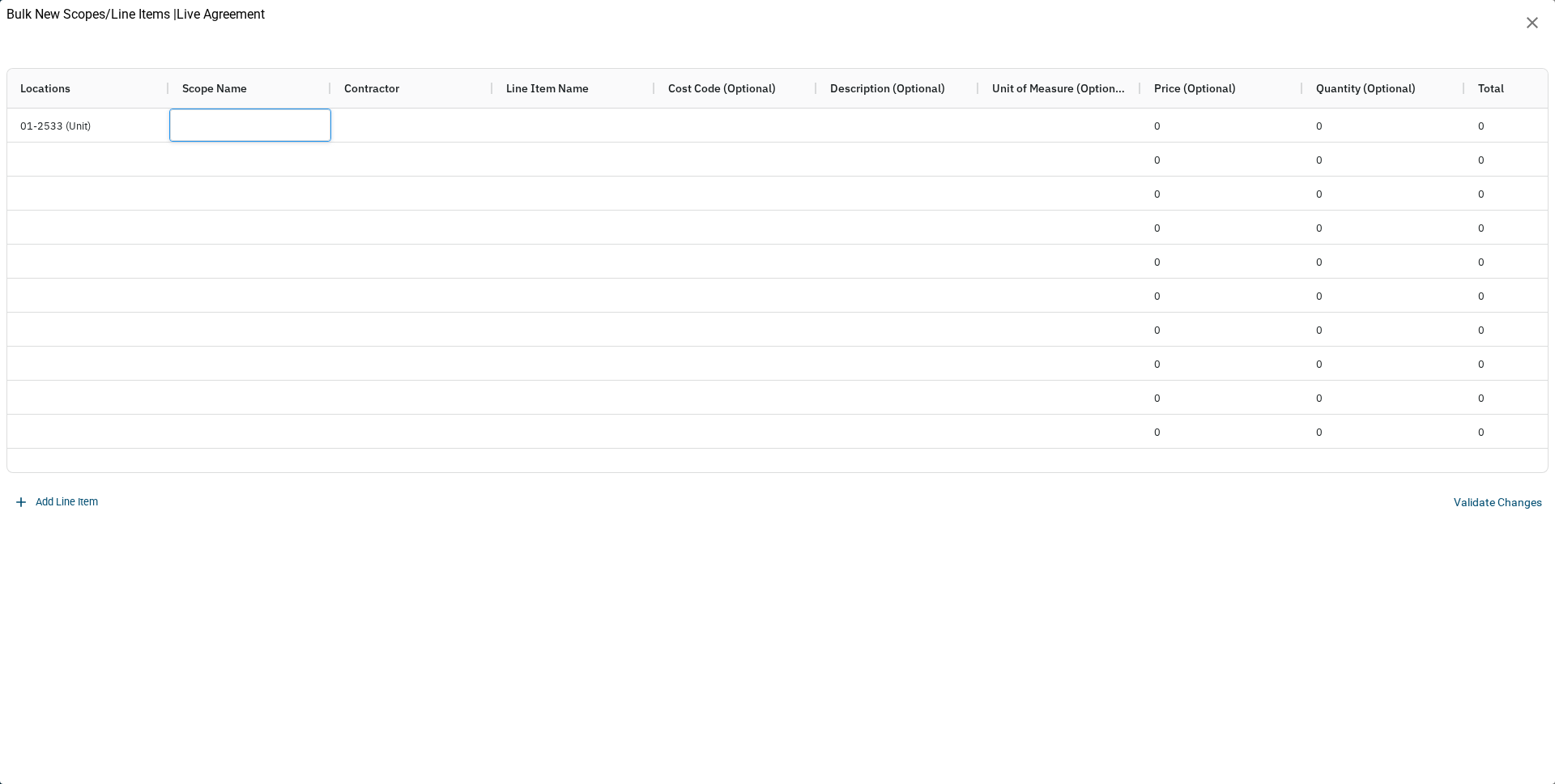
click at [402, 94] on div "Contractor" at bounding box center [412, 88] width 136 height 31
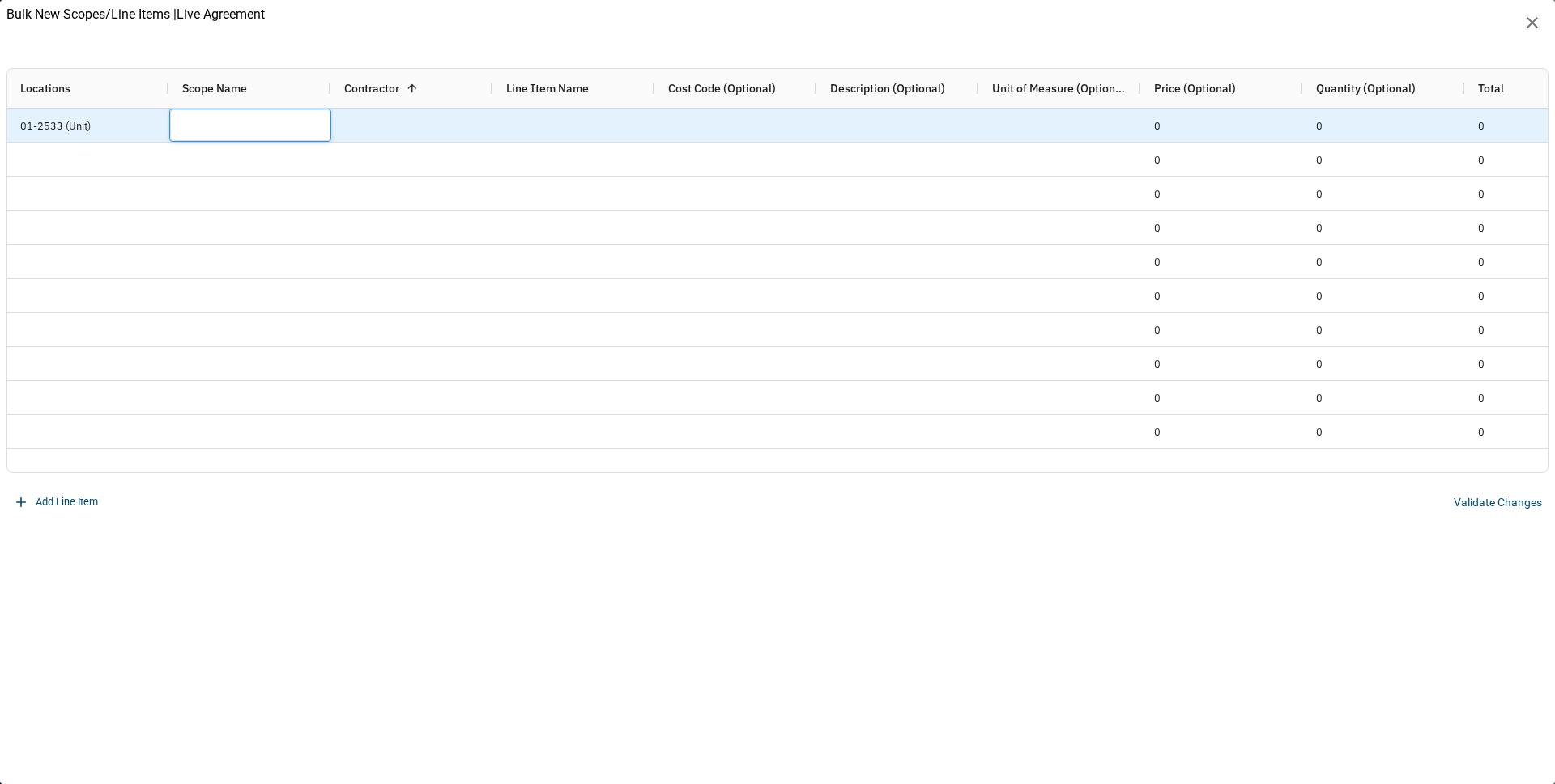
click at [380, 135] on div at bounding box center [412, 126] width 162 height 34
click at [380, 135] on div "Locations Scope Name Contractor 1 Line Item Name 0 0" at bounding box center [777, 270] width 1542 height 405
click at [407, 123] on div at bounding box center [412, 126] width 162 height 34
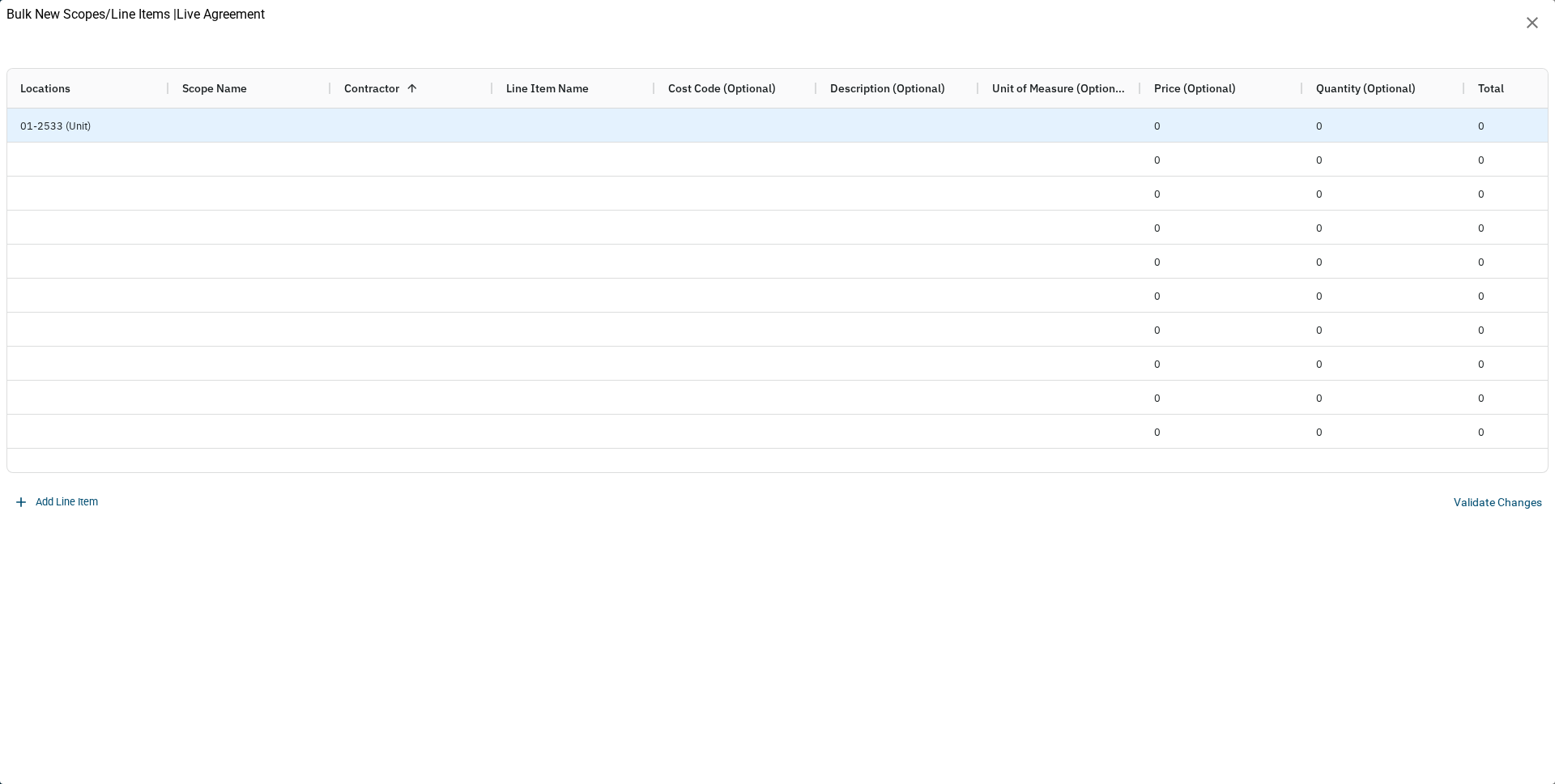
click at [407, 123] on div "Locations Scope Name Contractor 1 Line Item Name 0 0" at bounding box center [777, 270] width 1542 height 405
click at [407, 123] on div "[PHONE_NUMBER]" at bounding box center [412, 126] width 162 height 34
click at [407, 123] on div "Locations Scope Name Contractor 1 Line Item Name 0 0" at bounding box center [777, 270] width 1542 height 405
click at [537, 116] on div at bounding box center [574, 126] width 162 height 34
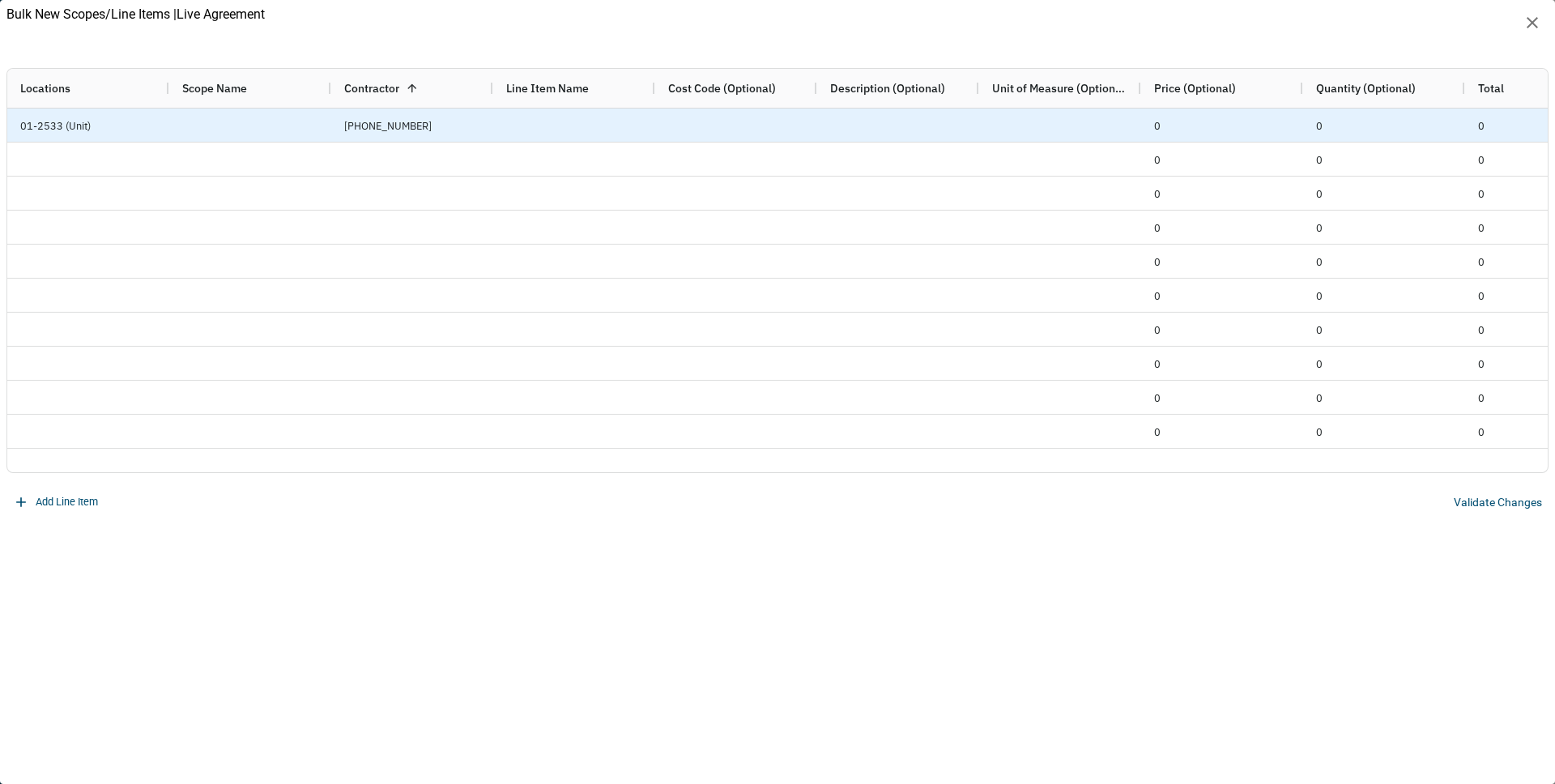
click at [537, 116] on div at bounding box center [574, 126] width 162 height 34
click at [718, 115] on div at bounding box center [736, 126] width 162 height 34
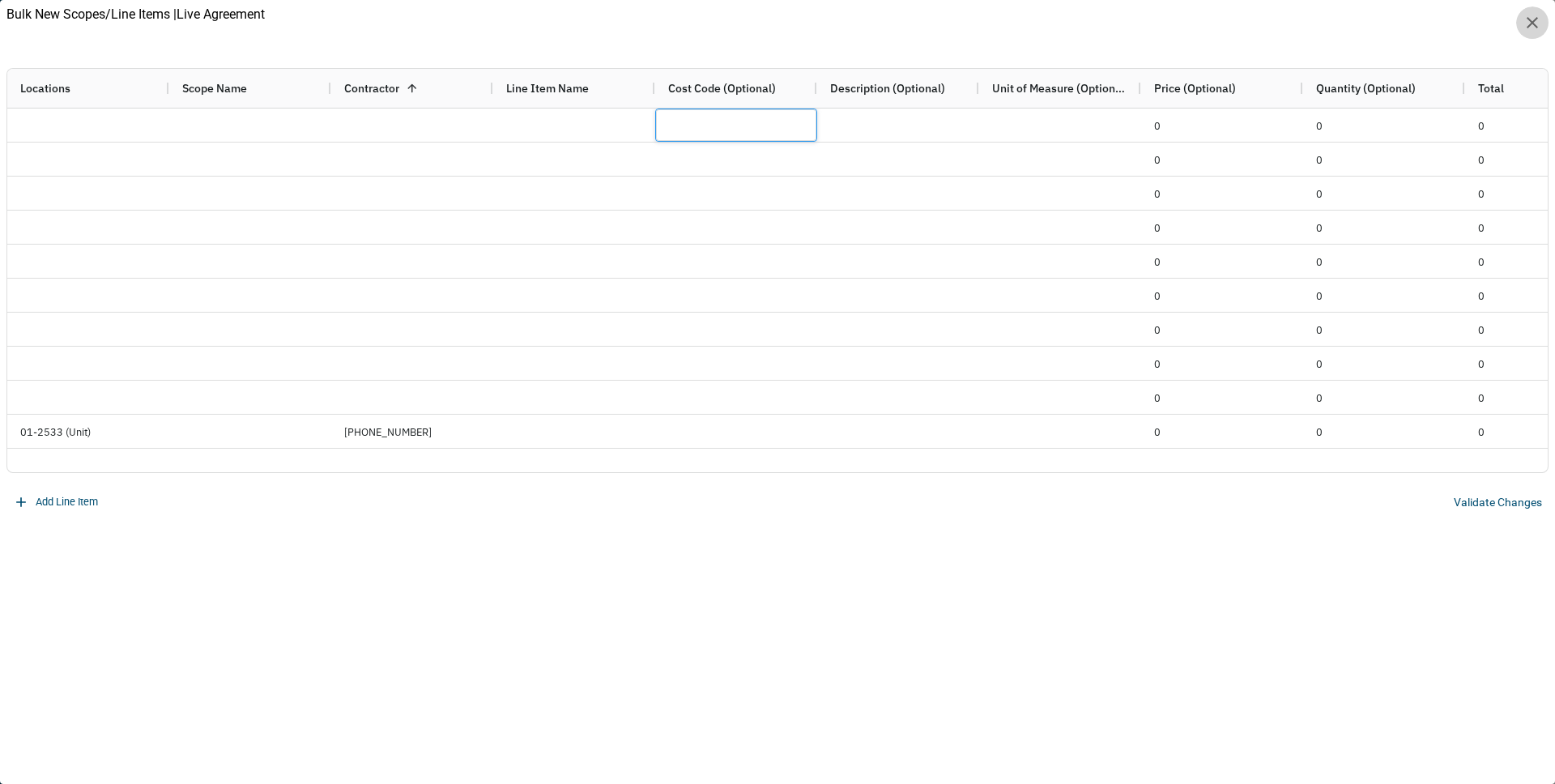
click at [1534, 24] on icon "button" at bounding box center [1532, 22] width 11 height 11
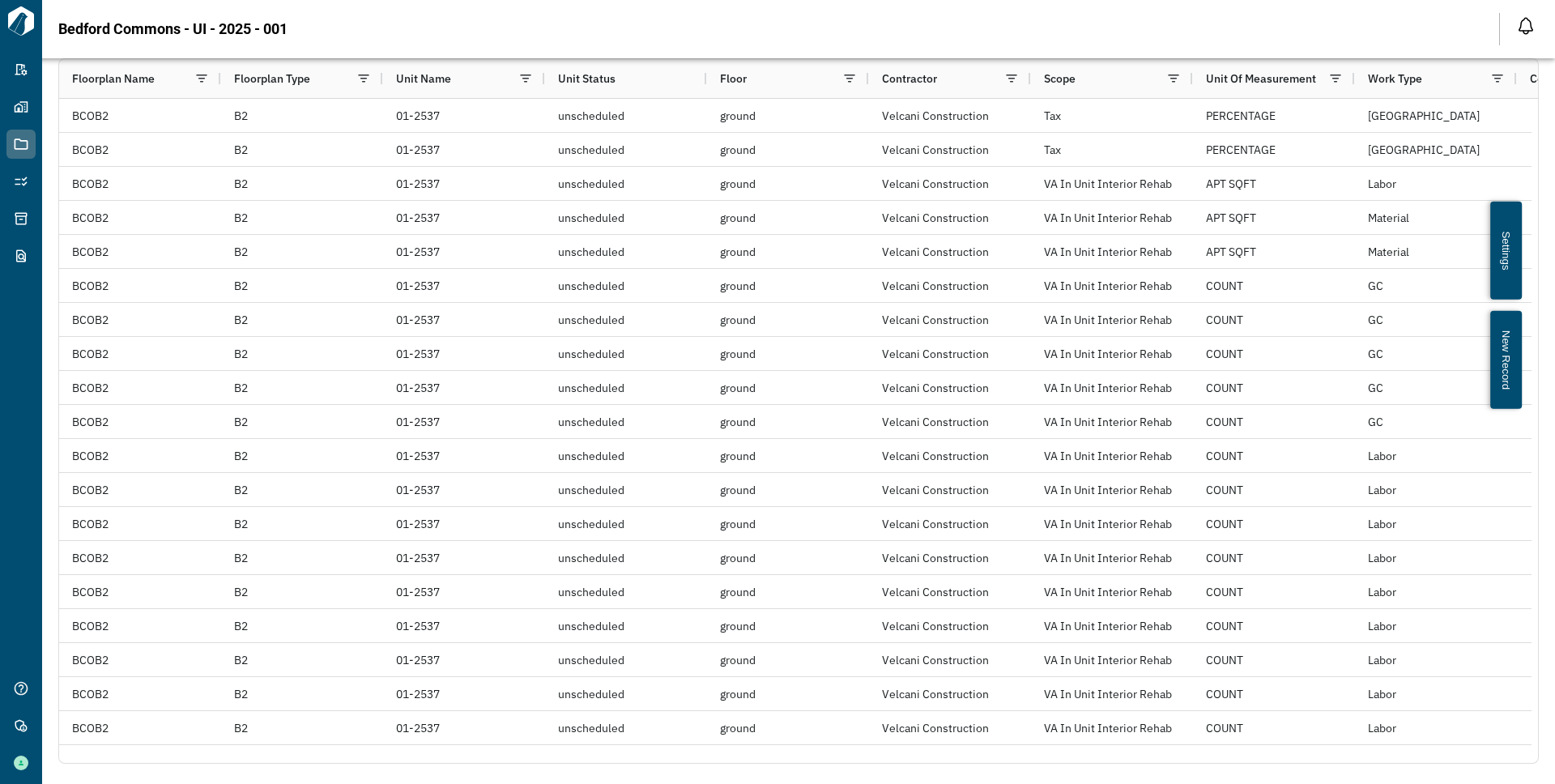
click at [1509, 345] on button "New Record" at bounding box center [1505, 360] width 32 height 98
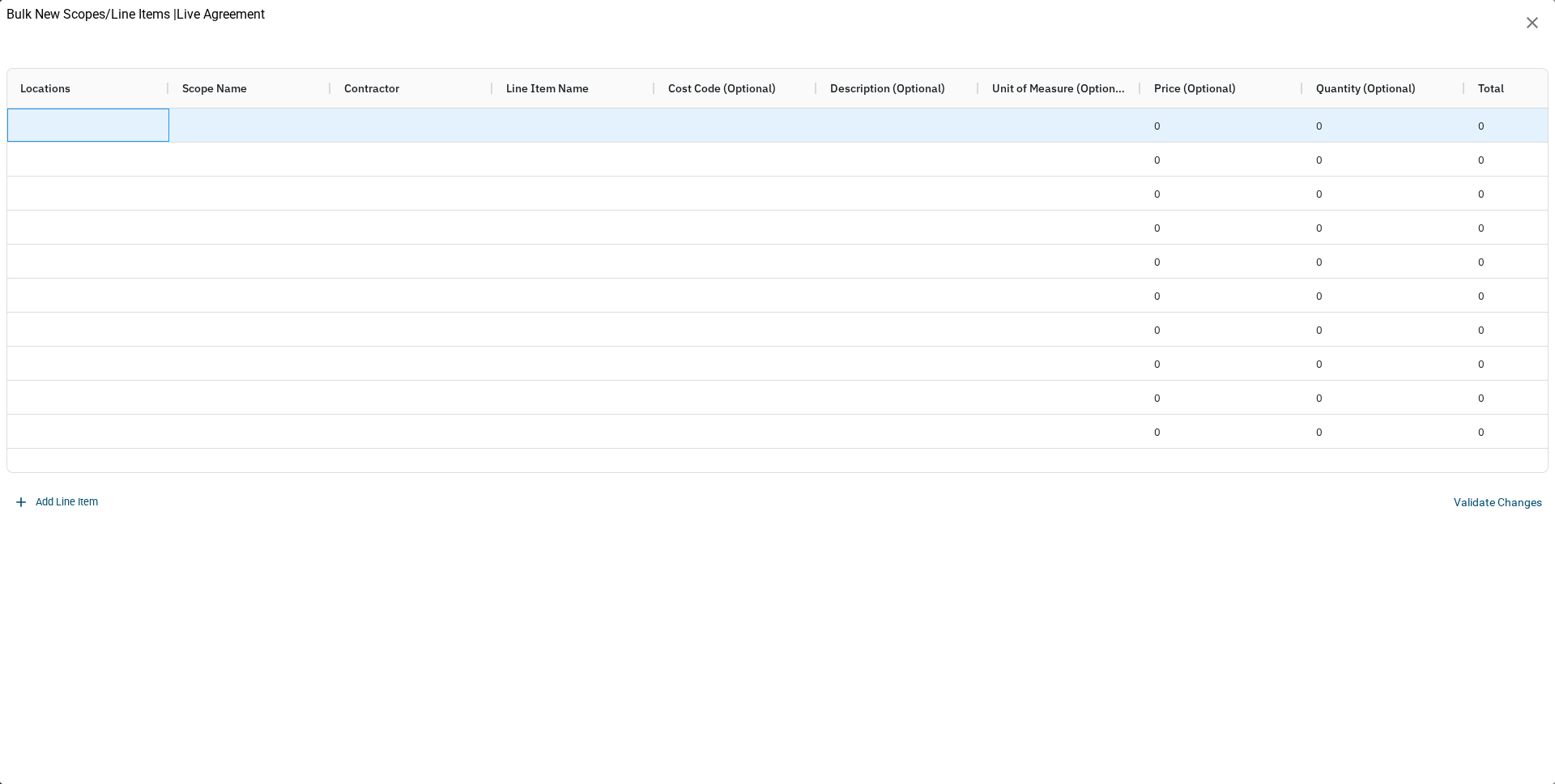
click at [103, 115] on div at bounding box center [88, 126] width 162 height 34
click at [120, 126] on div at bounding box center [88, 126] width 162 height 34
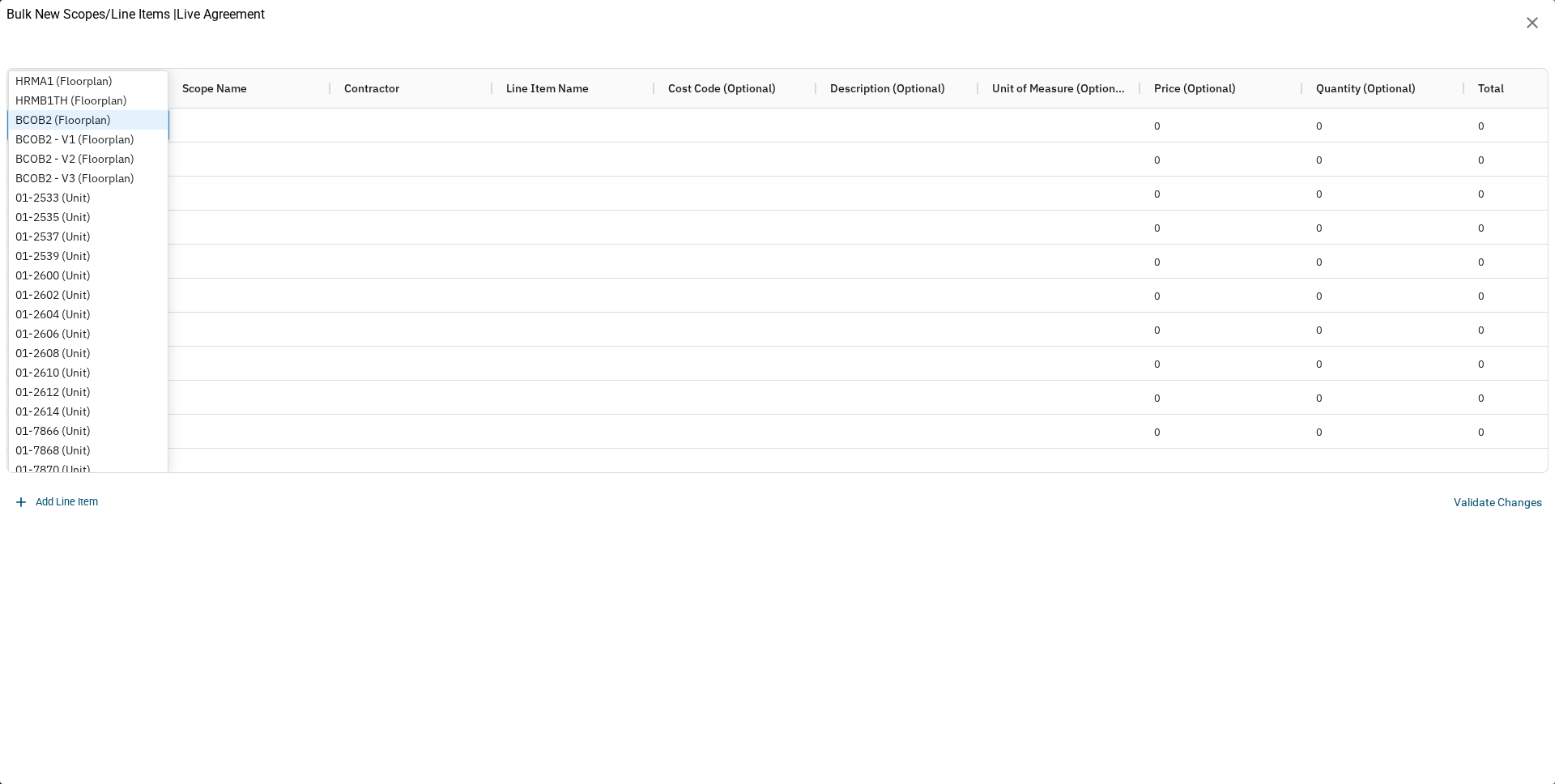
click at [147, 123] on div "Locations Scope Name Contractor Line Item Name" at bounding box center [777, 270] width 1542 height 405
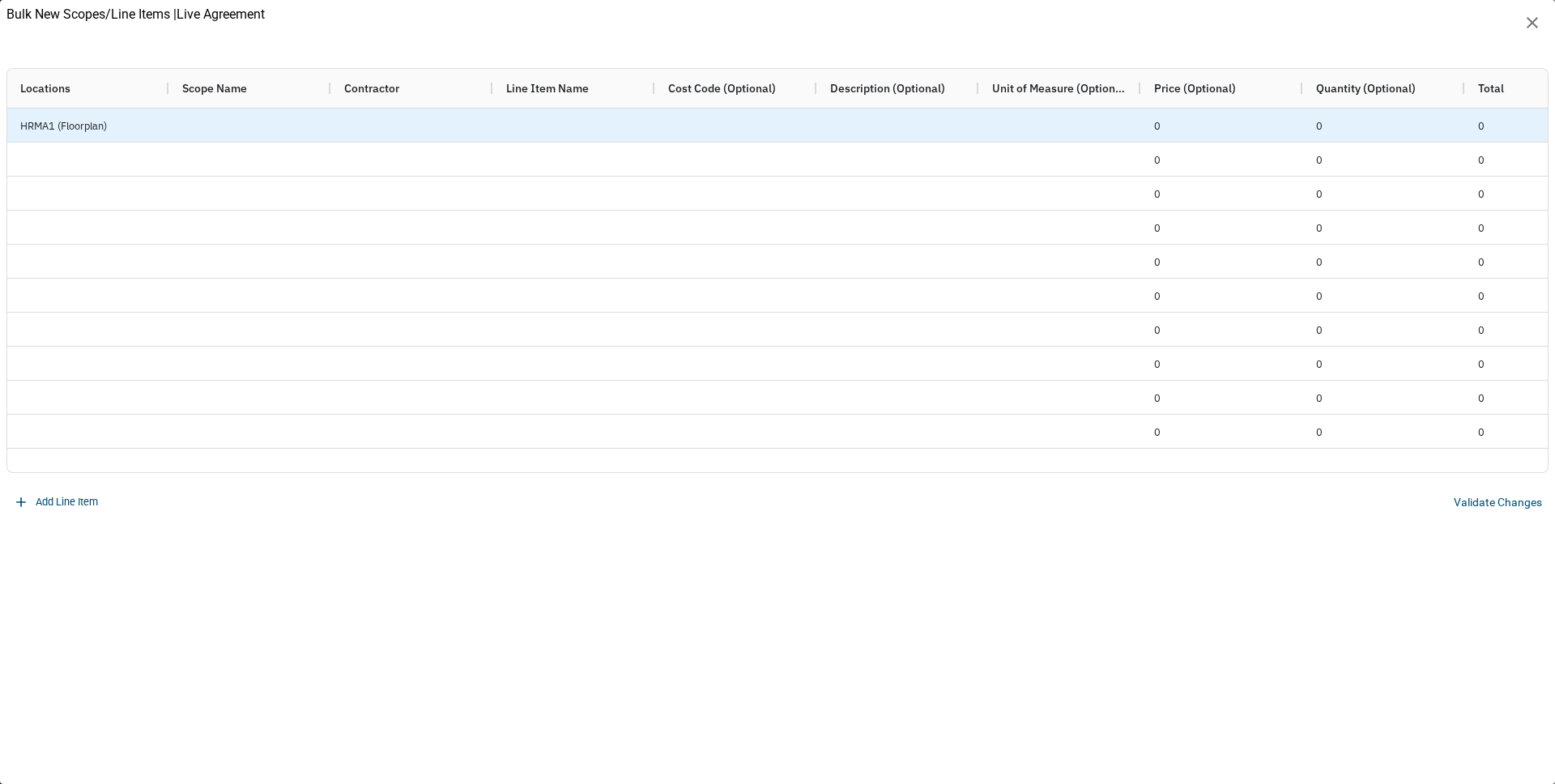
click at [216, 130] on div at bounding box center [249, 126] width 162 height 34
click at [371, 139] on div at bounding box center [412, 126] width 162 height 34
click at [390, 124] on div at bounding box center [412, 126] width 162 height 34
click at [563, 125] on div at bounding box center [574, 126] width 162 height 34
click at [1303, 124] on div "0" at bounding box center [1383, 126] width 162 height 34
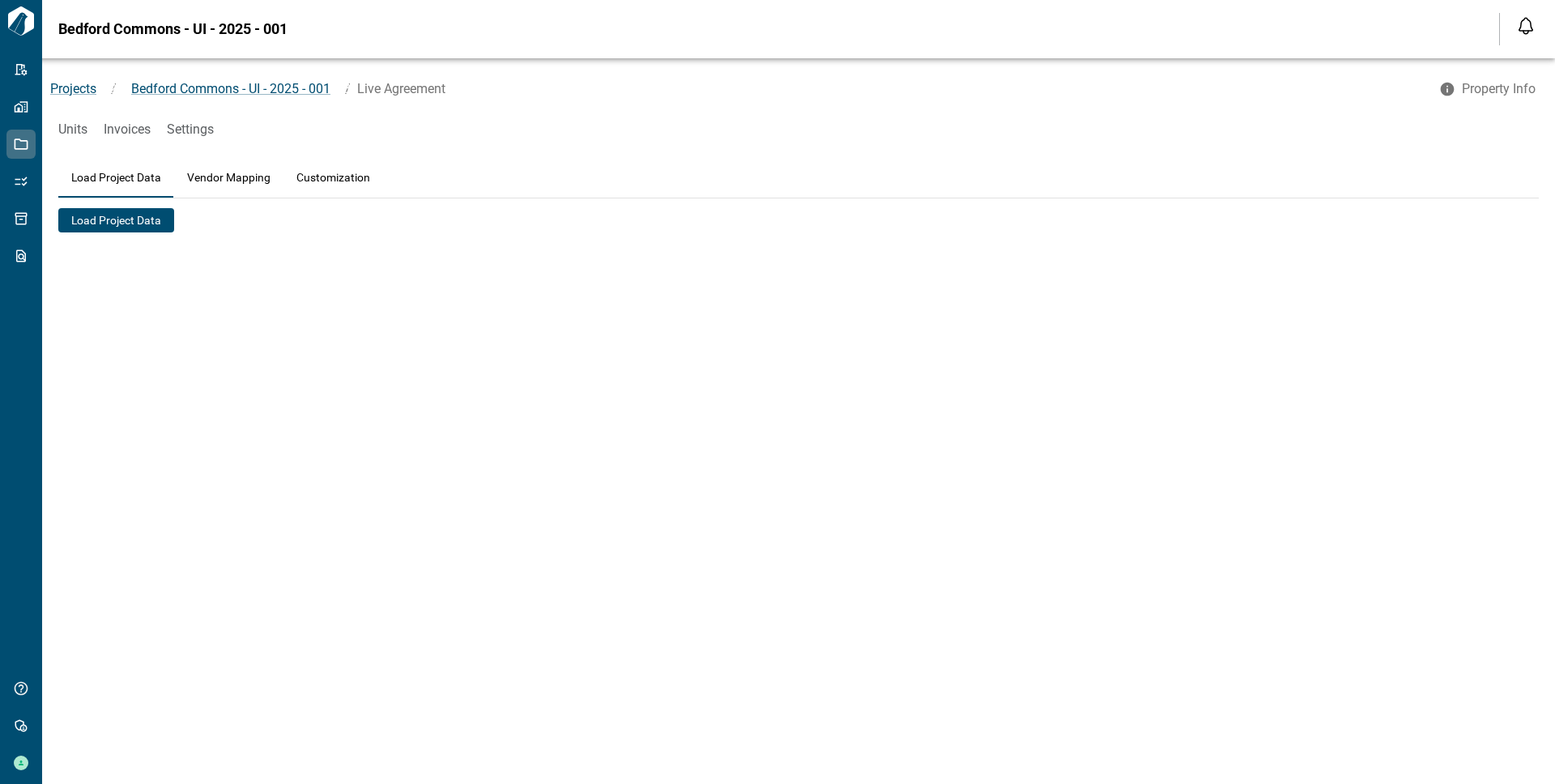
click at [107, 217] on button "Load Project Data" at bounding box center [116, 219] width 116 height 24
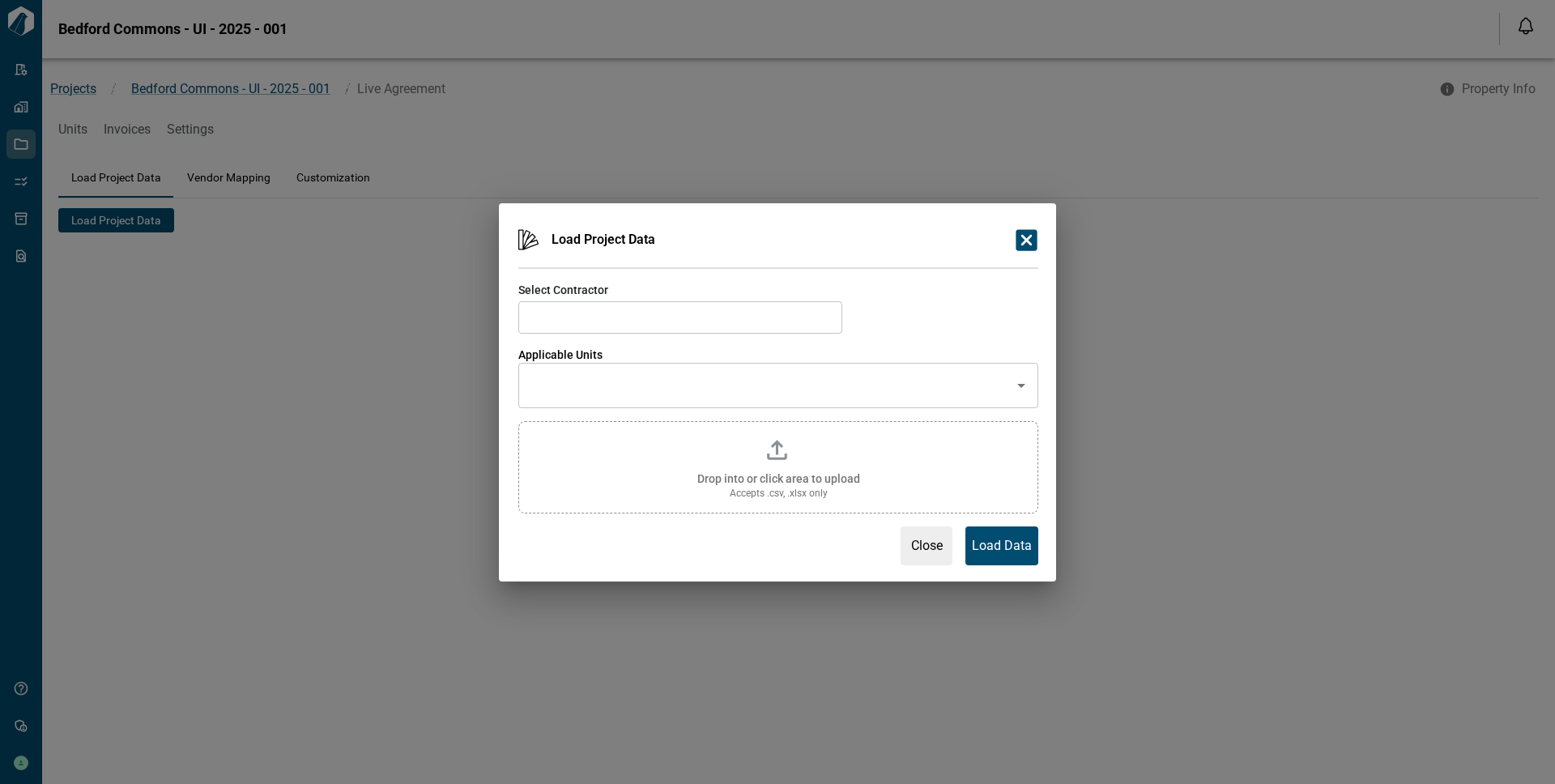
click at [574, 391] on input "text" at bounding box center [766, 385] width 481 height 31
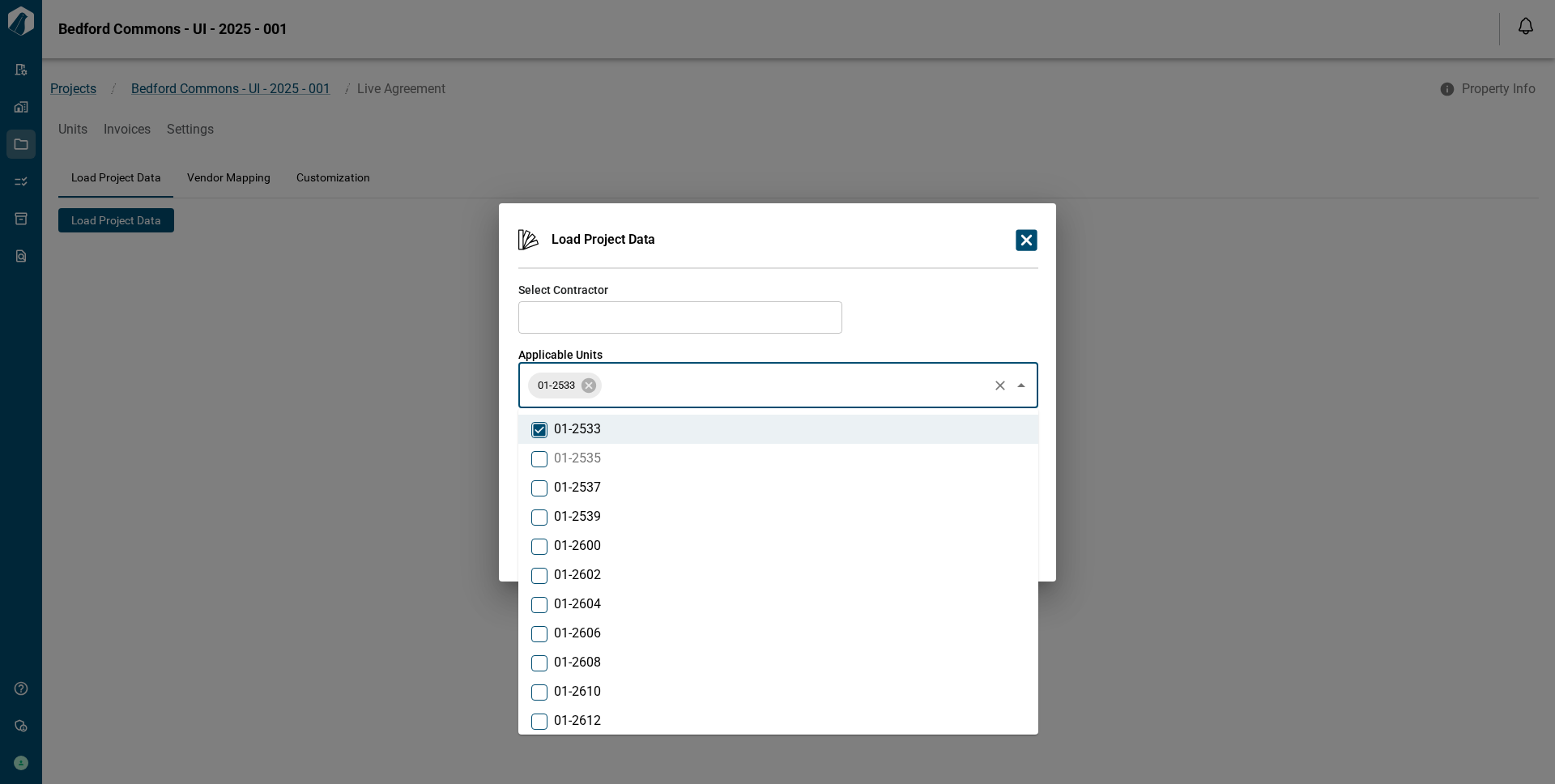
click at [539, 468] on li "01-2535" at bounding box center [778, 458] width 520 height 29
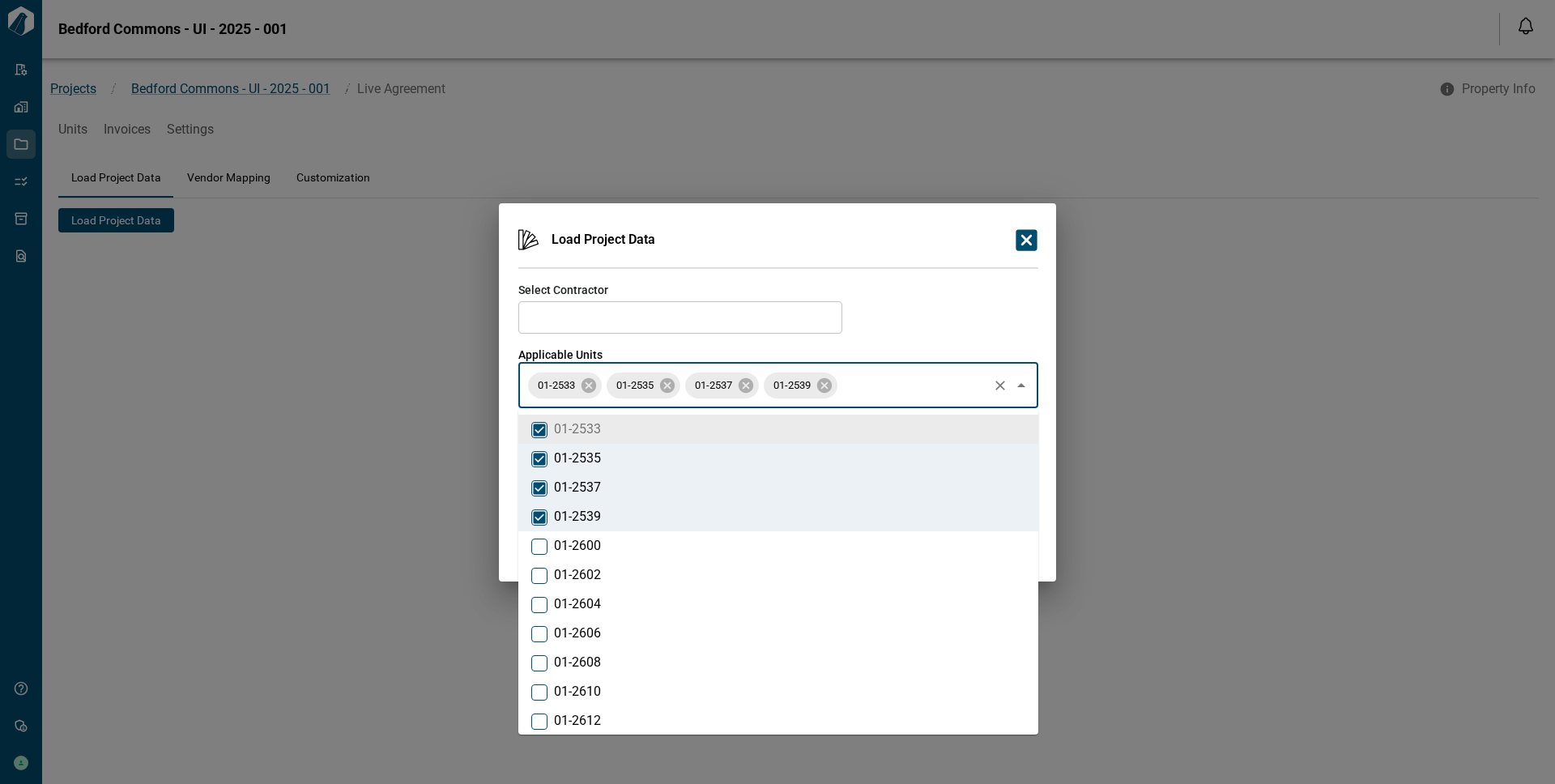
click at [631, 316] on input "text" at bounding box center [679, 317] width 312 height 23
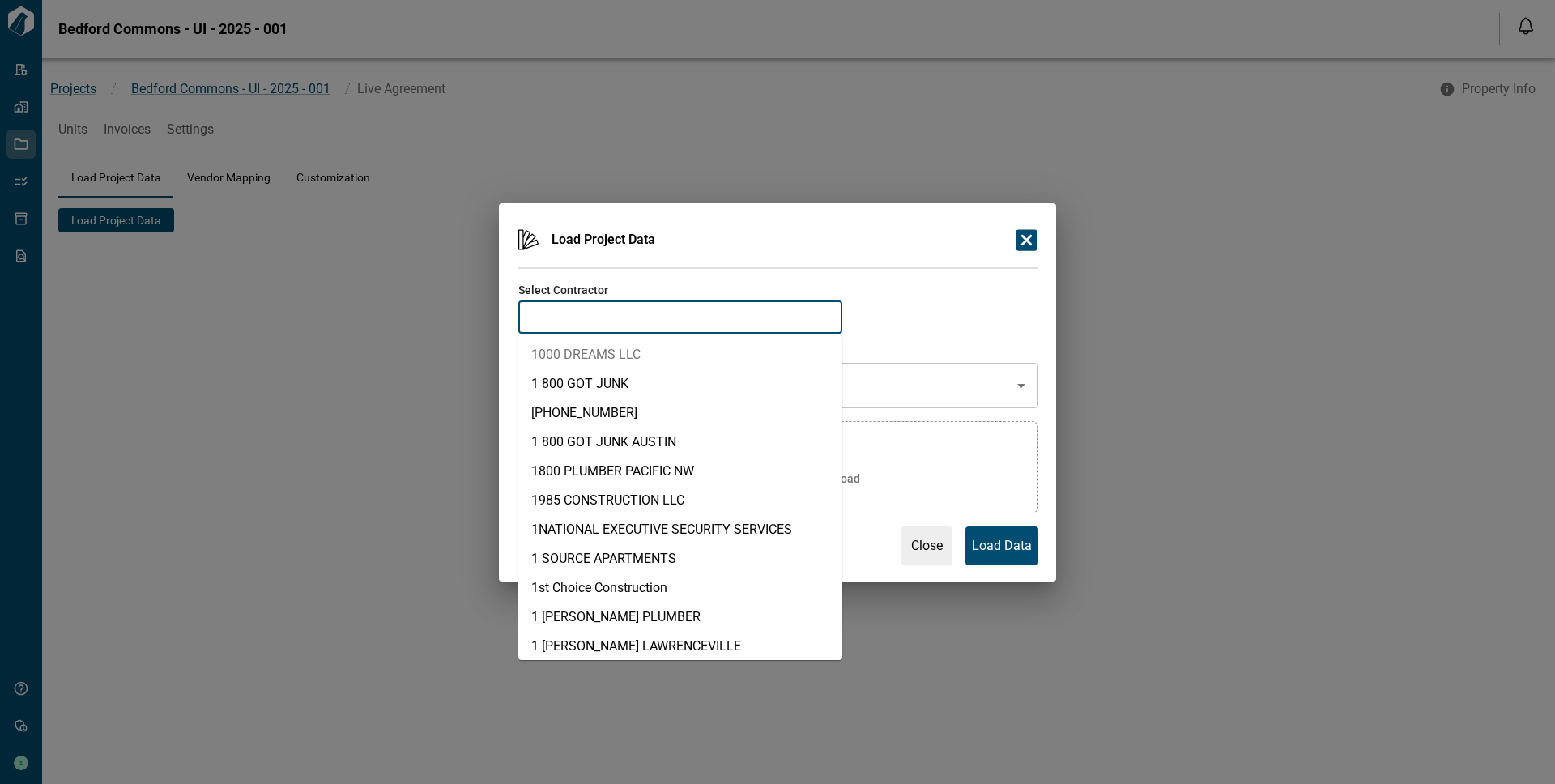
click at [592, 349] on li "1000 DREAMS LLC" at bounding box center [680, 354] width 324 height 29
type input "**********"
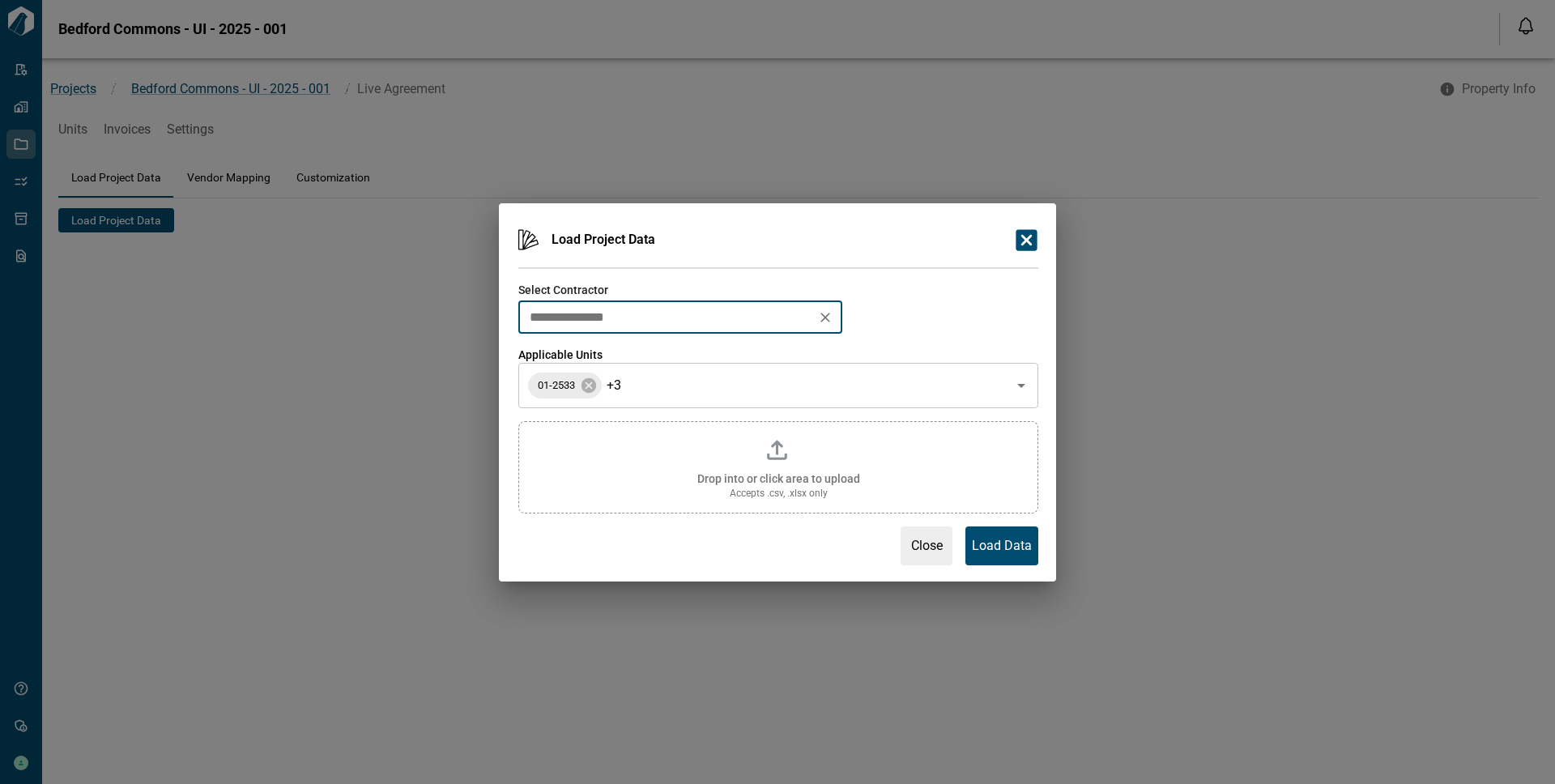
click at [721, 308] on input "**********" at bounding box center [667, 317] width 287 height 23
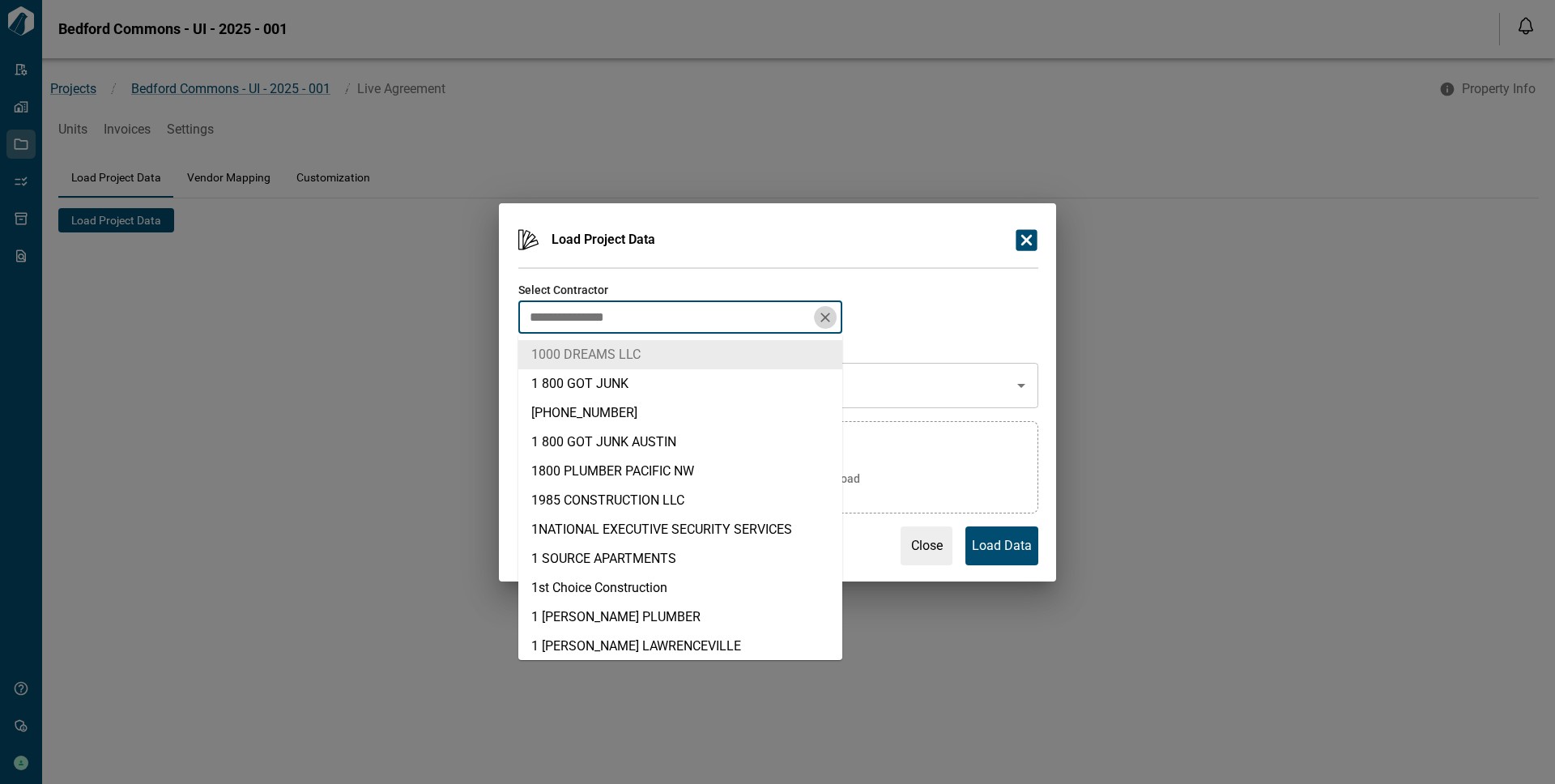
click at [826, 309] on icon "Clear" at bounding box center [825, 317] width 16 height 16
click at [888, 291] on div "Select Contractor ​" at bounding box center [772, 301] width 533 height 65
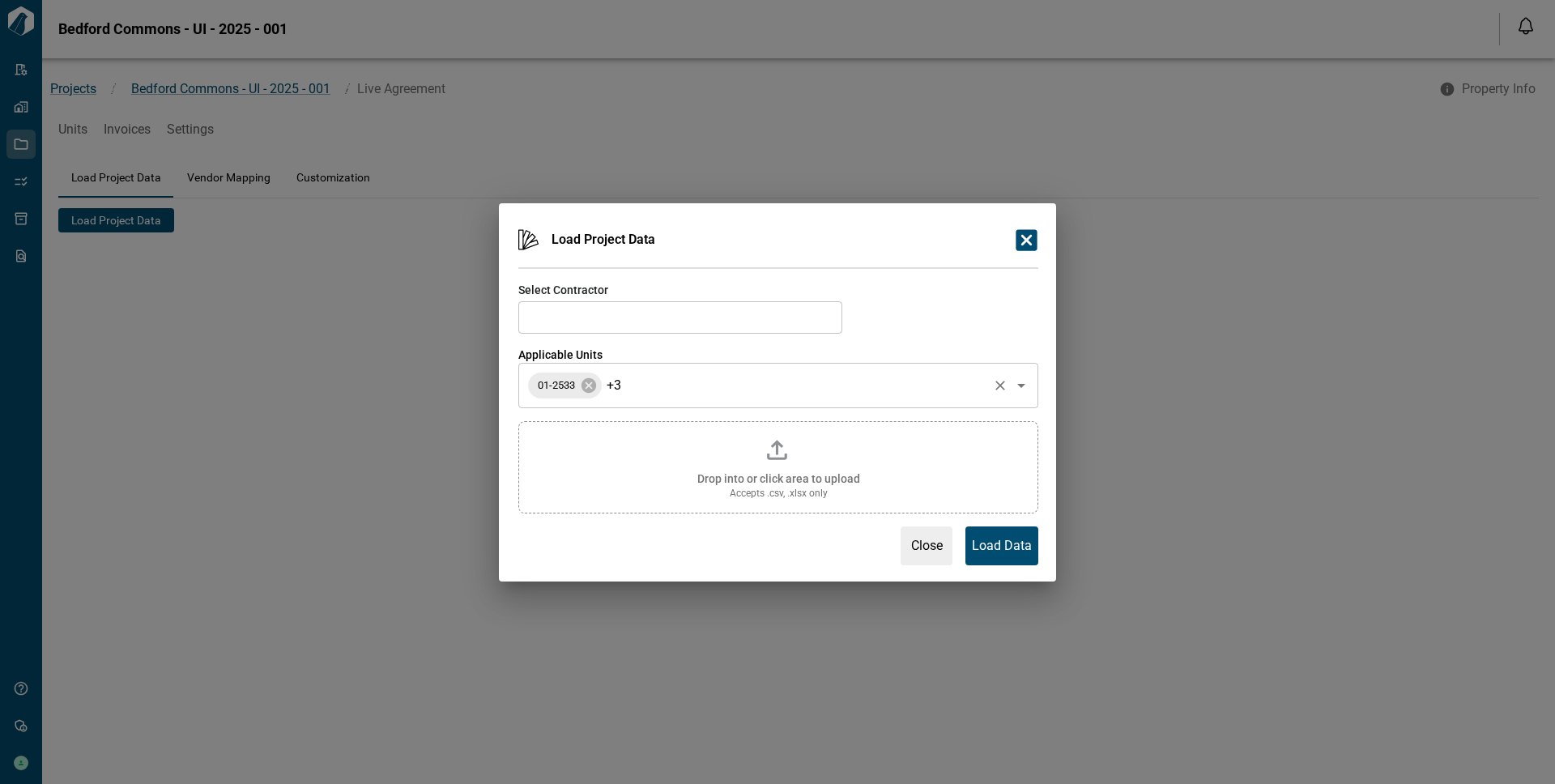
click at [602, 392] on div "01-2533 +3 ​" at bounding box center [778, 384] width 520 height 45
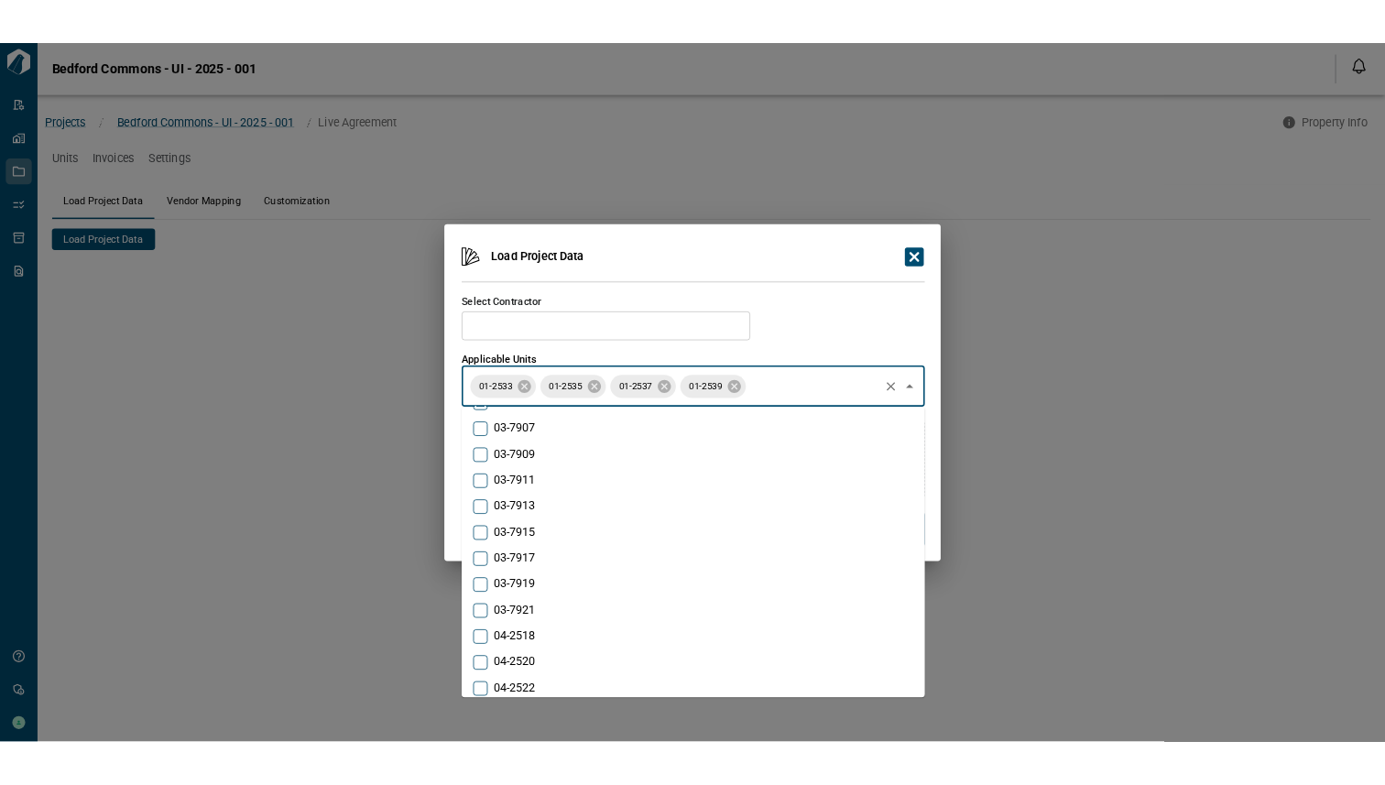
scroll to position [1581, 0]
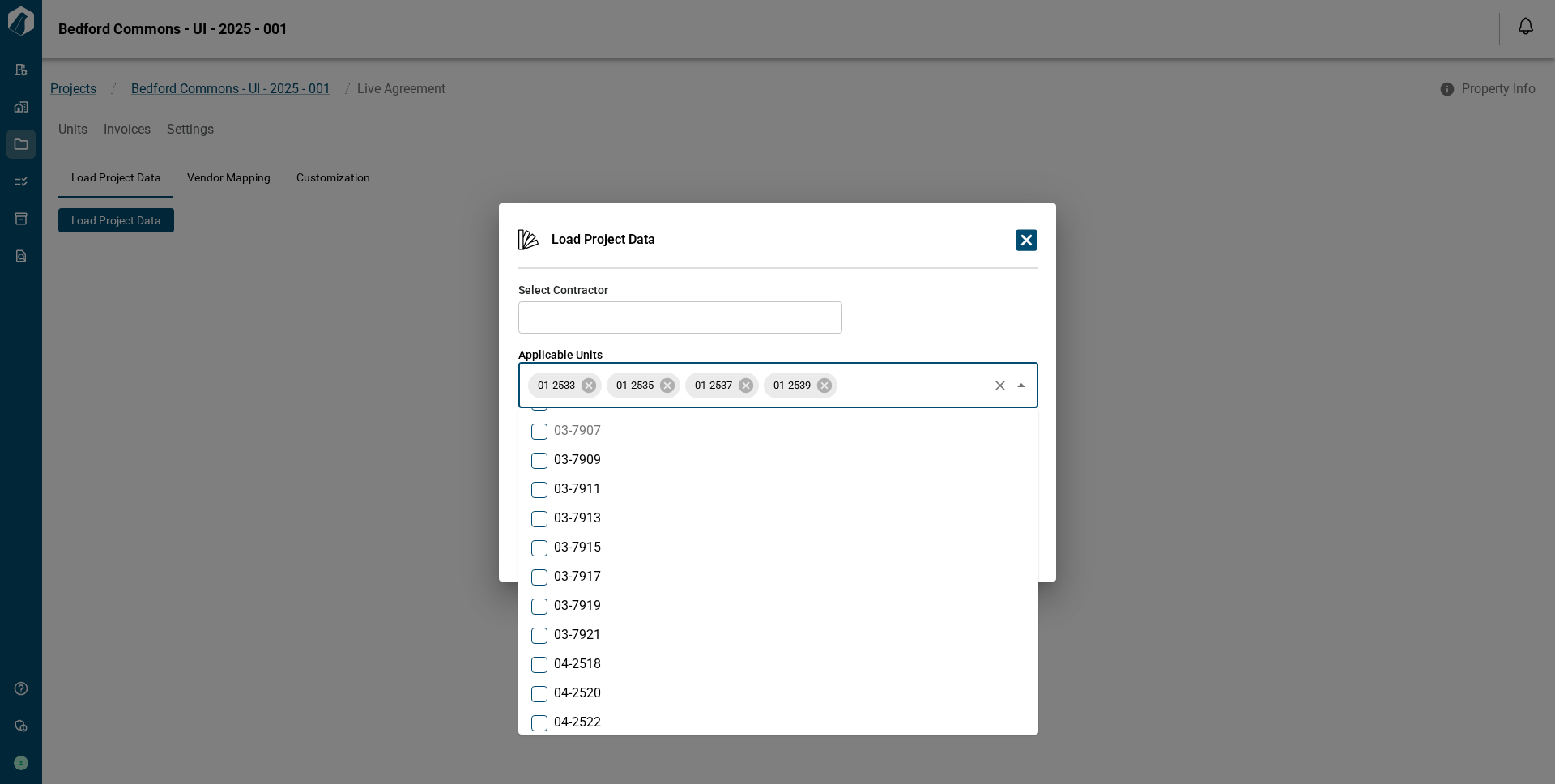
click at [1219, 330] on div "Load Project Data Select Contractor ​ Applicable Units 01-2533 01-2535 01-2537 …" at bounding box center [777, 392] width 1555 height 784
